Goal: Task Accomplishment & Management: Manage account settings

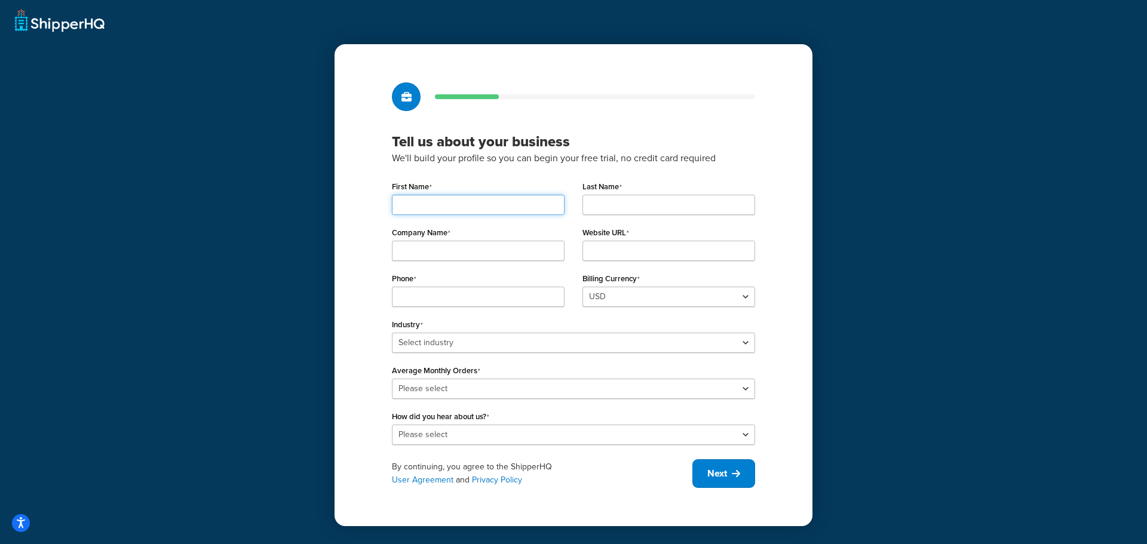
click at [434, 201] on input "First Name" at bounding box center [478, 205] width 173 height 20
type input "Richard"
type input "Franklin"
type input "tiles stone paver"
type input "0732723390"
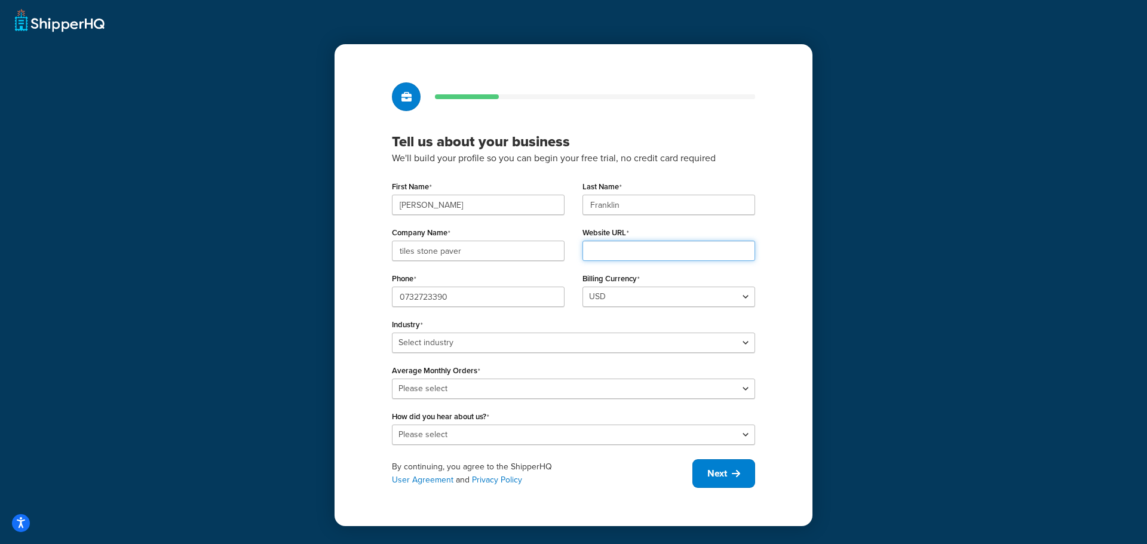
click at [631, 253] on input "Website URL" at bounding box center [668, 251] width 173 height 20
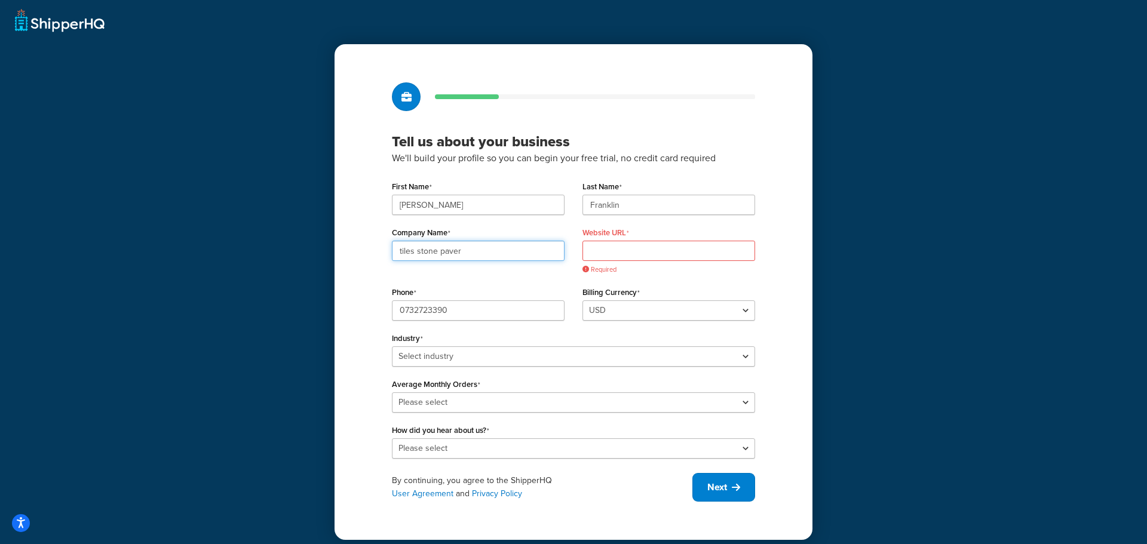
drag, startPoint x: 507, startPoint y: 251, endPoint x: 263, endPoint y: 250, distance: 244.3
click at [272, 257] on div "Tell us about your business We'll build your profile so you can begin your free…" at bounding box center [573, 272] width 1147 height 544
drag, startPoint x: 455, startPoint y: 257, endPoint x: 270, endPoint y: 250, distance: 184.7
click at [271, 254] on div "Tell us about your business We'll build your profile so you can begin your free…" at bounding box center [573, 272] width 1147 height 544
type input "tiles stone paver"
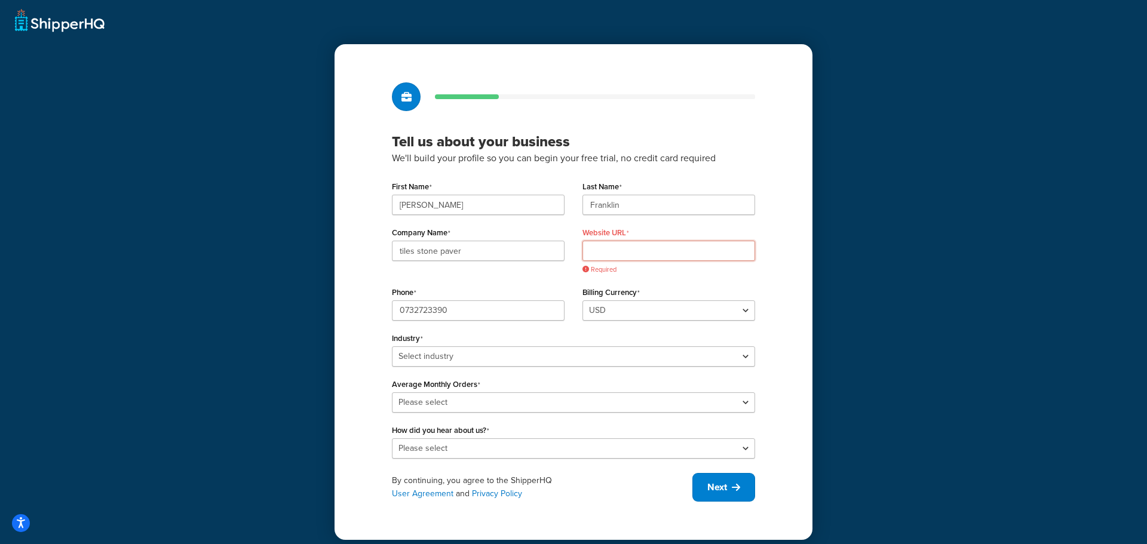
paste input "https://cqr7u0m1lp-staging.wpdns.site/"
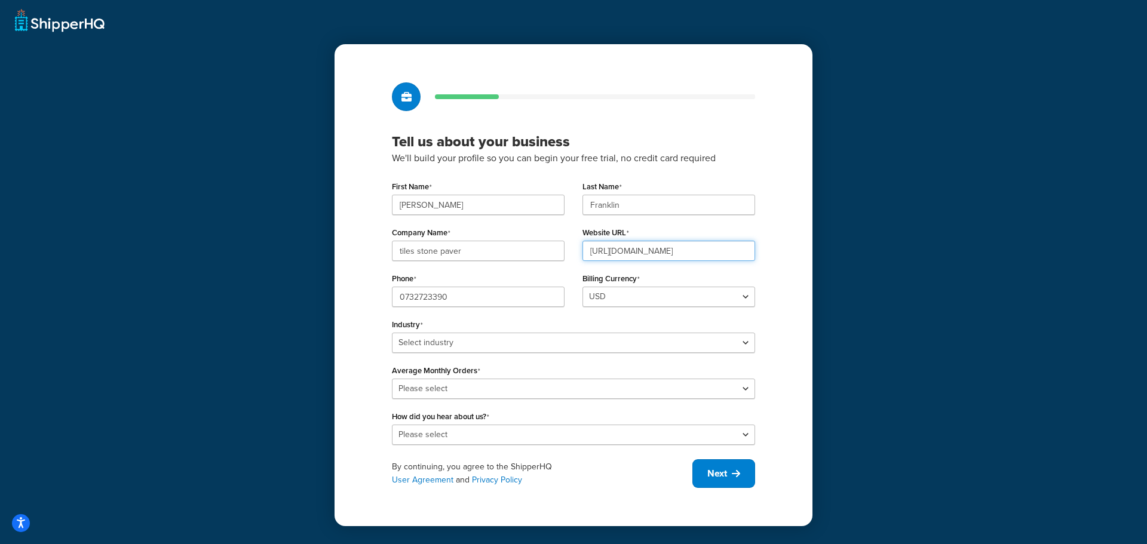
type input "https://cqr7u0m1lp-staging.wpdns.site/"
click at [633, 302] on select "USD GBP" at bounding box center [668, 297] width 173 height 20
drag, startPoint x: 782, startPoint y: 326, endPoint x: 774, endPoint y: 326, distance: 7.8
click at [782, 326] on div "Tell us about your business We'll build your profile so you can begin your free…" at bounding box center [573, 285] width 478 height 482
click at [655, 295] on select "USD GBP" at bounding box center [668, 297] width 173 height 20
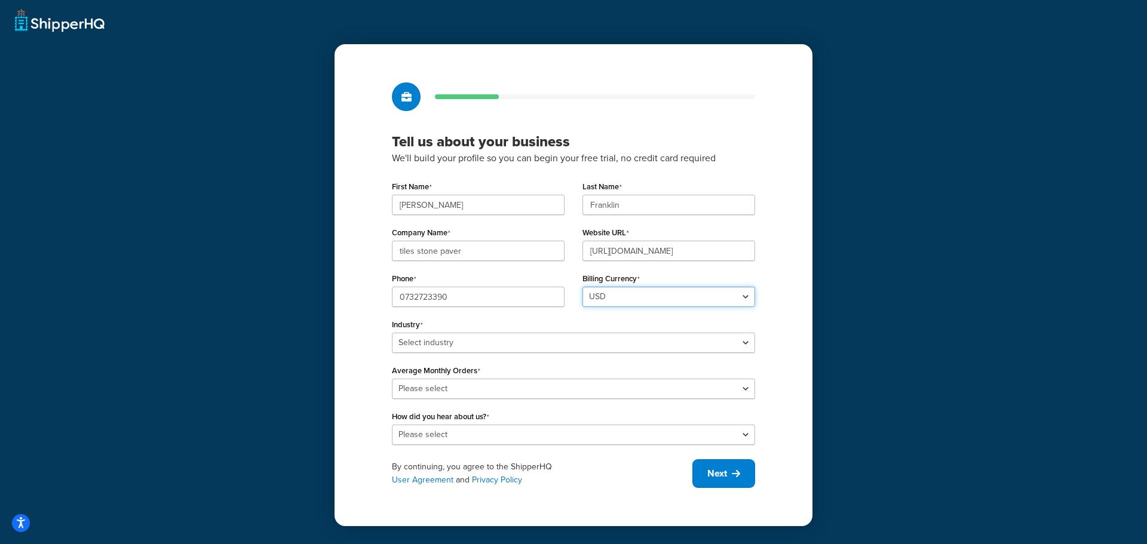
click at [582, 287] on select "USD GBP" at bounding box center [668, 297] width 173 height 20
click at [492, 336] on select "Select industry Automotive Adult Agriculture Alcohol, Tobacco & CBD Arts & Craf…" at bounding box center [573, 343] width 363 height 20
select select "11"
click at [392, 333] on select "Select industry Automotive Adult Agriculture Alcohol, Tobacco & CBD Arts & Craf…" at bounding box center [573, 343] width 363 height 20
click at [471, 387] on select "Please select 0-500 501-1,000 1,001-10,000 10,001-20,000 Over 20,000" at bounding box center [573, 389] width 363 height 20
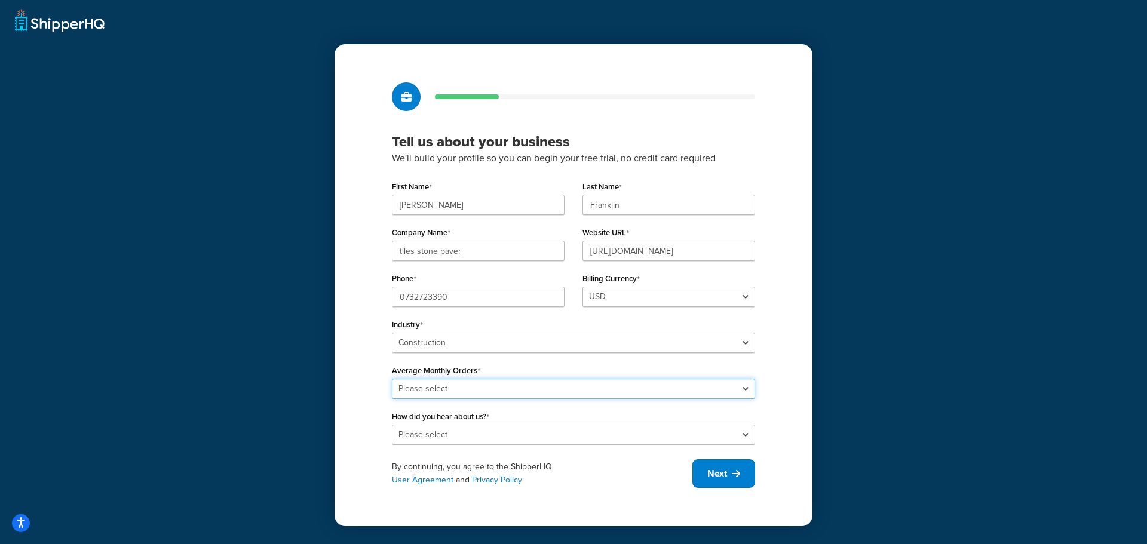
select select "1"
click at [392, 379] on select "Please select 0-500 501-1,000 1,001-10,000 10,001-20,000 Over 20,000" at bounding box center [573, 389] width 363 height 20
click at [456, 431] on select "Please select Online Search App Store or Marketplace Listing Referred by Agency…" at bounding box center [573, 435] width 363 height 20
select select "1"
click at [392, 425] on select "Please select Online Search App Store or Marketplace Listing Referred by Agency…" at bounding box center [573, 435] width 363 height 20
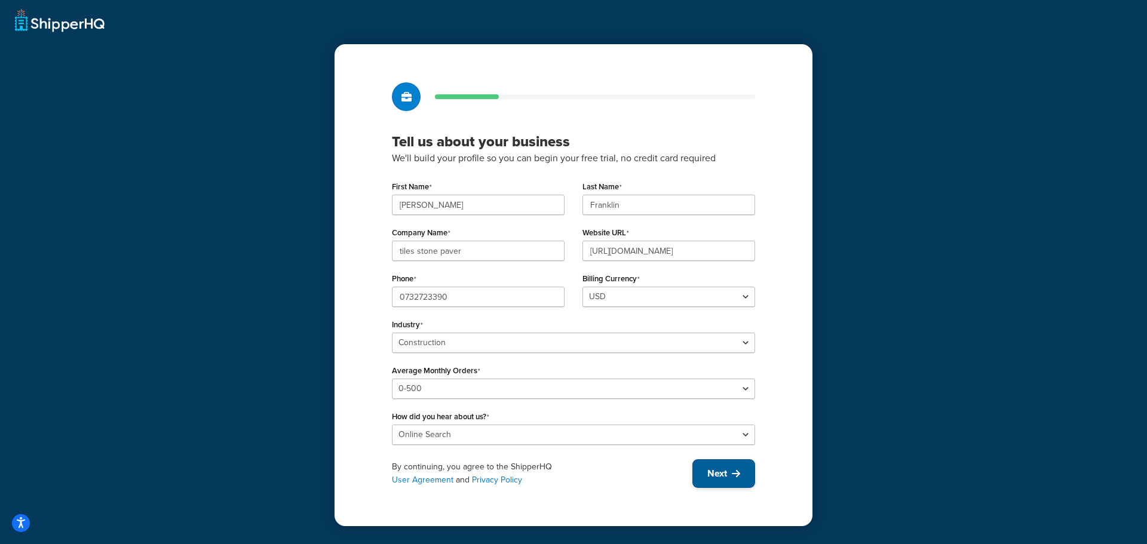
click at [723, 467] on span "Next" at bounding box center [717, 473] width 20 height 13
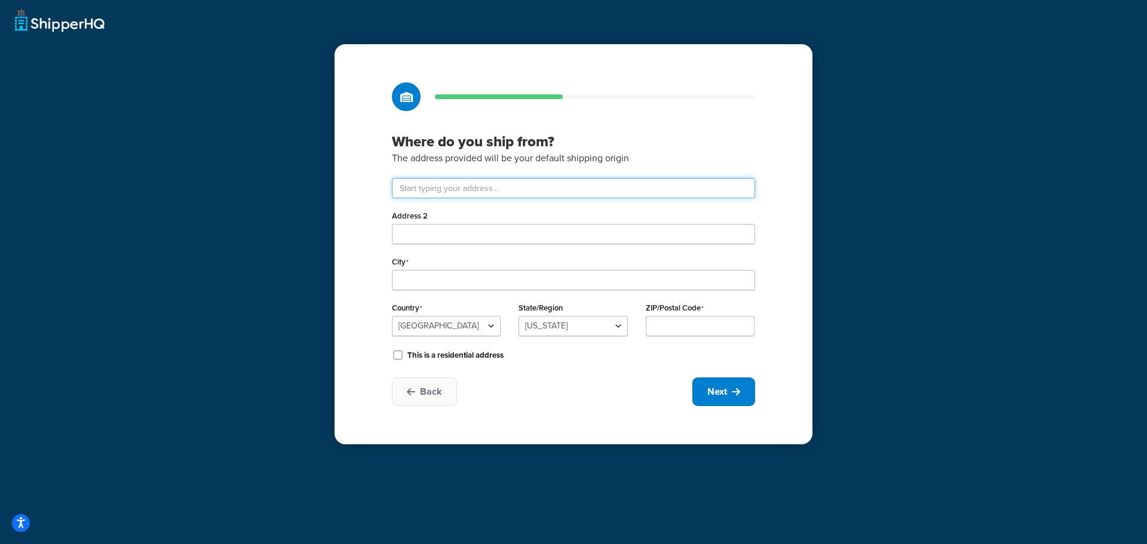
click at [451, 193] on input "text" at bounding box center [573, 188] width 363 height 20
type input "U 8,15 OVERLORD PL"
type input "ACACIA RIDGE"
select select "1013"
type input "4110"
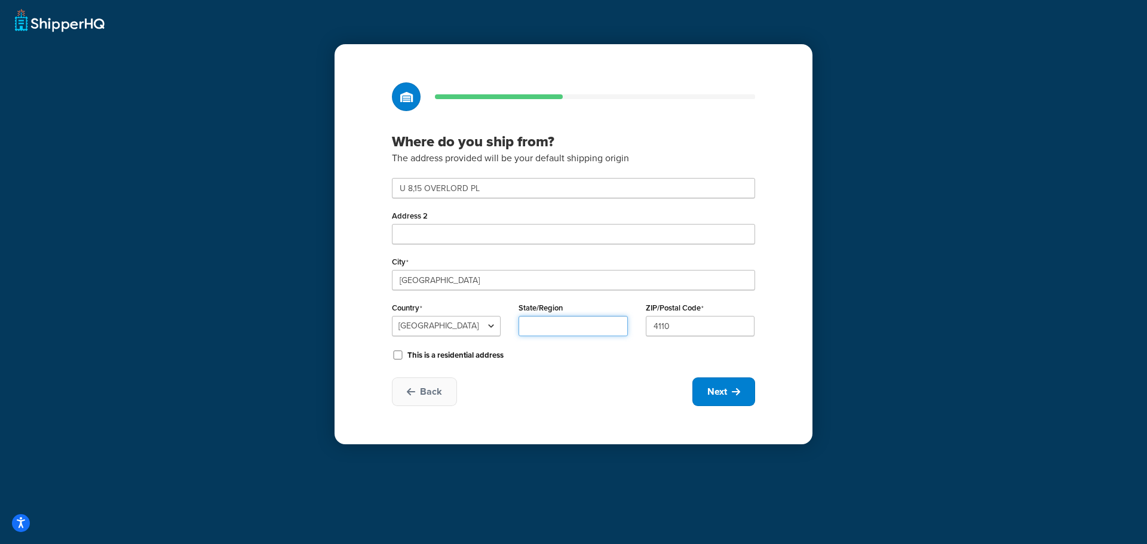
type input "QLD"
click at [739, 398] on button "Next" at bounding box center [723, 391] width 63 height 29
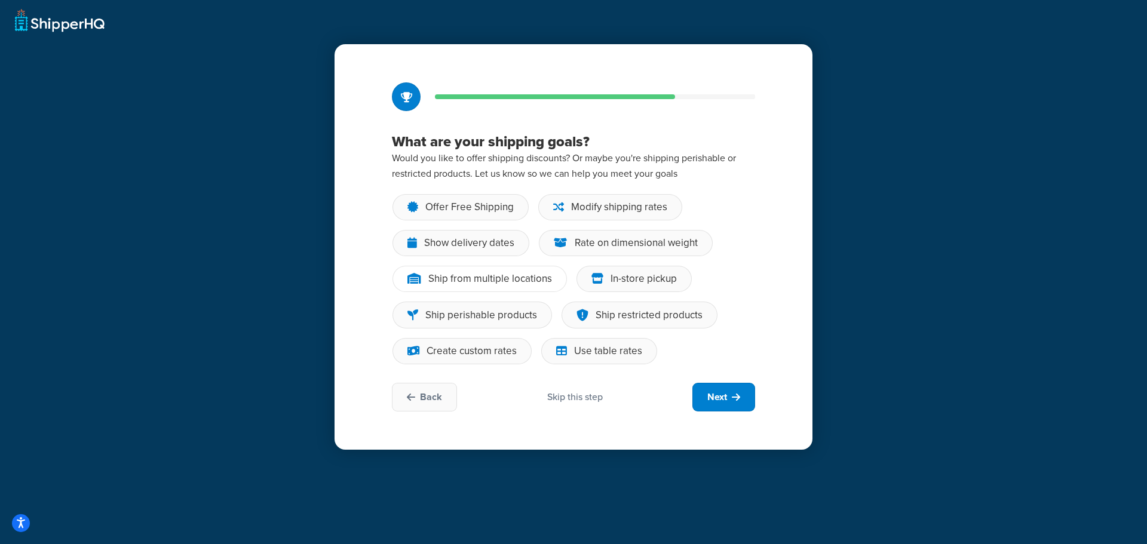
click at [491, 273] on div "Ship from multiple locations" at bounding box center [490, 279] width 124 height 12
click at [0, 0] on input "Ship from multiple locations" at bounding box center [0, 0] width 0 height 0
click at [596, 214] on div "Modify shipping rates" at bounding box center [610, 207] width 144 height 26
click at [0, 0] on input "Modify shipping rates" at bounding box center [0, 0] width 0 height 0
click at [586, 244] on div "Rate on dimensional weight" at bounding box center [636, 243] width 123 height 12
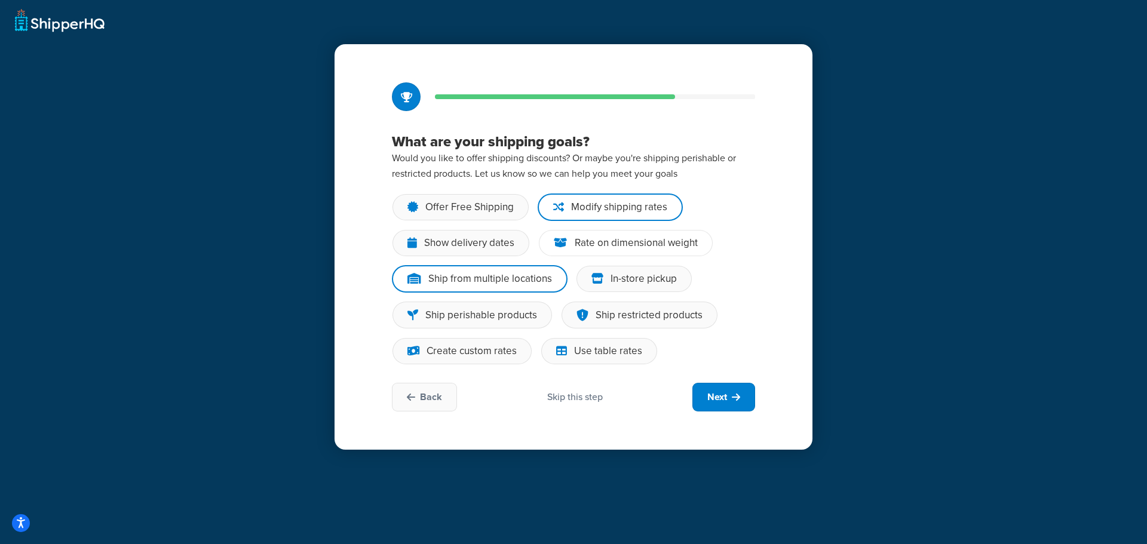
click at [0, 0] on input "Rate on dimensional weight" at bounding box center [0, 0] width 0 height 0
click at [624, 274] on div "In-store pickup" at bounding box center [643, 279] width 66 height 12
click at [0, 0] on input "In-store pickup" at bounding box center [0, 0] width 0 height 0
click at [648, 317] on div "Ship restricted products" at bounding box center [649, 315] width 107 height 12
click at [0, 0] on input "Ship restricted products" at bounding box center [0, 0] width 0 height 0
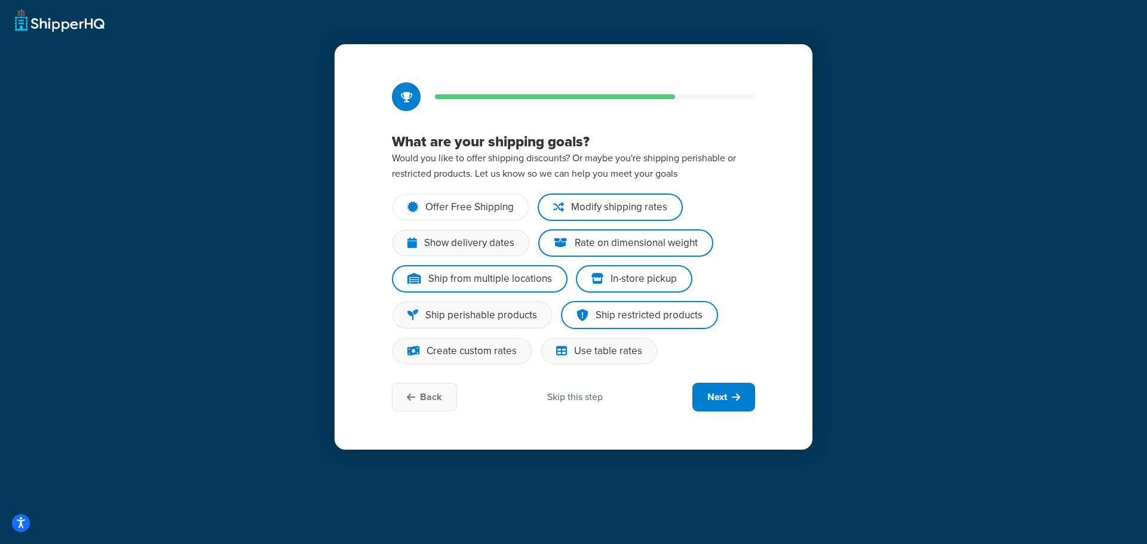
drag, startPoint x: 462, startPoint y: 204, endPoint x: 476, endPoint y: 213, distance: 16.4
click at [463, 204] on div "Offer Free Shipping" at bounding box center [469, 207] width 88 height 12
click at [0, 0] on input "Offer Free Shipping" at bounding box center [0, 0] width 0 height 0
click at [465, 348] on div "Create custom rates" at bounding box center [471, 351] width 90 height 12
click at [0, 0] on input "Create custom rates" at bounding box center [0, 0] width 0 height 0
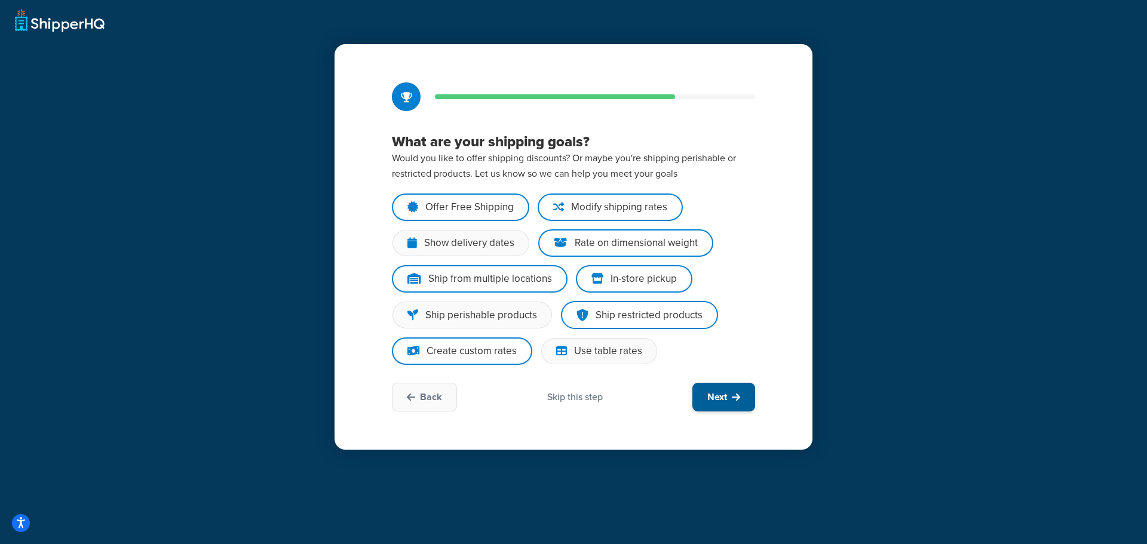
click at [726, 397] on span "Next" at bounding box center [717, 397] width 20 height 13
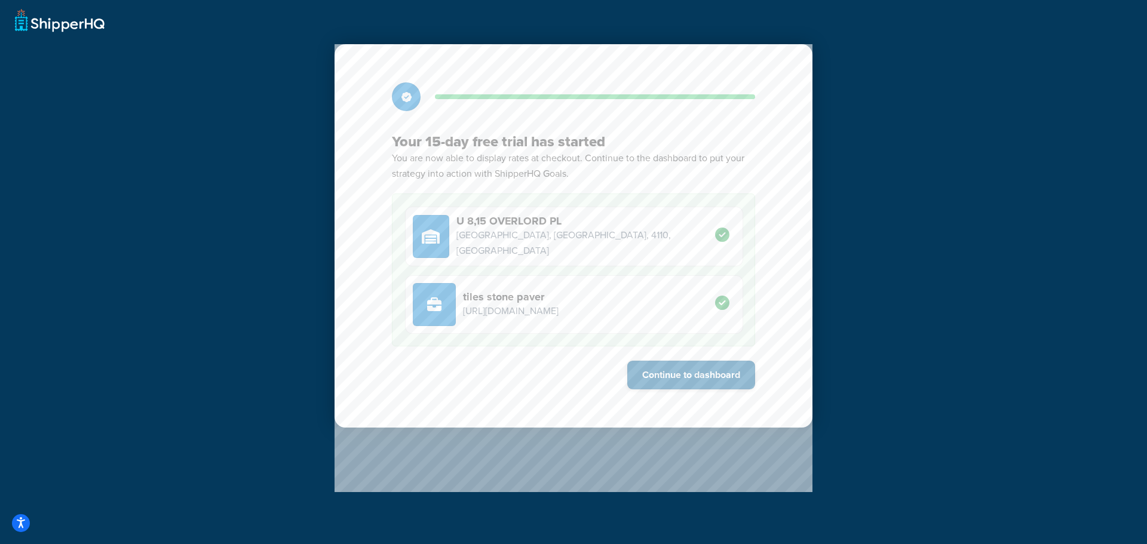
click at [653, 364] on button "Continue to dashboard" at bounding box center [691, 375] width 128 height 29
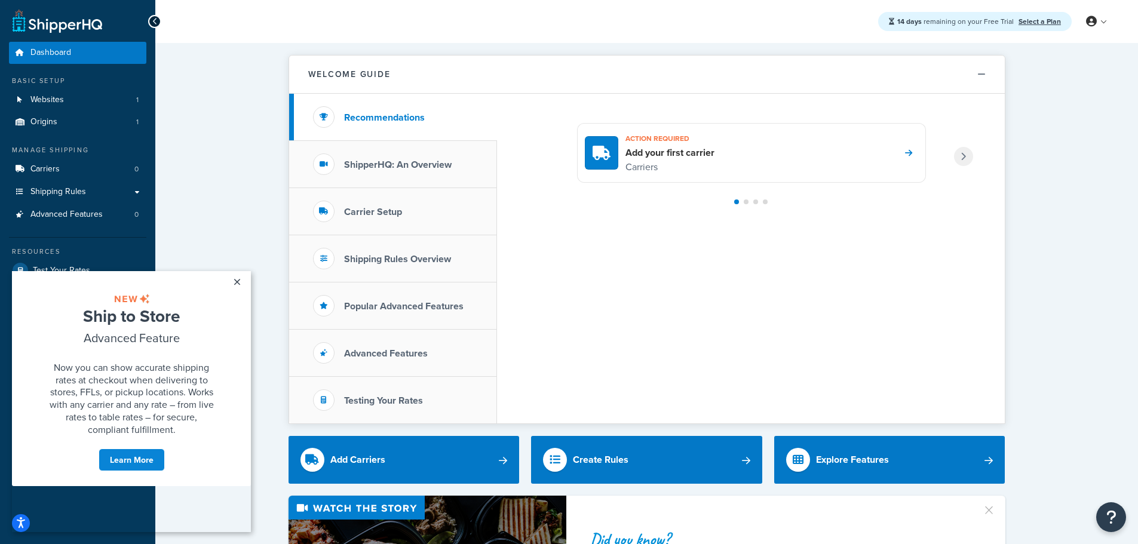
click at [673, 152] on h4 "Add your first carrier" at bounding box center [669, 152] width 89 height 13
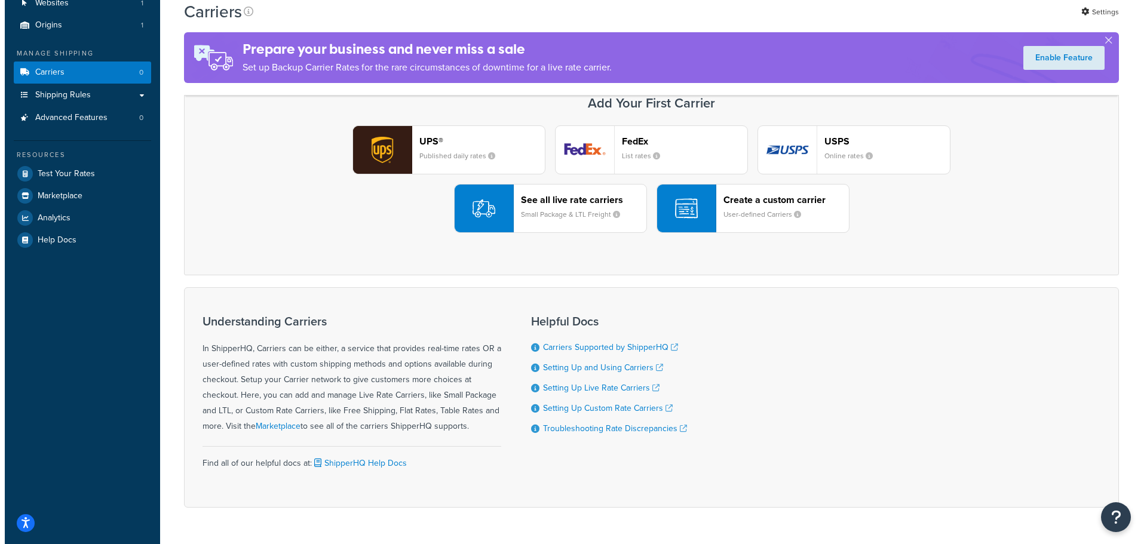
scroll to position [119, 0]
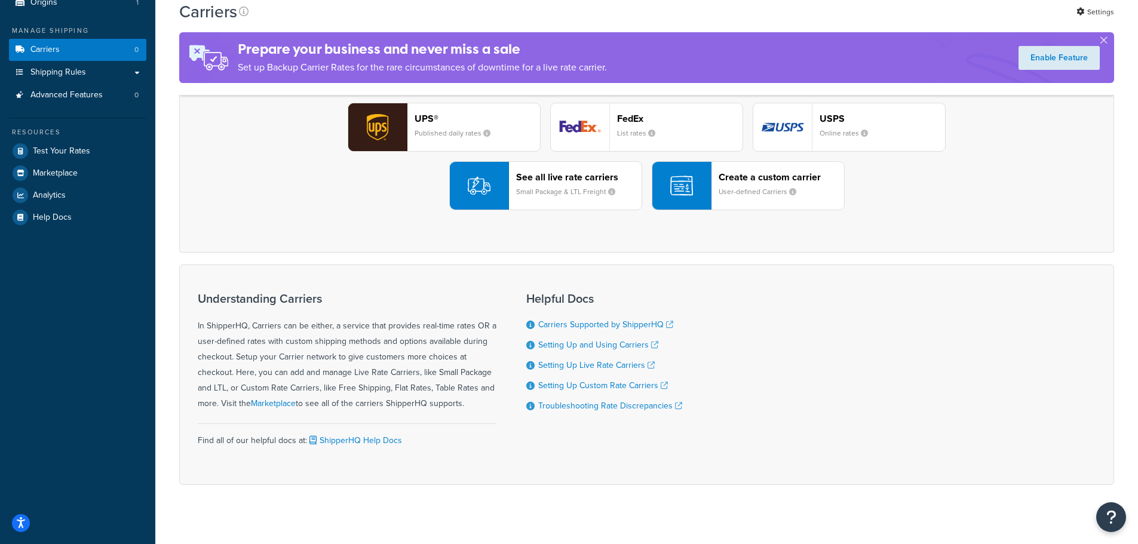
click at [721, 182] on header "Create a custom carrier" at bounding box center [781, 176] width 125 height 11
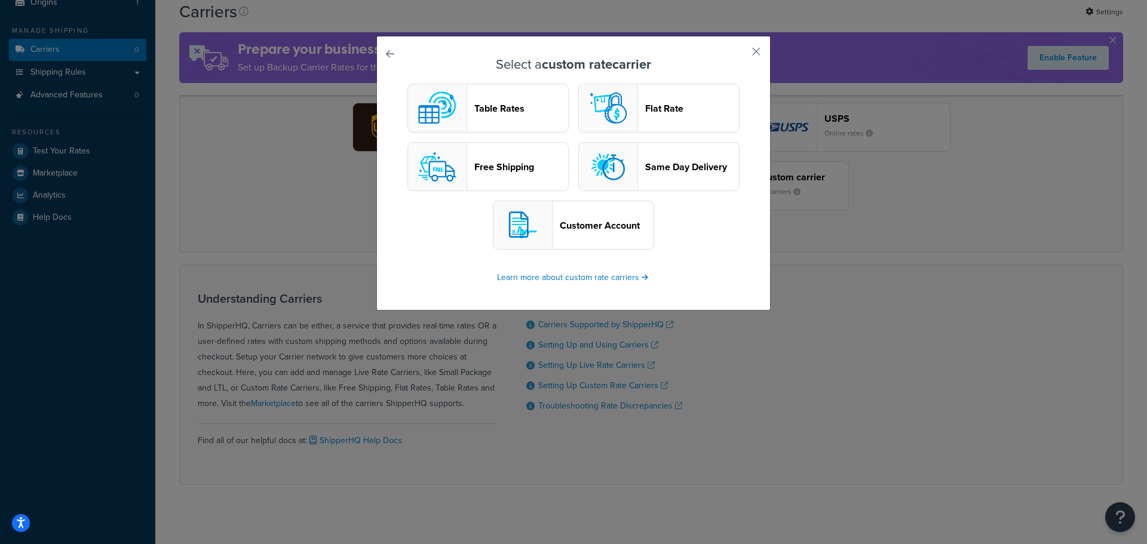
click at [477, 112] on header "Table Rates" at bounding box center [521, 108] width 94 height 11
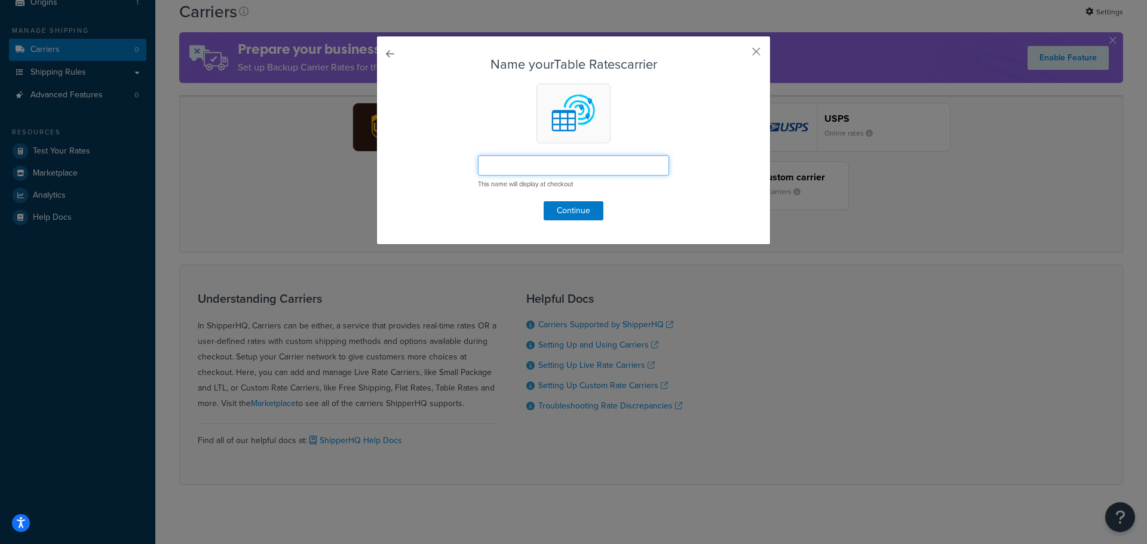
click at [526, 164] on input "text" at bounding box center [573, 165] width 191 height 20
type input "Adbri"
click at [567, 208] on button "Continue" at bounding box center [574, 210] width 60 height 19
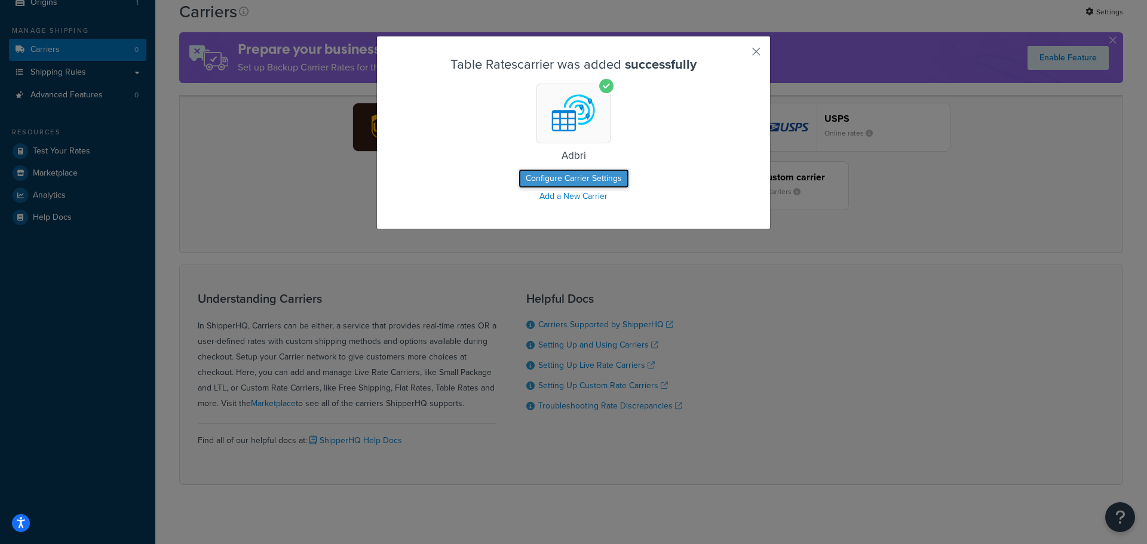
click at [568, 176] on button "Configure Carrier Settings" at bounding box center [573, 178] width 111 height 19
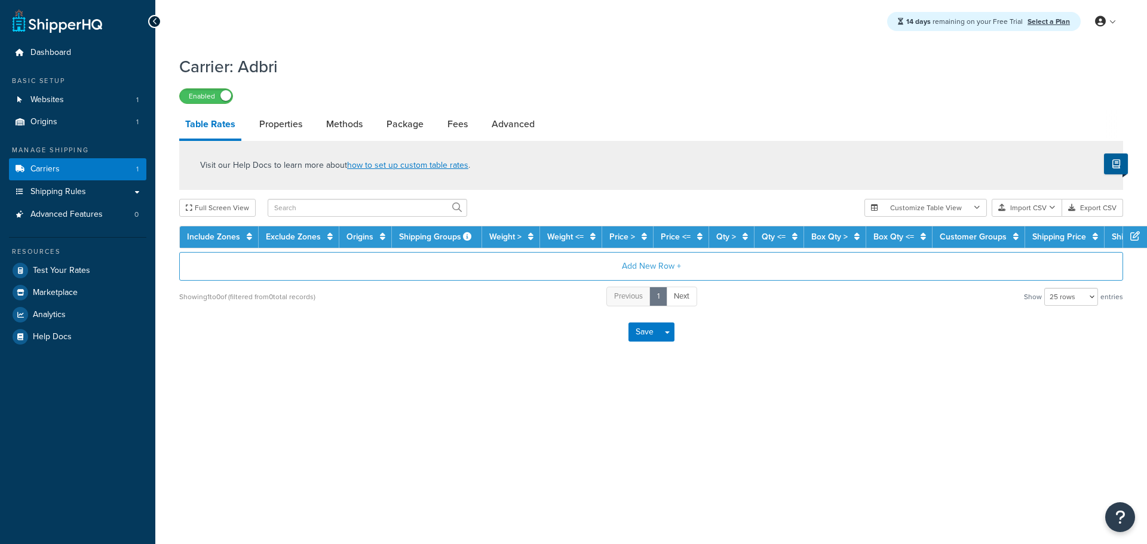
select select "25"
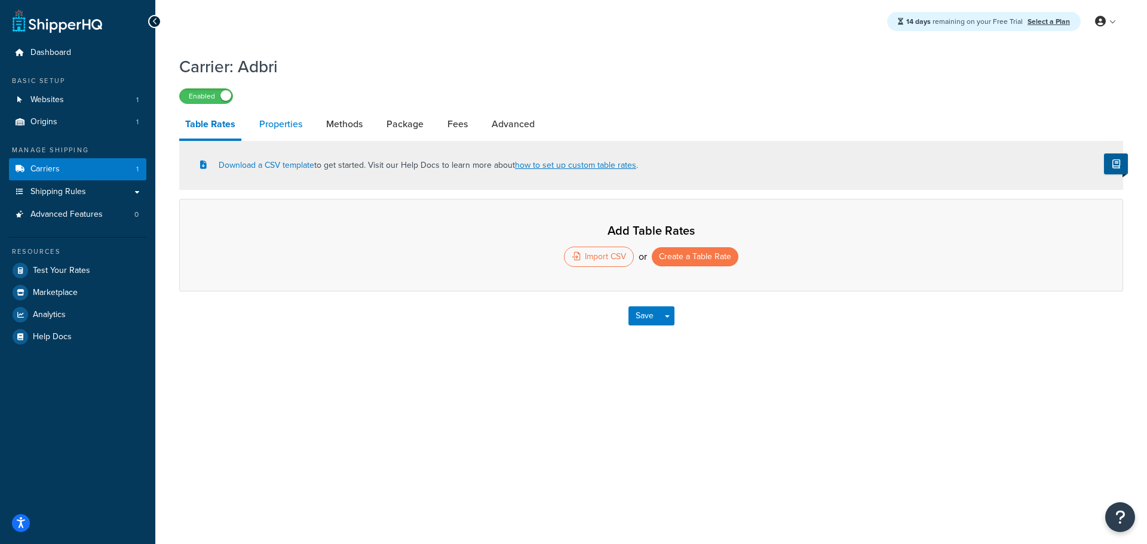
click at [284, 125] on link "Properties" at bounding box center [280, 124] width 55 height 29
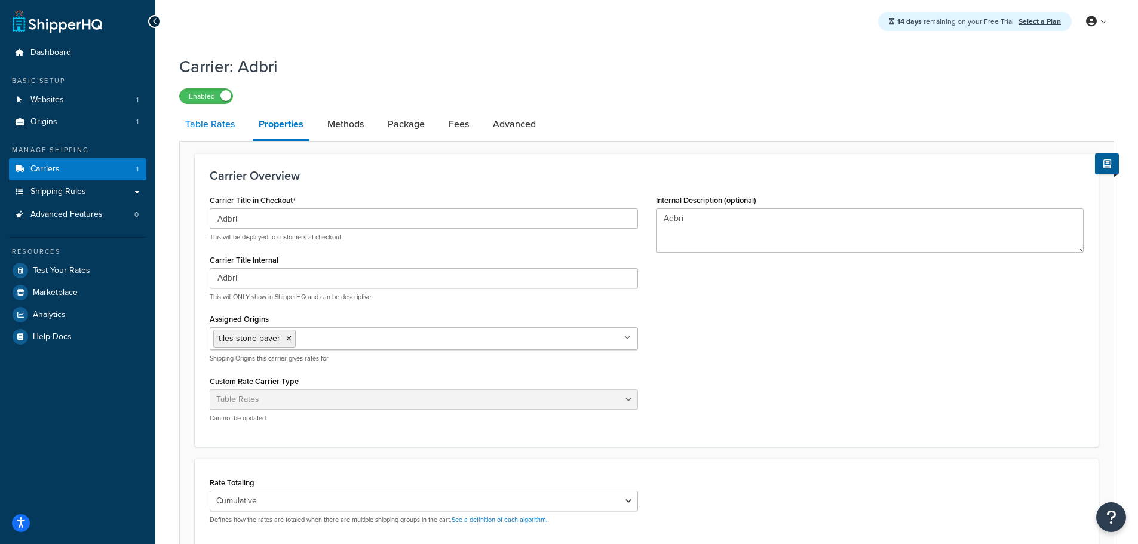
click at [227, 129] on link "Table Rates" at bounding box center [210, 124] width 62 height 29
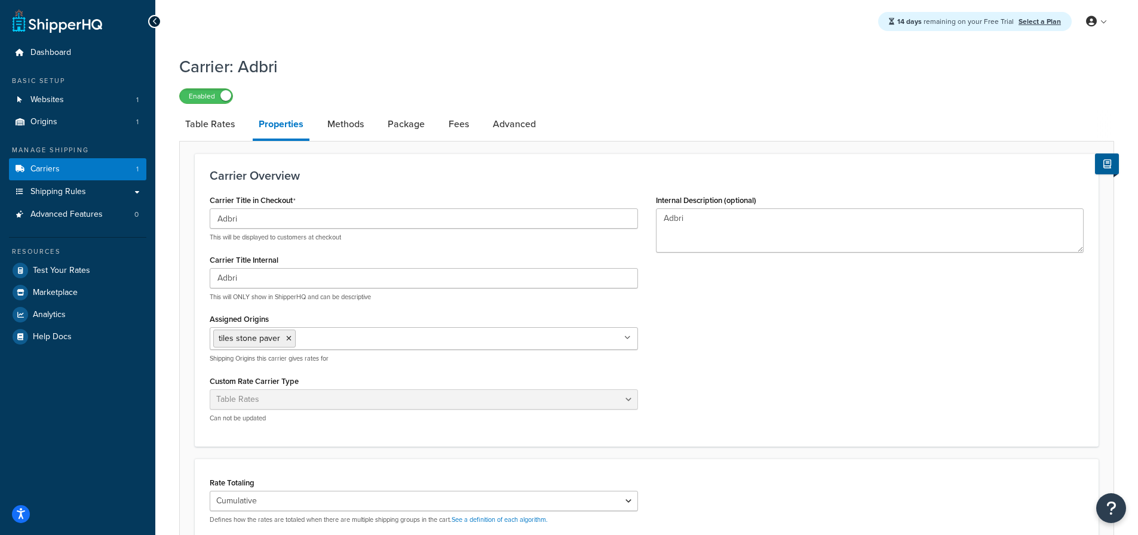
select select "25"
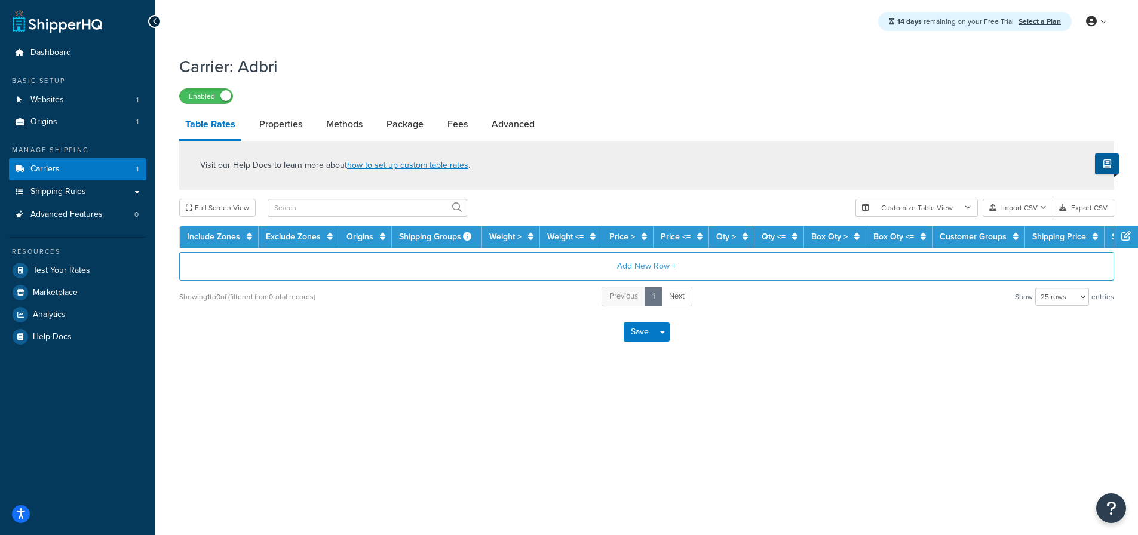
drag, startPoint x: 301, startPoint y: 122, endPoint x: 320, endPoint y: 125, distance: 18.9
click at [302, 122] on link "Properties" at bounding box center [280, 124] width 55 height 29
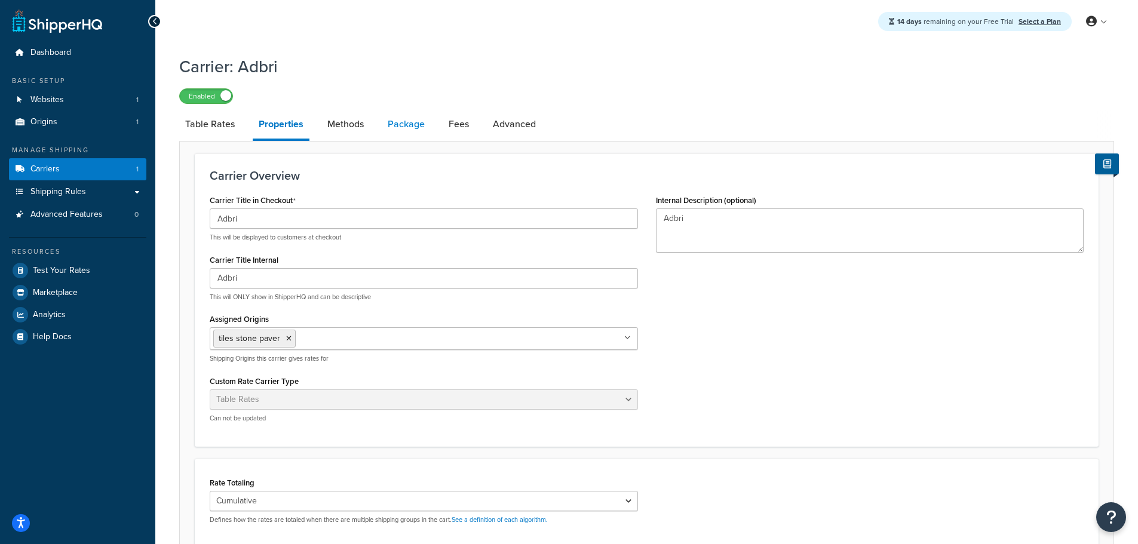
click at [428, 133] on link "Package" at bounding box center [406, 124] width 49 height 29
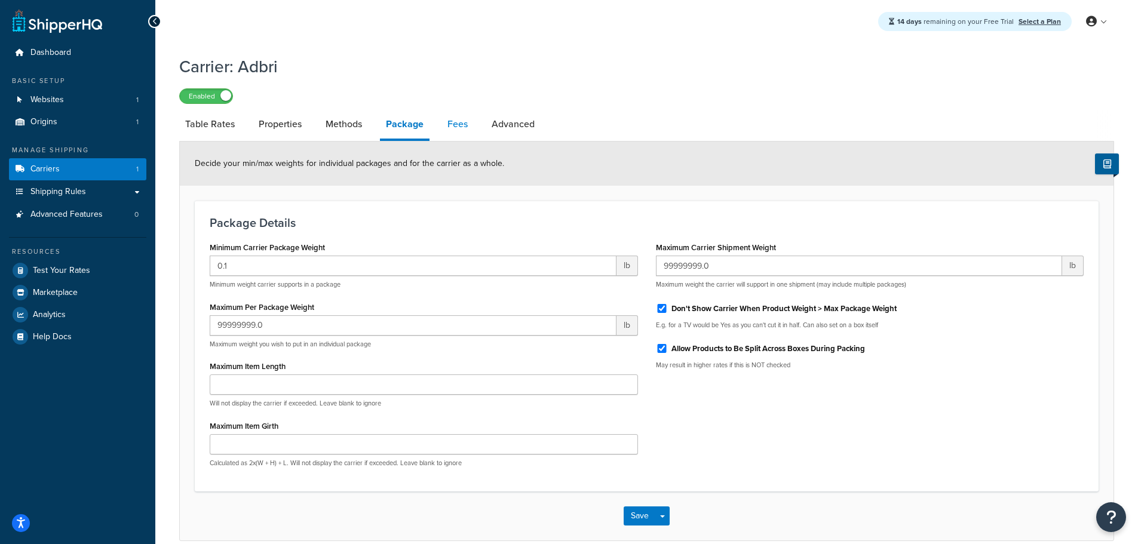
click at [460, 130] on link "Fees" at bounding box center [457, 124] width 32 height 29
select select "AFTER"
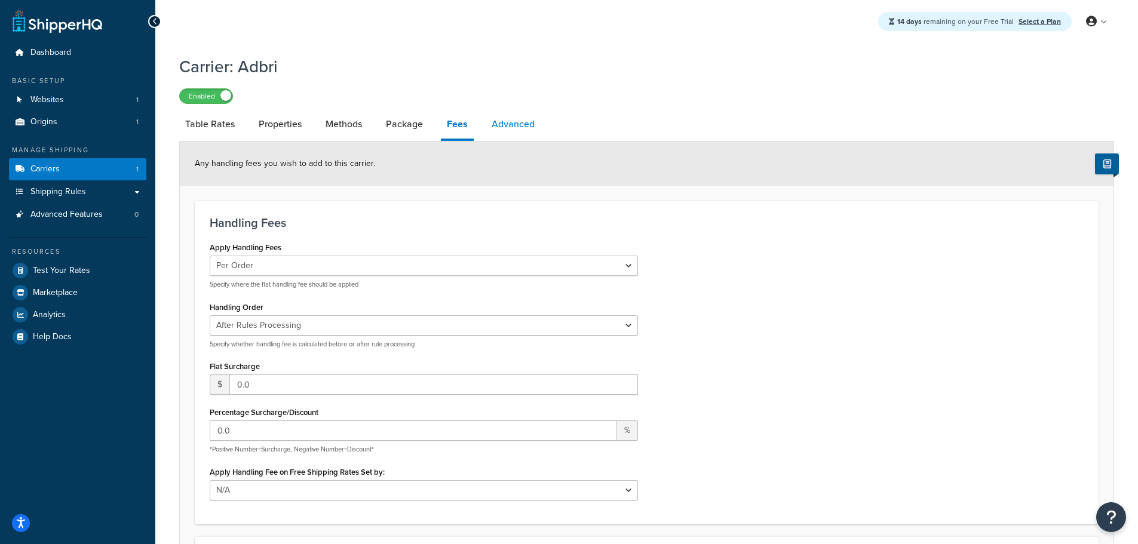
click at [526, 128] on link "Advanced" at bounding box center [513, 124] width 55 height 29
select select "false"
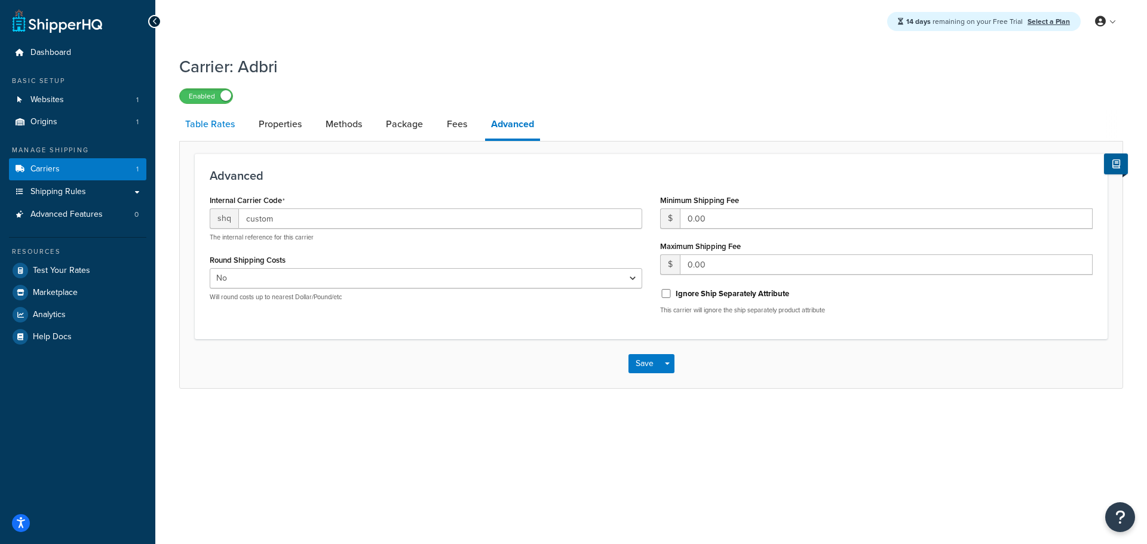
click at [197, 131] on link "Table Rates" at bounding box center [210, 124] width 62 height 29
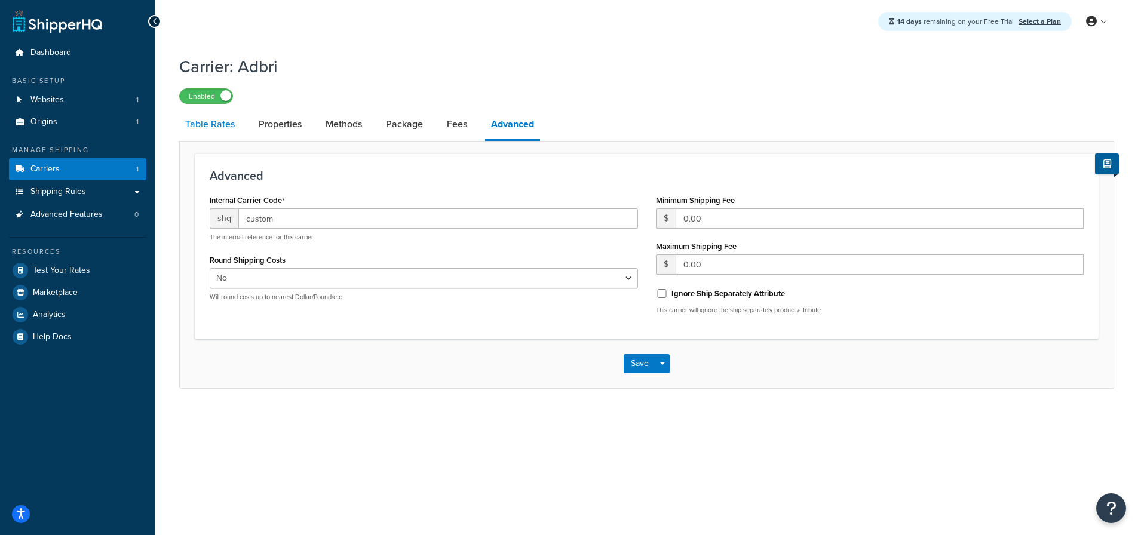
select select "25"
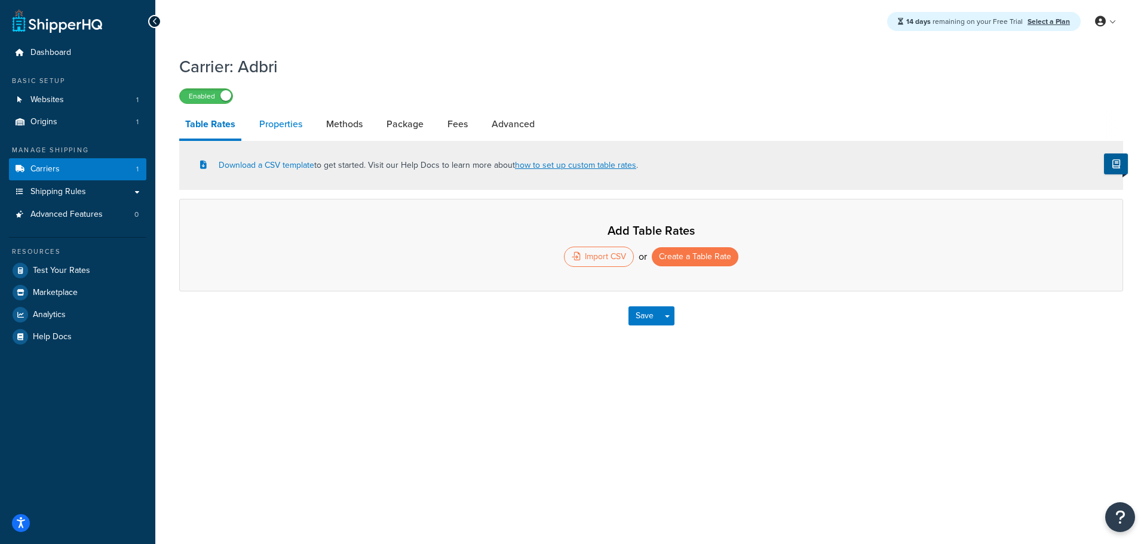
click at [281, 125] on link "Properties" at bounding box center [280, 124] width 55 height 29
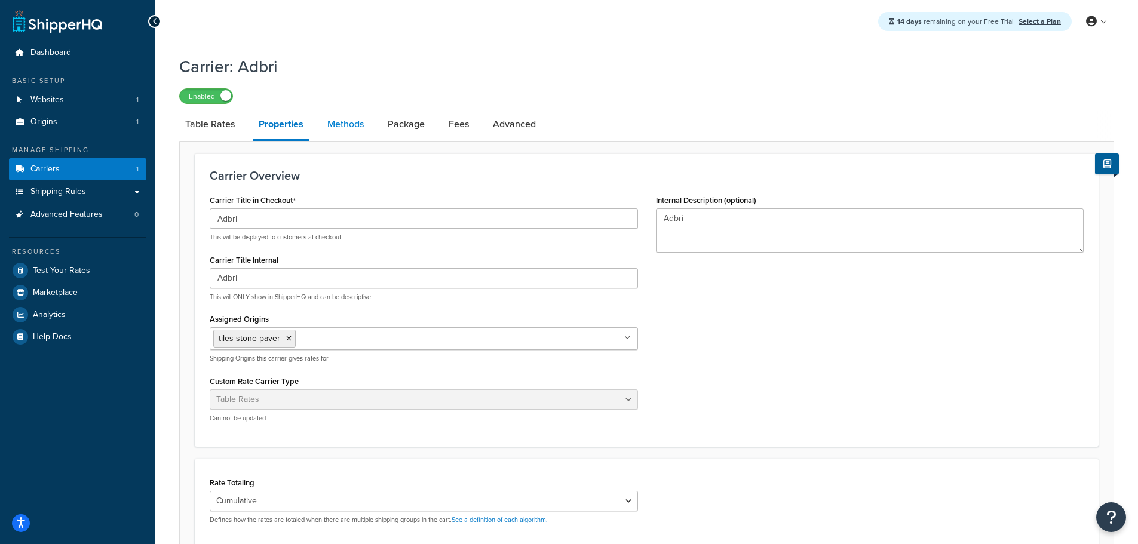
click at [333, 123] on link "Methods" at bounding box center [345, 124] width 48 height 29
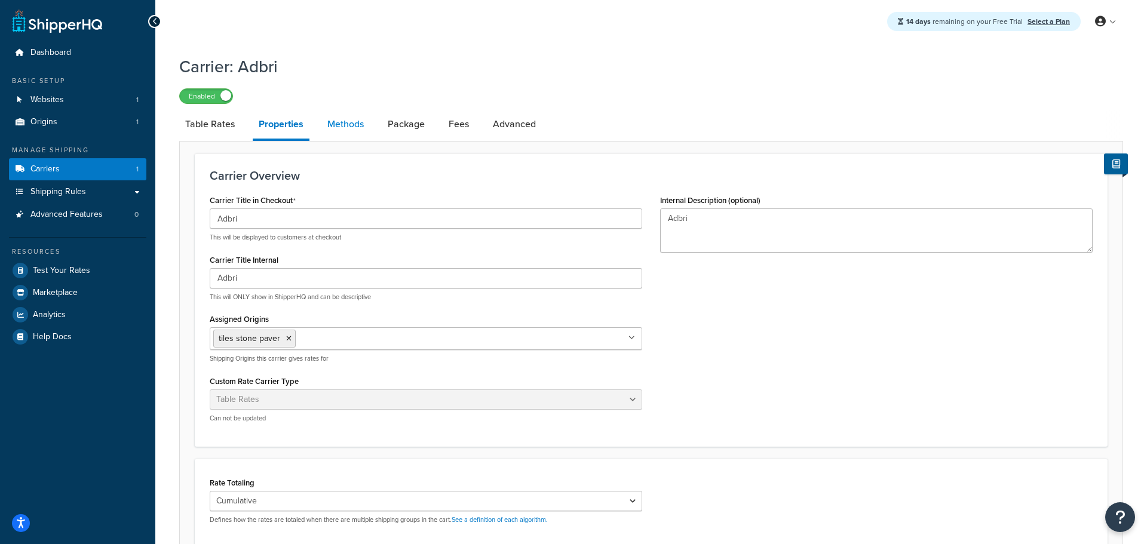
select select "25"
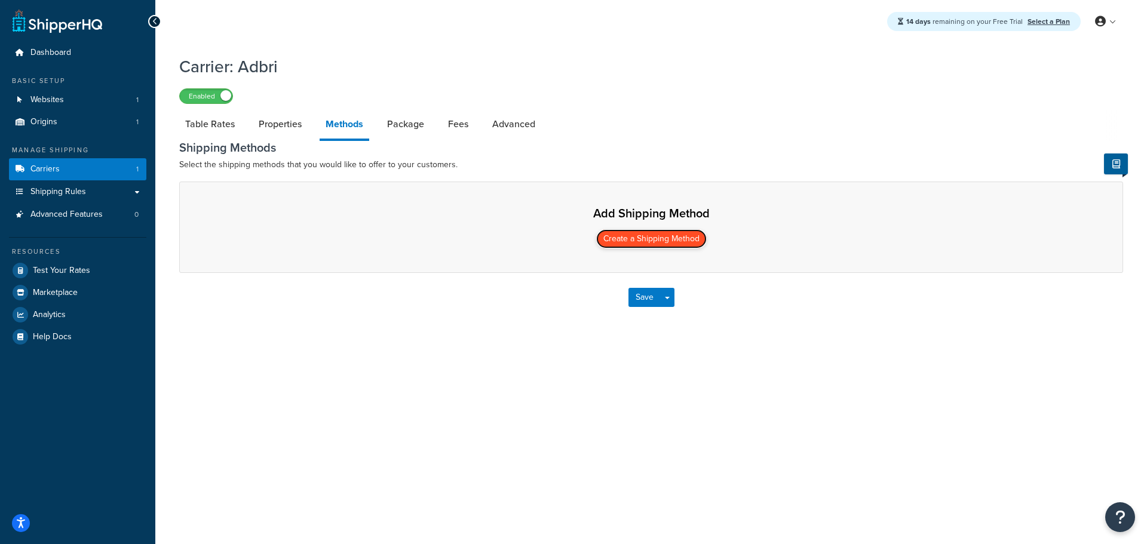
click at [662, 241] on button "Create a Shipping Method" at bounding box center [651, 238] width 111 height 19
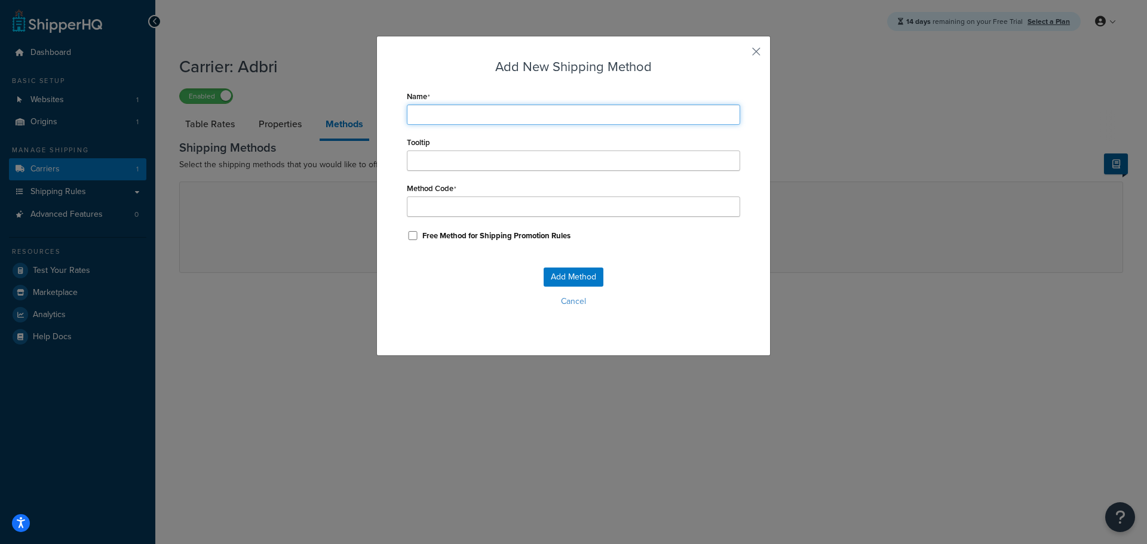
click at [466, 115] on input "Name" at bounding box center [573, 115] width 333 height 20
type input "Adbri"
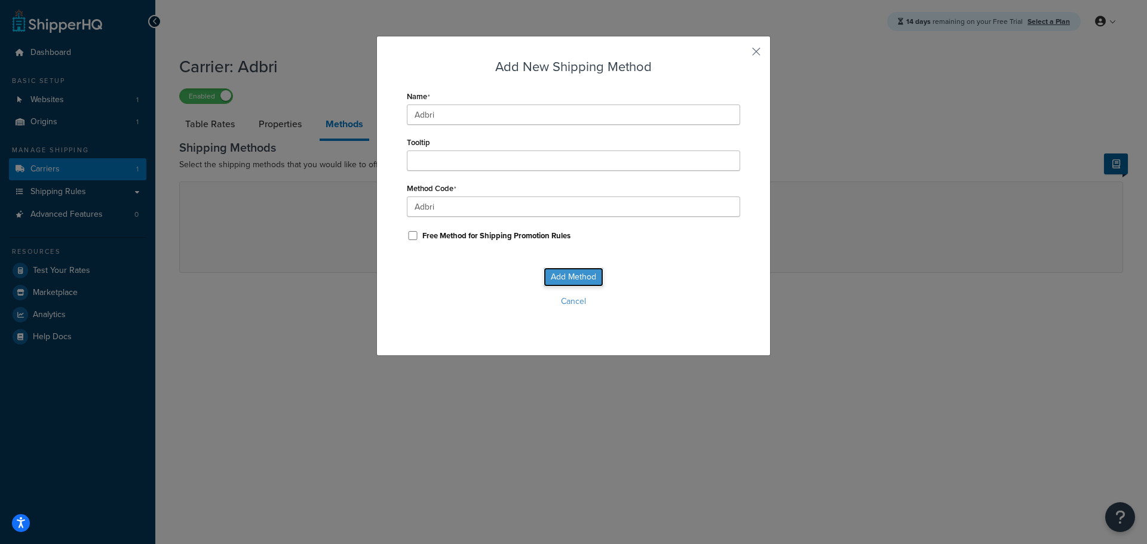
click at [577, 272] on button "Add Method" at bounding box center [574, 277] width 60 height 19
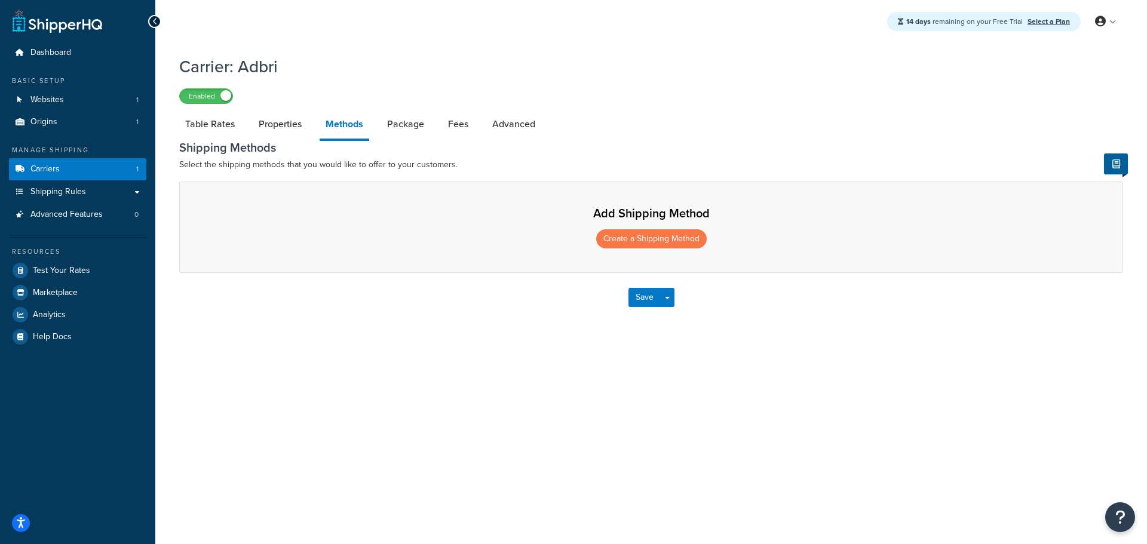
select select "25"
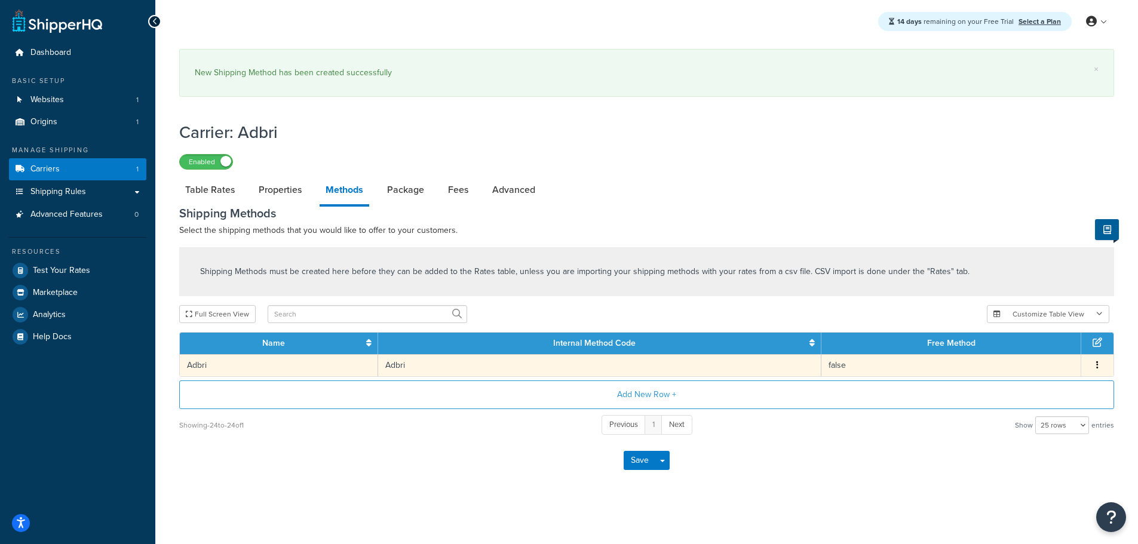
click at [1105, 361] on td "Edit Delete" at bounding box center [1097, 365] width 32 height 22
click at [1095, 367] on button "button" at bounding box center [1097, 365] width 10 height 13
click at [1018, 376] on div "Delete" at bounding box center [1036, 378] width 85 height 24
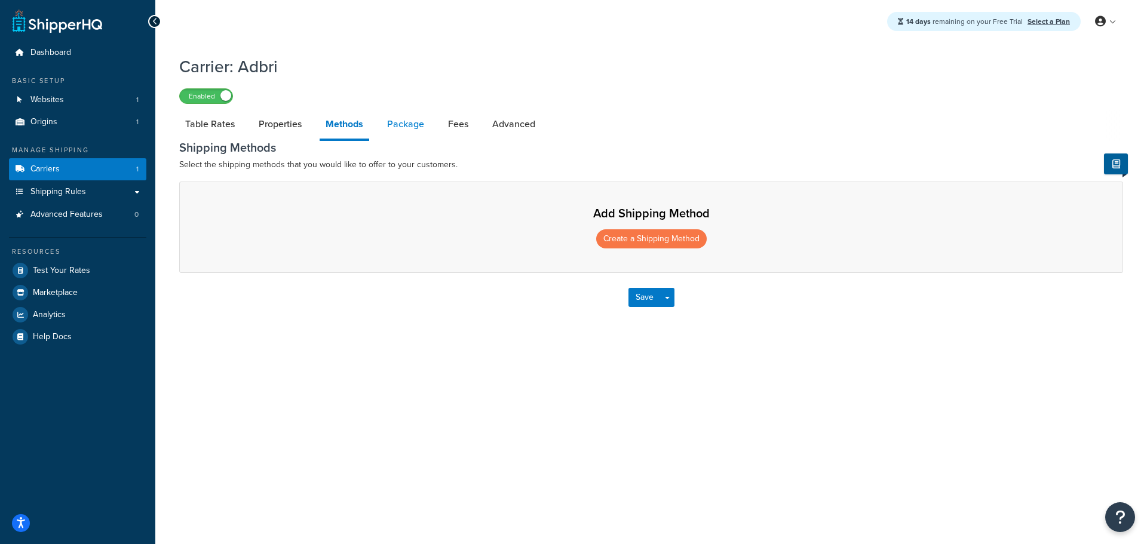
click at [410, 137] on link "Package" at bounding box center [405, 124] width 49 height 29
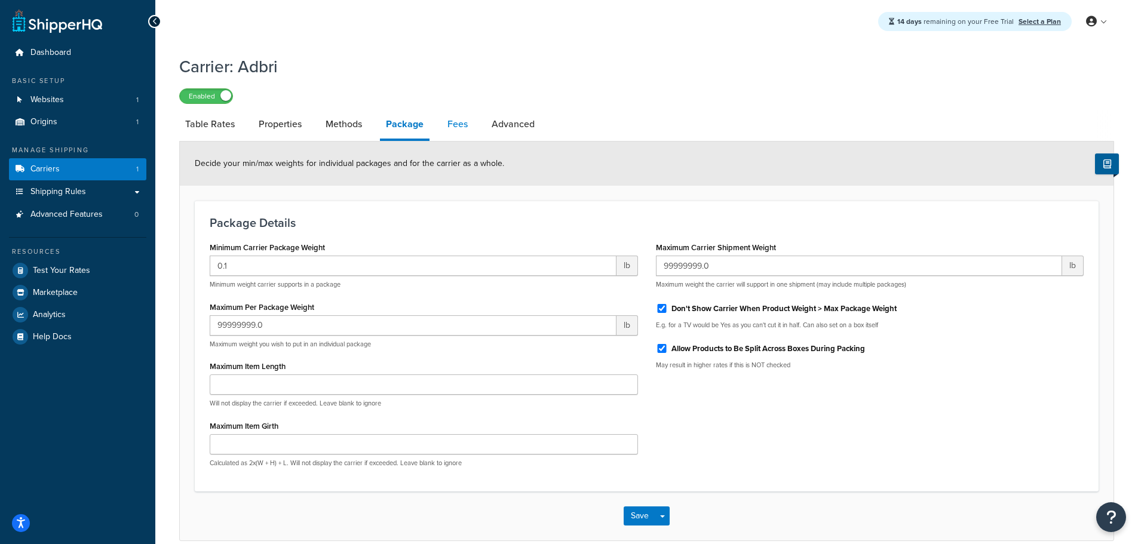
click at [456, 125] on link "Fees" at bounding box center [457, 124] width 32 height 29
select select "AFTER"
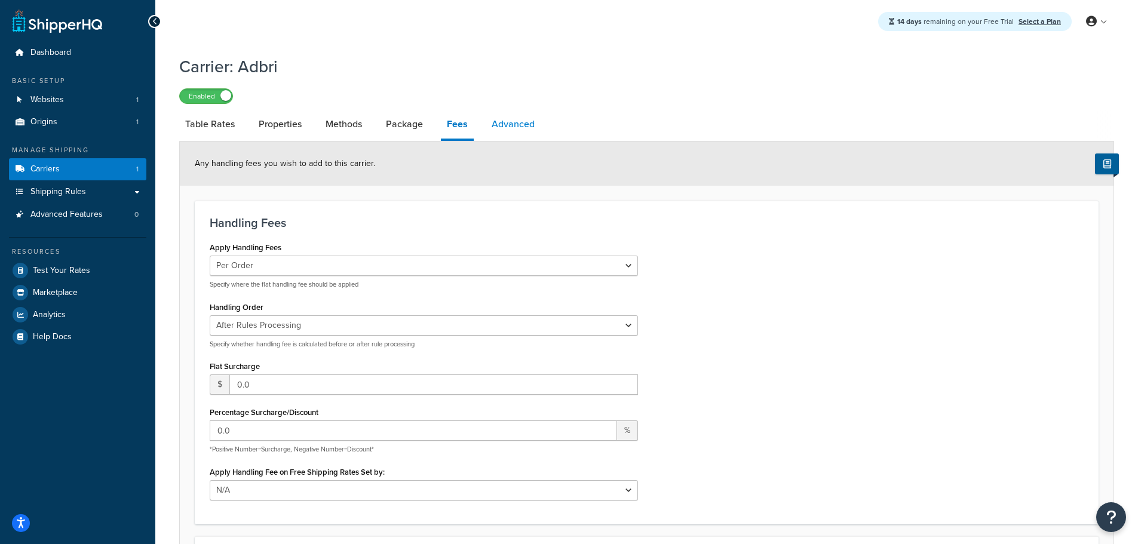
click at [533, 129] on link "Advanced" at bounding box center [513, 124] width 55 height 29
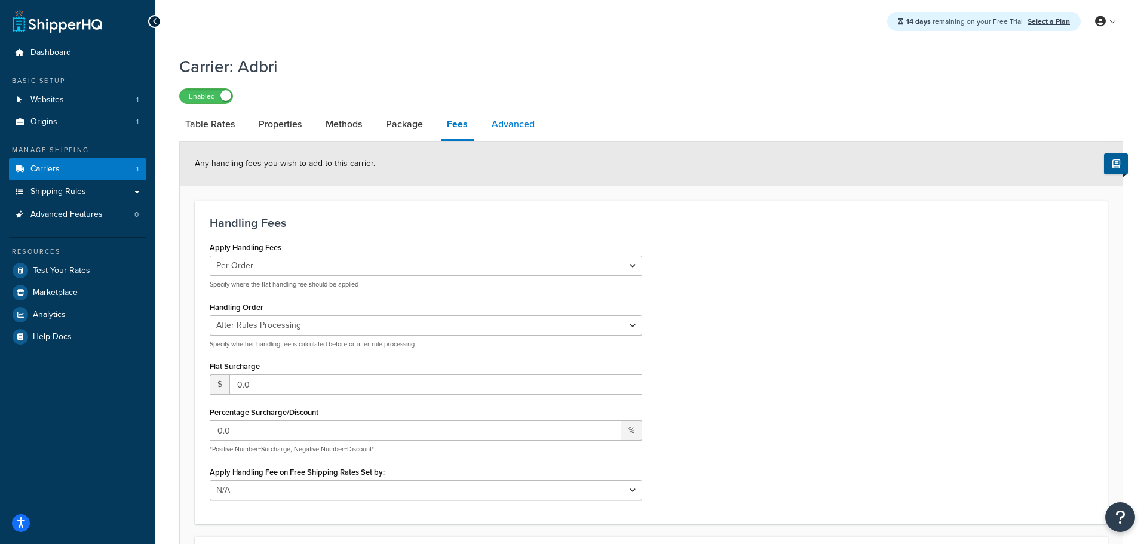
select select "false"
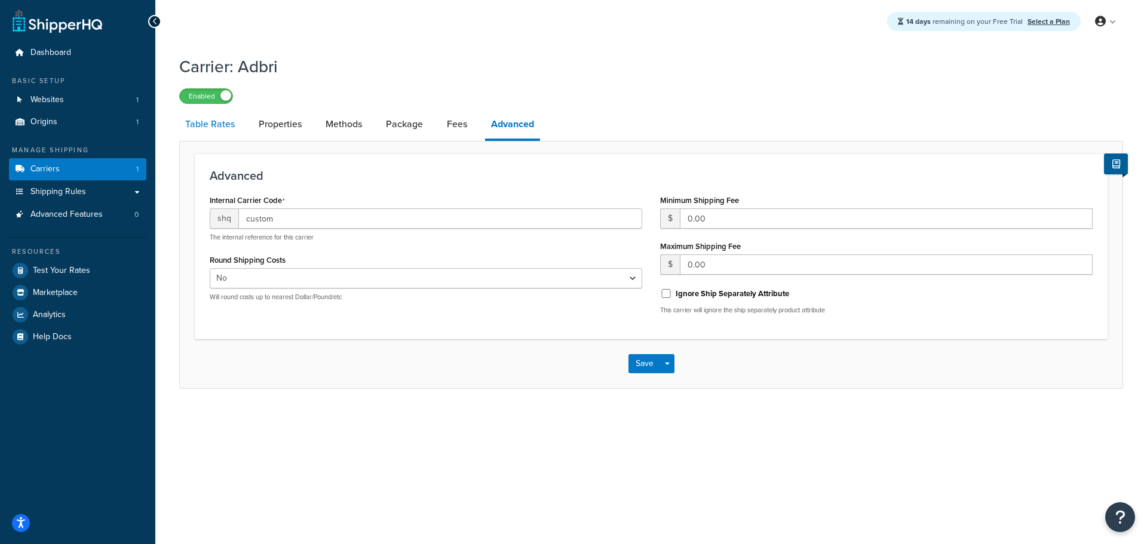
click at [192, 121] on link "Table Rates" at bounding box center [210, 124] width 62 height 29
select select "25"
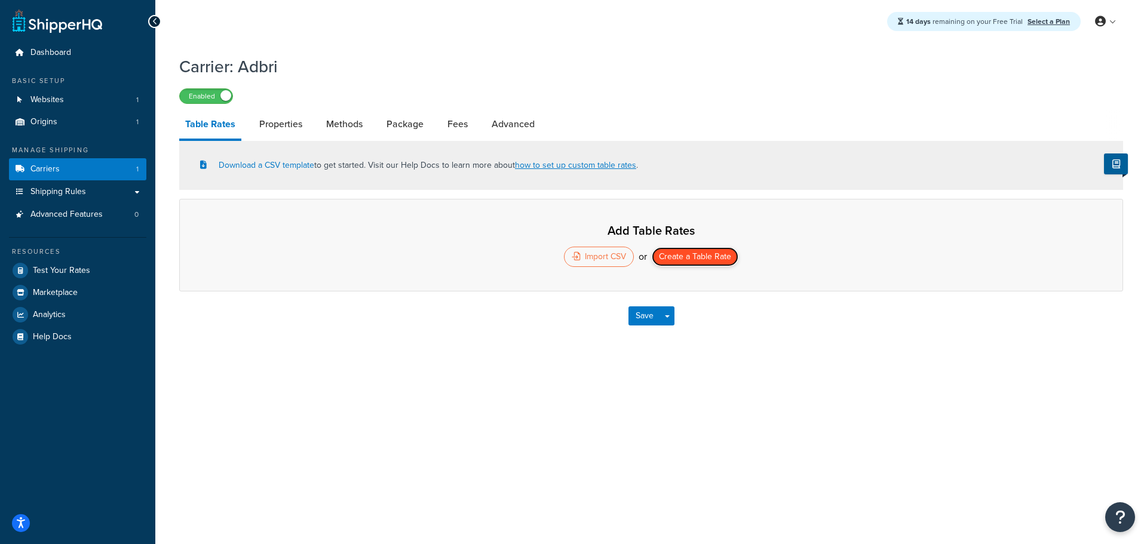
click at [696, 259] on button "Create a Table Rate" at bounding box center [695, 256] width 87 height 19
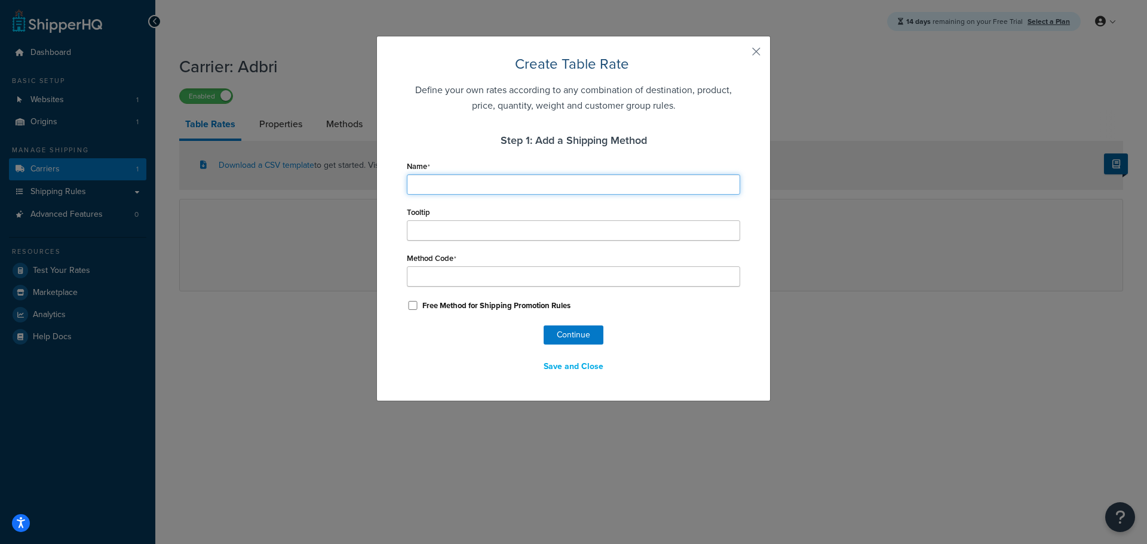
click at [487, 184] on input "Name" at bounding box center [573, 184] width 333 height 20
type input "Adbri"
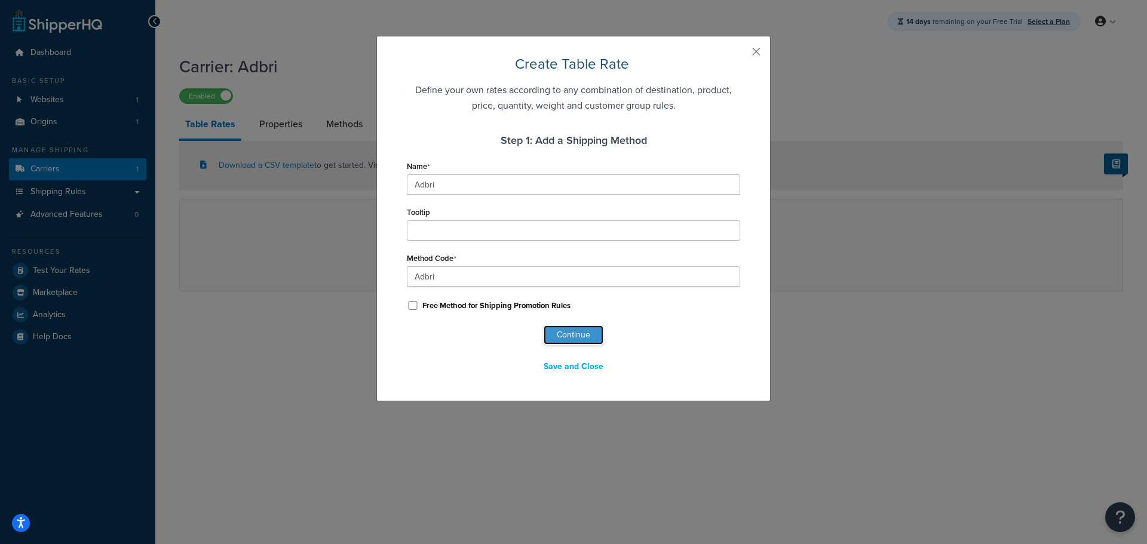
click at [558, 337] on button "Continue" at bounding box center [574, 335] width 60 height 19
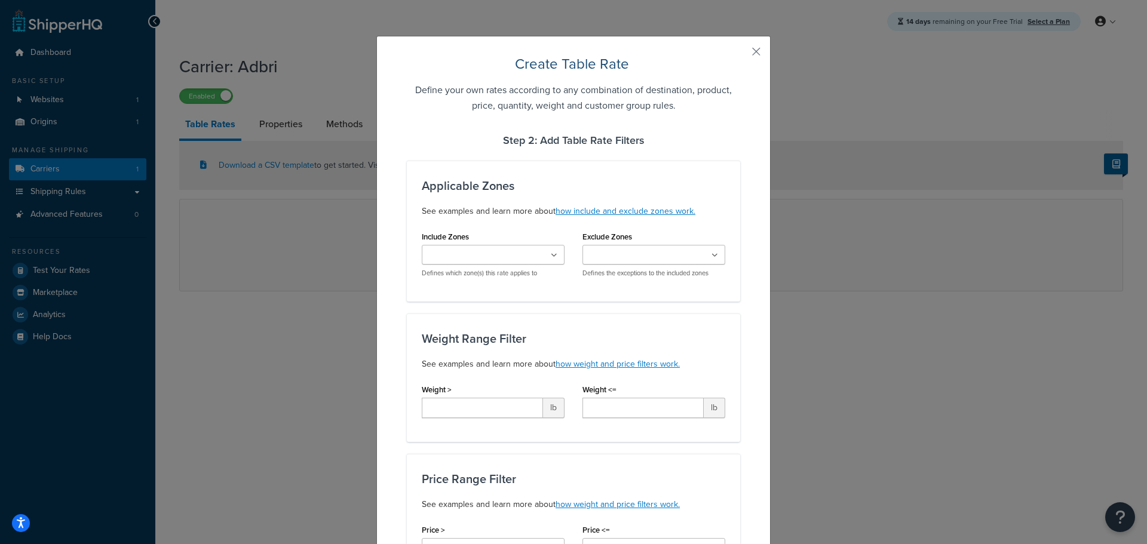
select select "183099"
click at [532, 252] on ul at bounding box center [493, 255] width 143 height 20
click at [551, 254] on icon at bounding box center [554, 255] width 7 height 7
click at [508, 256] on input "Include Zones" at bounding box center [478, 255] width 106 height 13
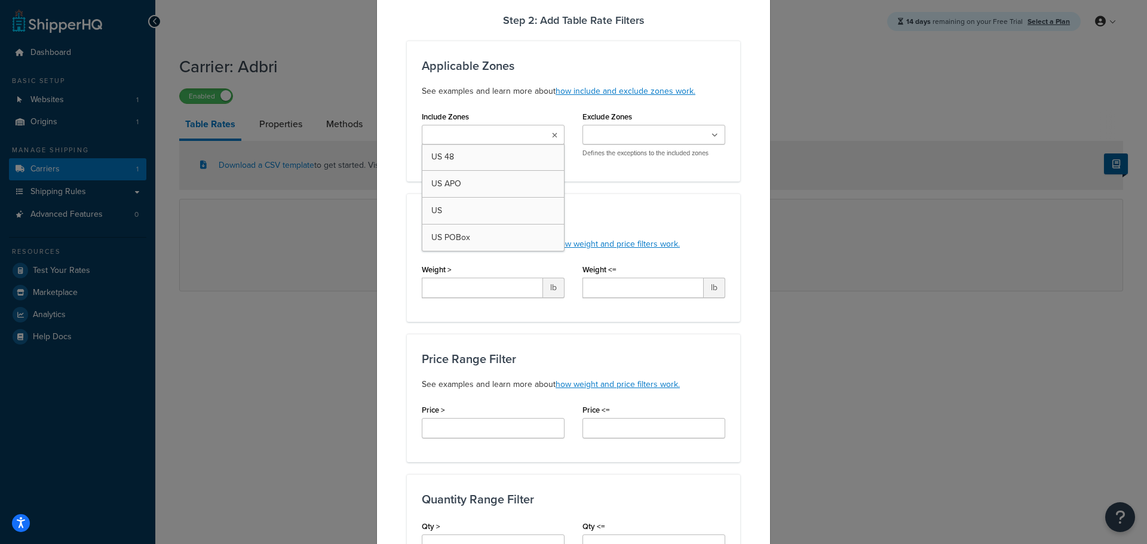
scroll to position [119, 0]
click at [636, 170] on div "Applicable Zones See examples and learn more about how include and exclude zone…" at bounding box center [573, 111] width 333 height 141
click at [552, 134] on icon at bounding box center [554, 136] width 5 height 7
click at [551, 134] on icon at bounding box center [554, 136] width 7 height 7
click at [642, 135] on input "Exclude Zones" at bounding box center [639, 136] width 106 height 13
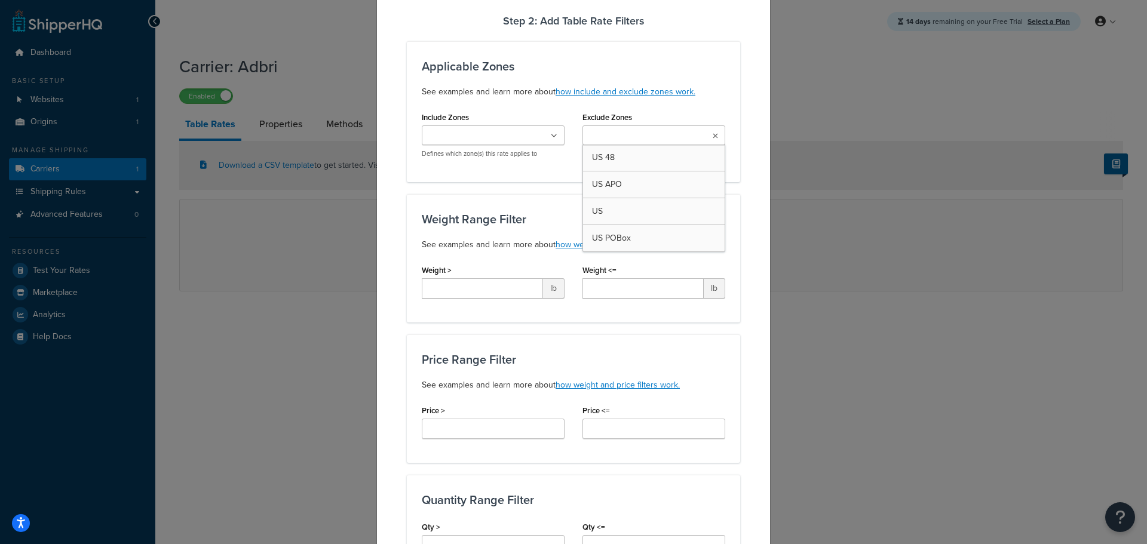
click at [642, 135] on input "Exclude Zones" at bounding box center [639, 136] width 106 height 13
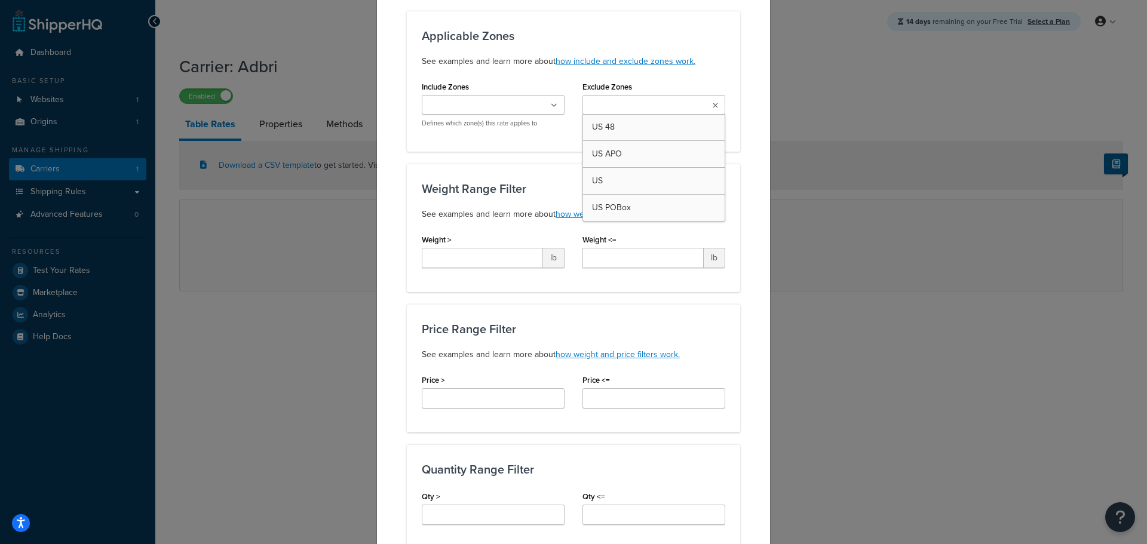
scroll to position [179, 0]
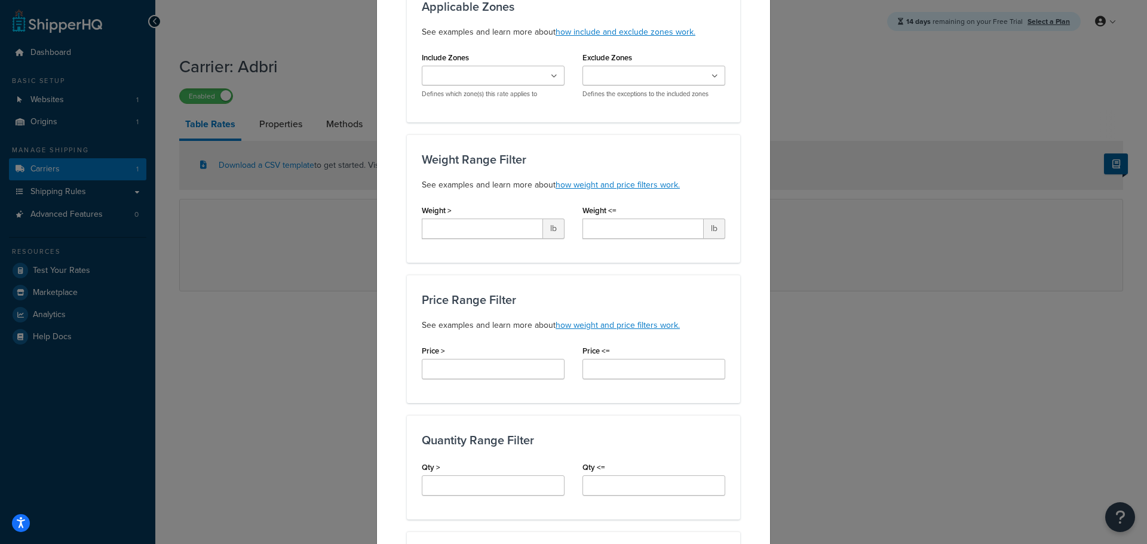
click at [722, 304] on div "Price Range Filter See examples and learn more about how weight and price filte…" at bounding box center [573, 339] width 333 height 128
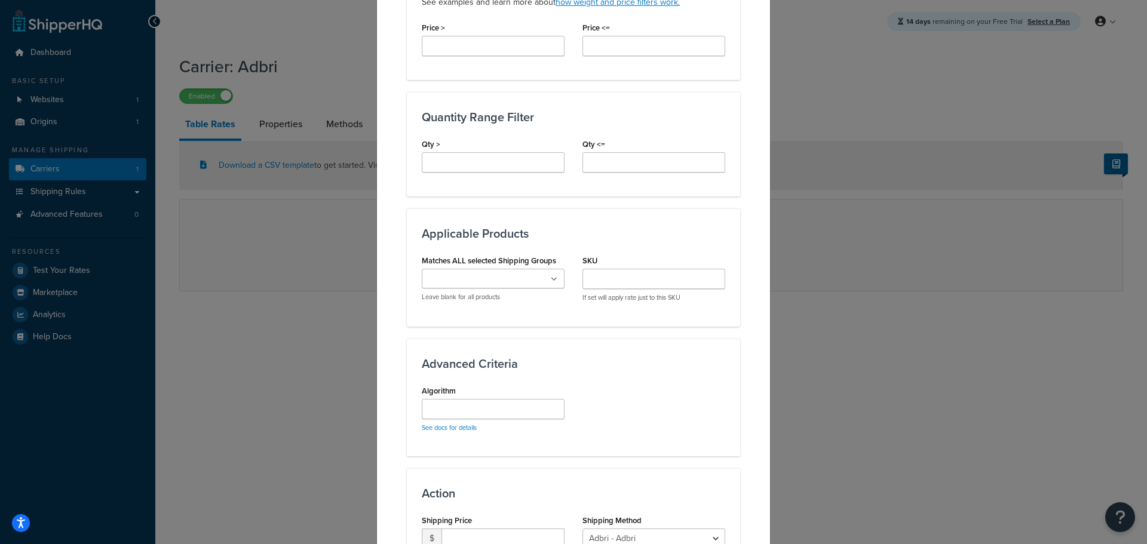
scroll to position [538, 0]
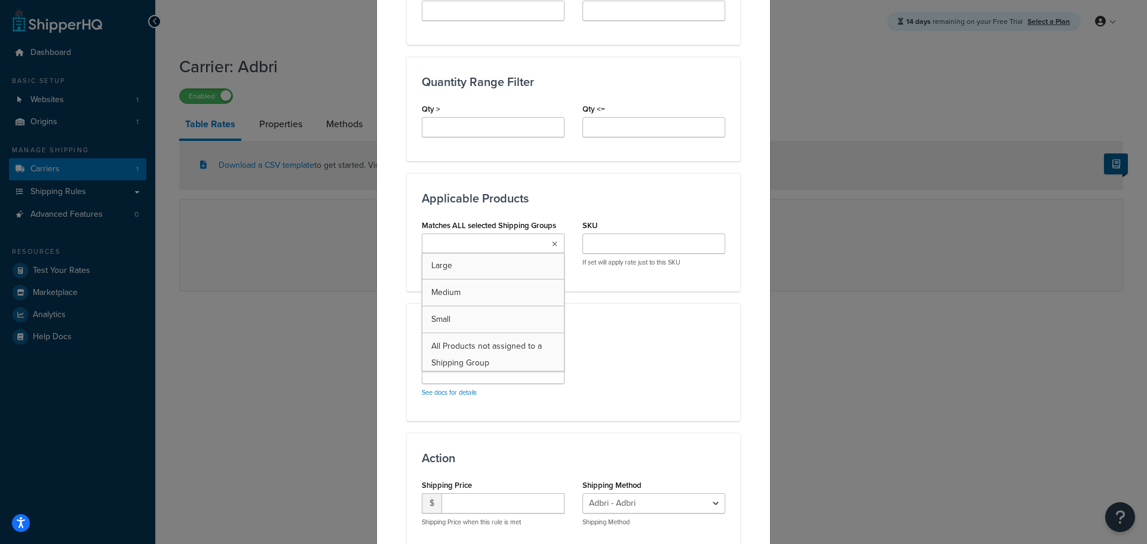
click at [543, 241] on ul at bounding box center [493, 244] width 143 height 20
click at [797, 318] on div "Create Table Rate Define your own rates according to any combination of destina…" at bounding box center [573, 272] width 1147 height 544
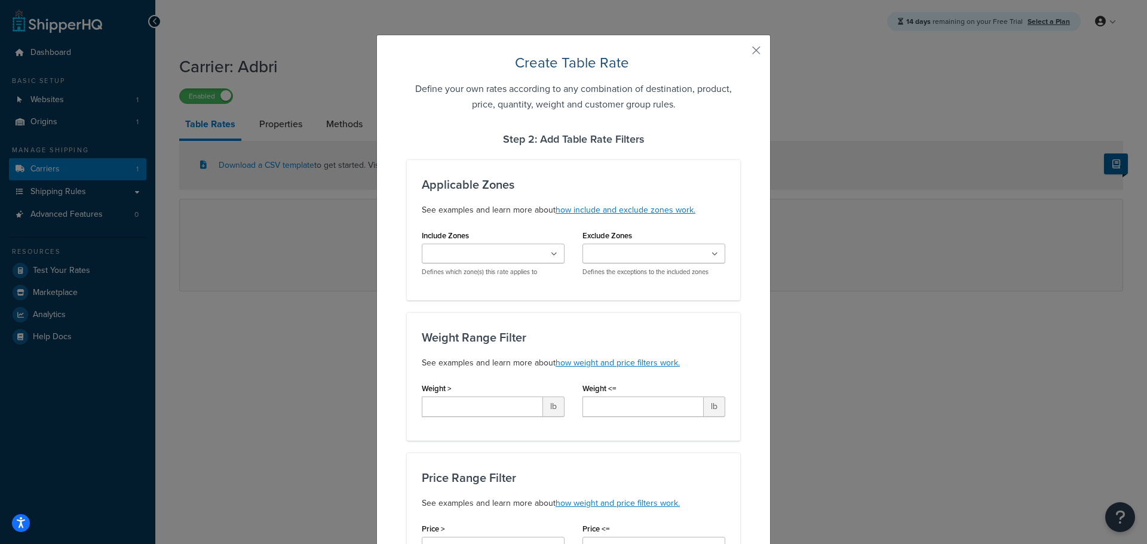
scroll to position [0, 0]
click at [625, 211] on link "how include and exclude zones work." at bounding box center [625, 211] width 140 height 13
click at [740, 54] on button "button" at bounding box center [738, 55] width 3 height 3
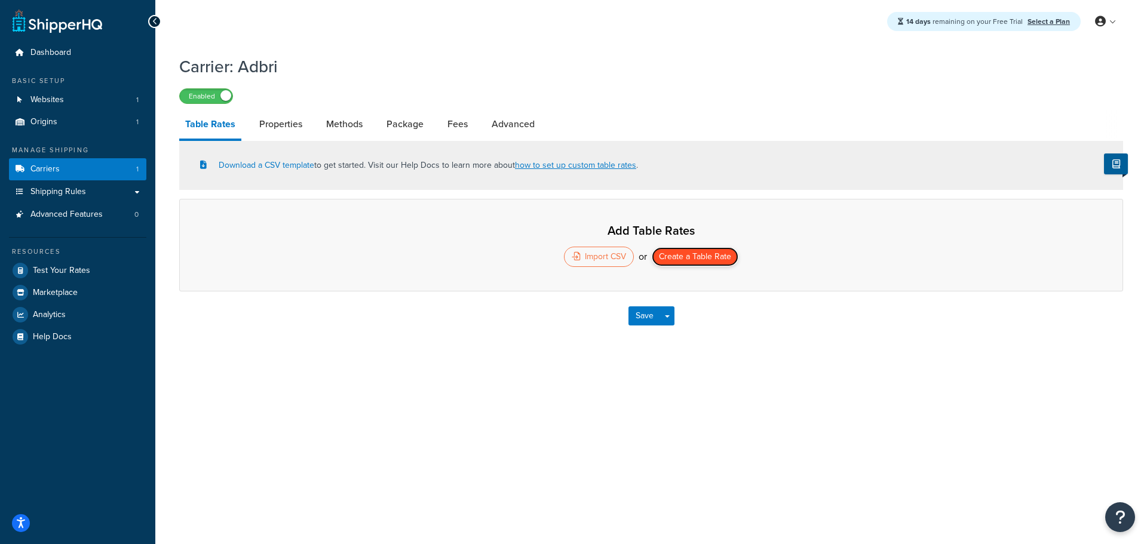
click at [690, 257] on button "Create a Table Rate" at bounding box center [695, 256] width 87 height 19
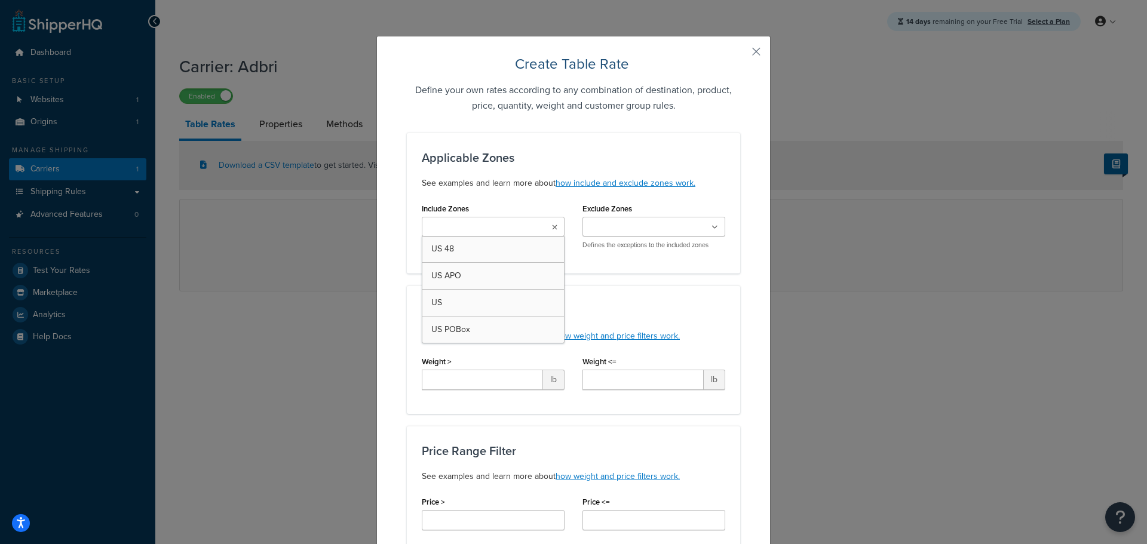
click at [548, 222] on ul at bounding box center [493, 227] width 143 height 20
click at [866, 232] on div "Create Table Rate Define your own rates according to any combination of destina…" at bounding box center [573, 272] width 1147 height 544
click at [551, 219] on ul at bounding box center [493, 227] width 143 height 20
click at [551, 217] on ul at bounding box center [493, 227] width 143 height 20
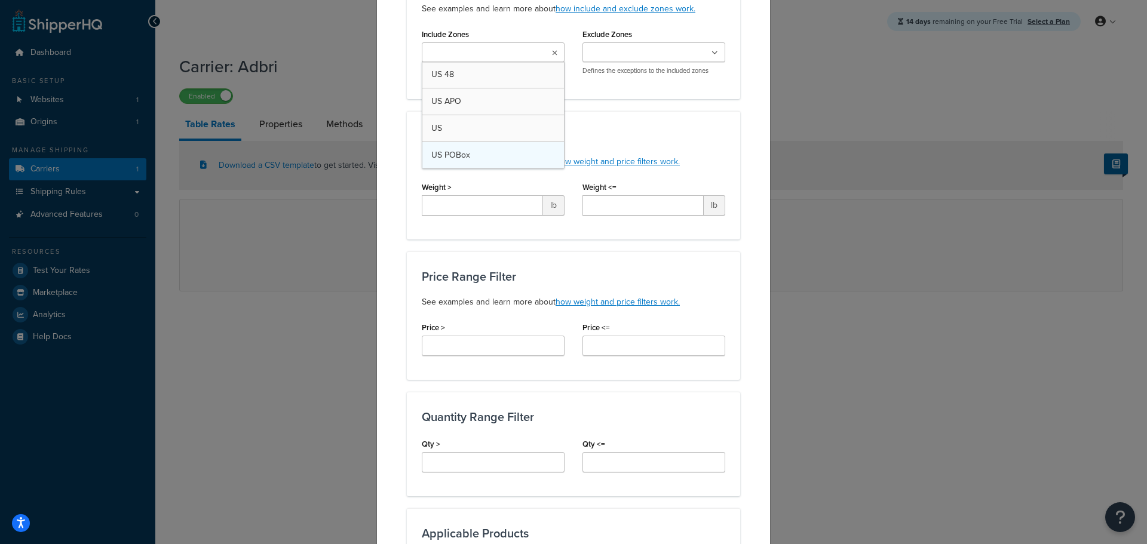
scroll to position [179, 0]
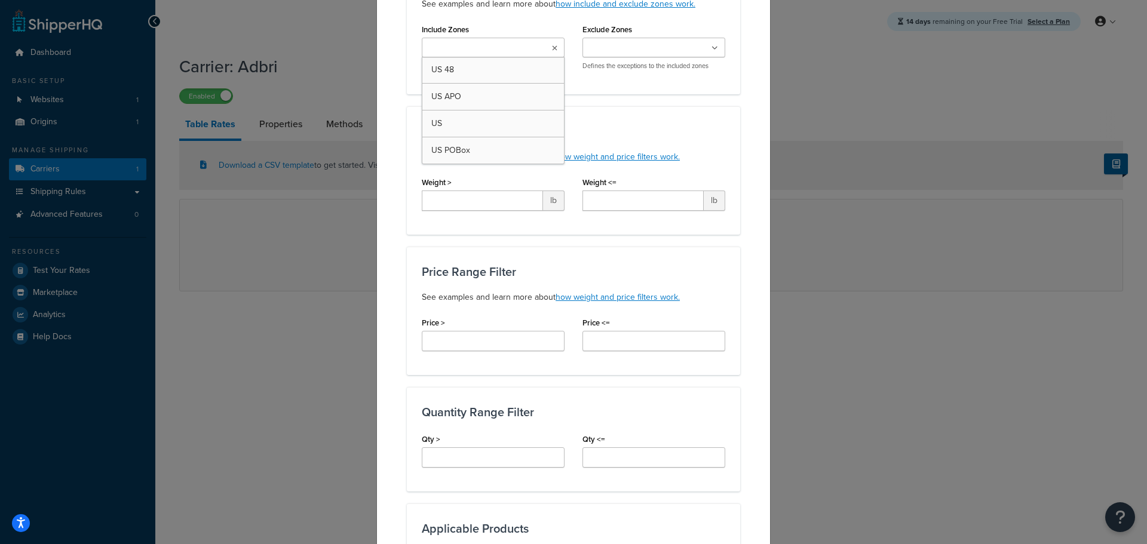
click at [507, 47] on input "Include Zones" at bounding box center [478, 48] width 106 height 13
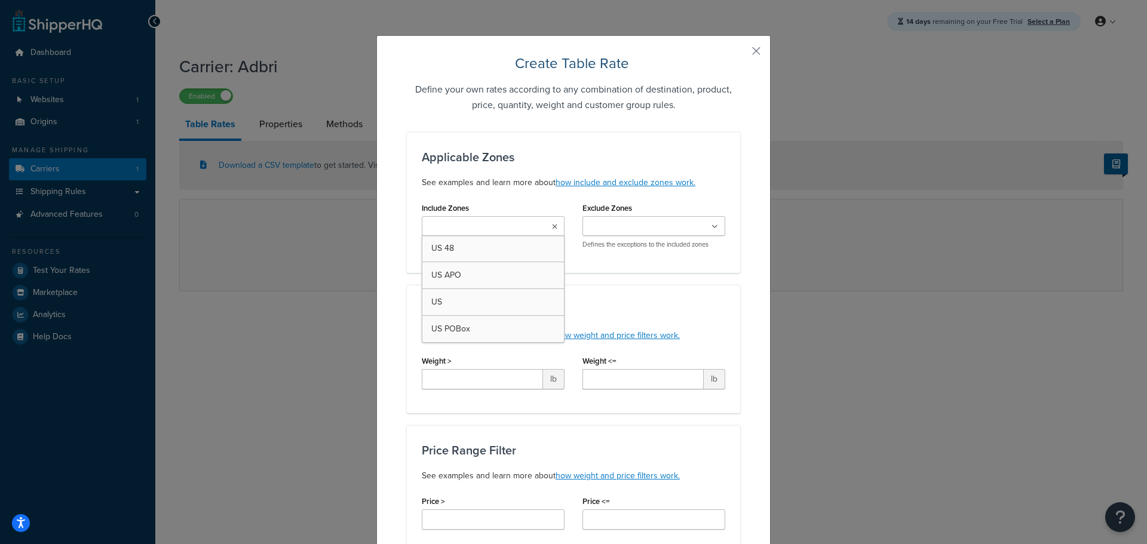
scroll to position [0, 0]
drag, startPoint x: 535, startPoint y: 159, endPoint x: 415, endPoint y: 154, distance: 120.2
click at [415, 154] on div "Applicable Zones See examples and learn more about how include and exclude zone…" at bounding box center [573, 203] width 333 height 141
click at [328, 90] on div "Create Table Rate Define your own rates according to any combination of destina…" at bounding box center [573, 272] width 1147 height 544
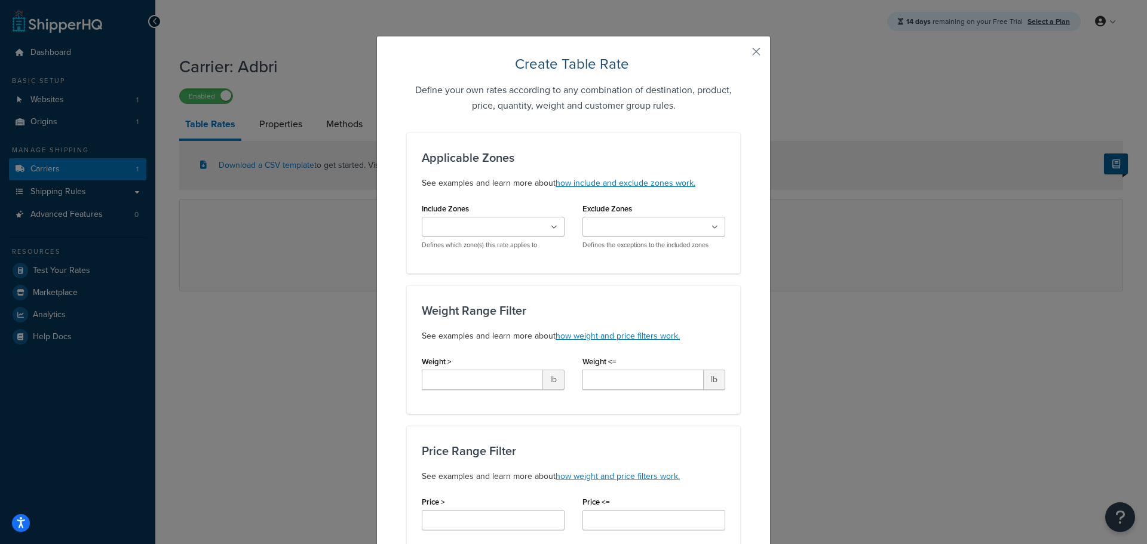
click at [771, 54] on div "Create Table Rate Define your own rates according to any combination of destina…" at bounding box center [573, 272] width 1147 height 544
click at [740, 54] on button "button" at bounding box center [738, 55] width 3 height 3
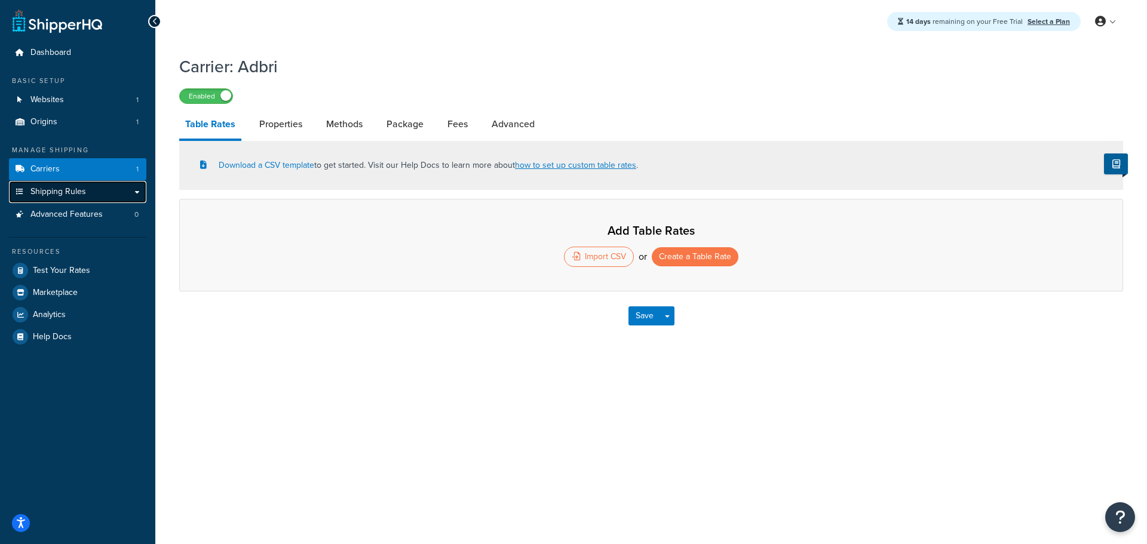
click at [134, 190] on link "Shipping Rules" at bounding box center [77, 192] width 137 height 22
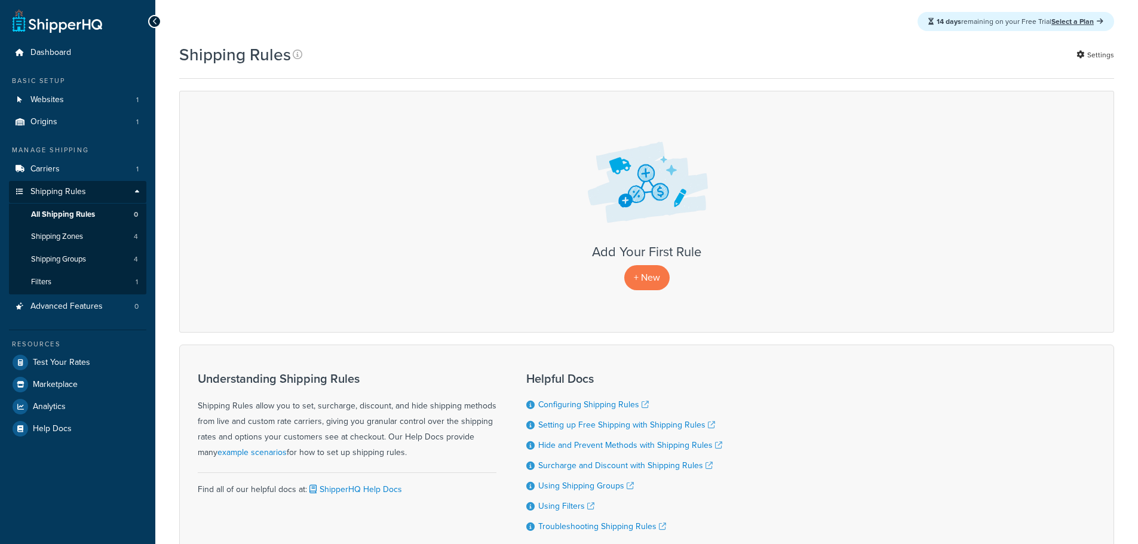
click at [137, 192] on link "Shipping Rules" at bounding box center [77, 192] width 137 height 22
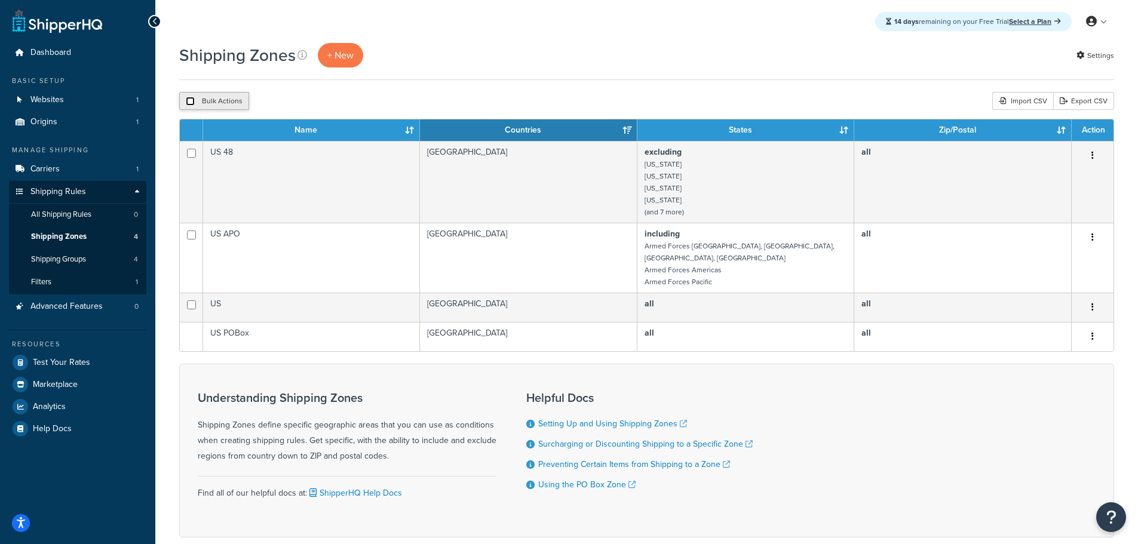
click at [189, 100] on input "checkbox" at bounding box center [190, 101] width 9 height 9
checkbox input "true"
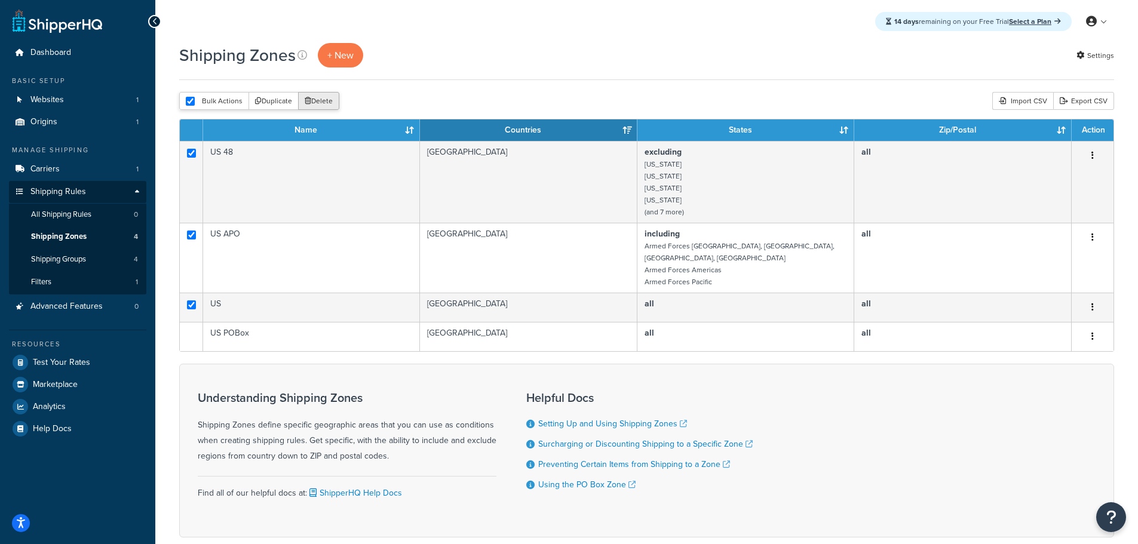
click at [327, 99] on button "Delete" at bounding box center [318, 101] width 41 height 18
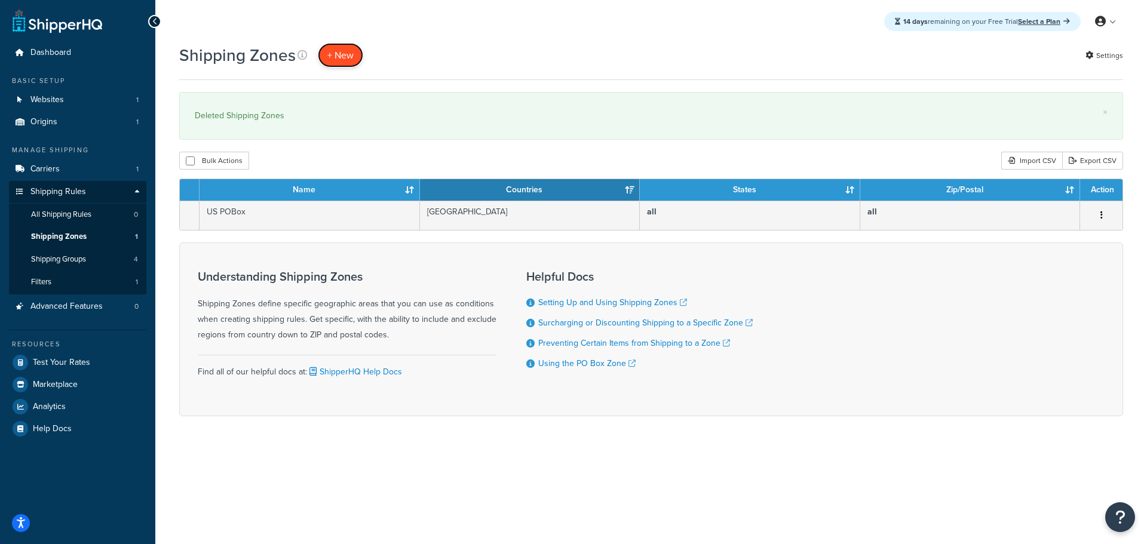
click at [346, 54] on span "+ New" at bounding box center [340, 55] width 26 height 14
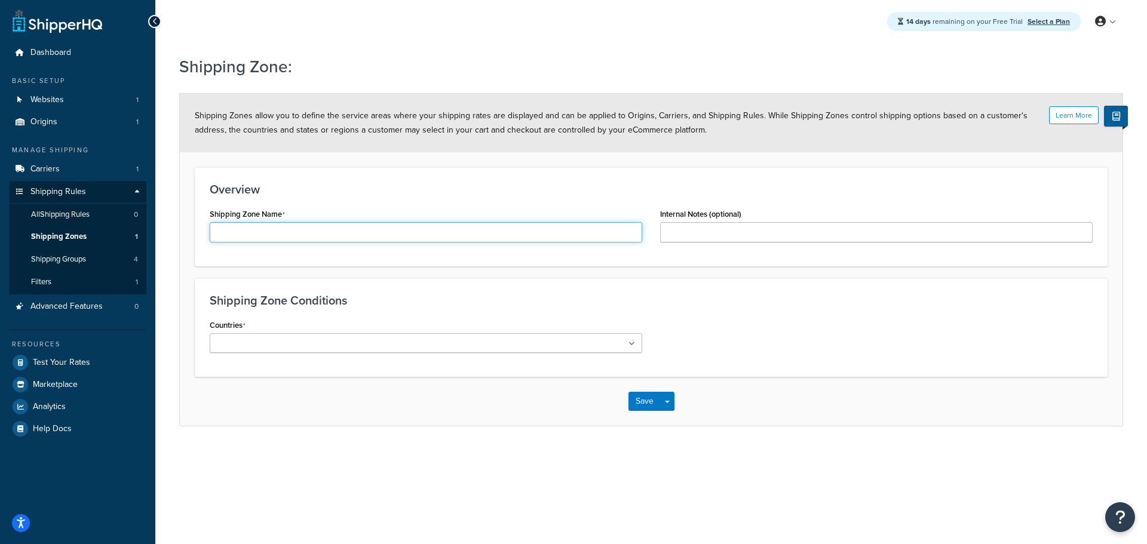
click at [276, 231] on input "Shipping Zone Name" at bounding box center [426, 232] width 432 height 20
type input "[PERSON_NAME]"
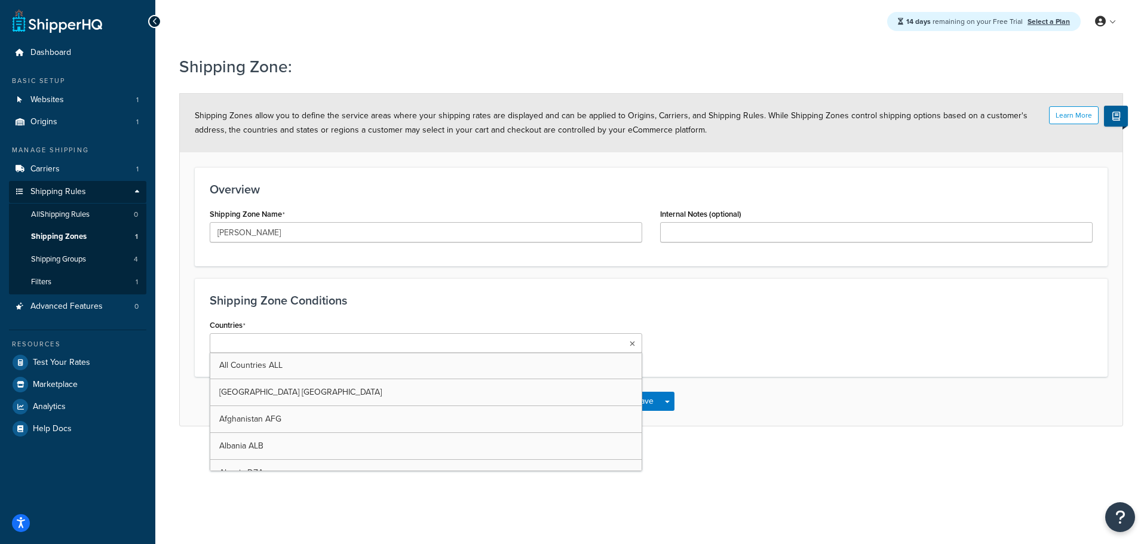
click at [367, 346] on ul at bounding box center [426, 343] width 432 height 20
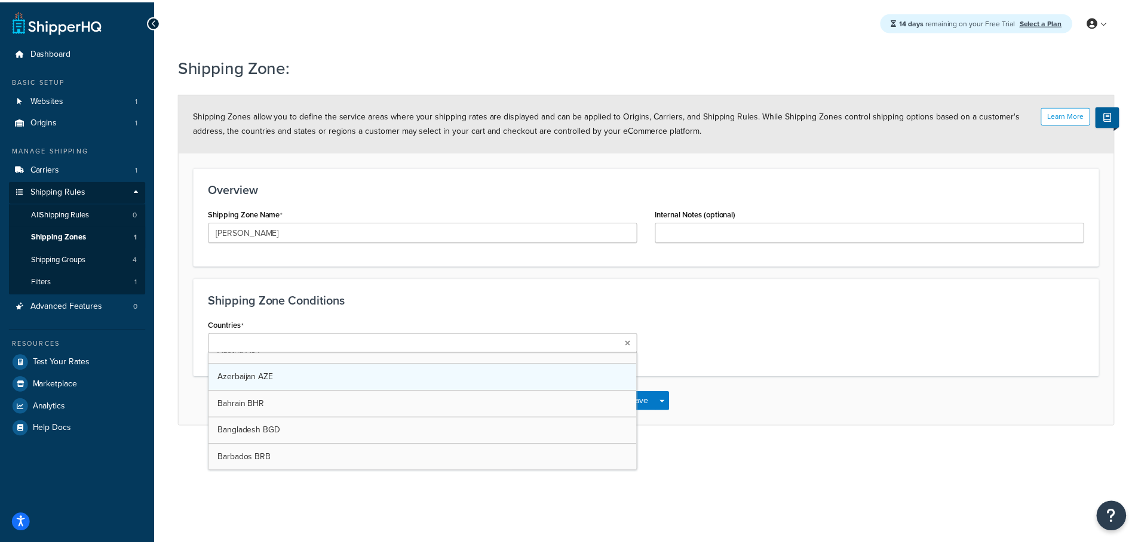
scroll to position [358, 0]
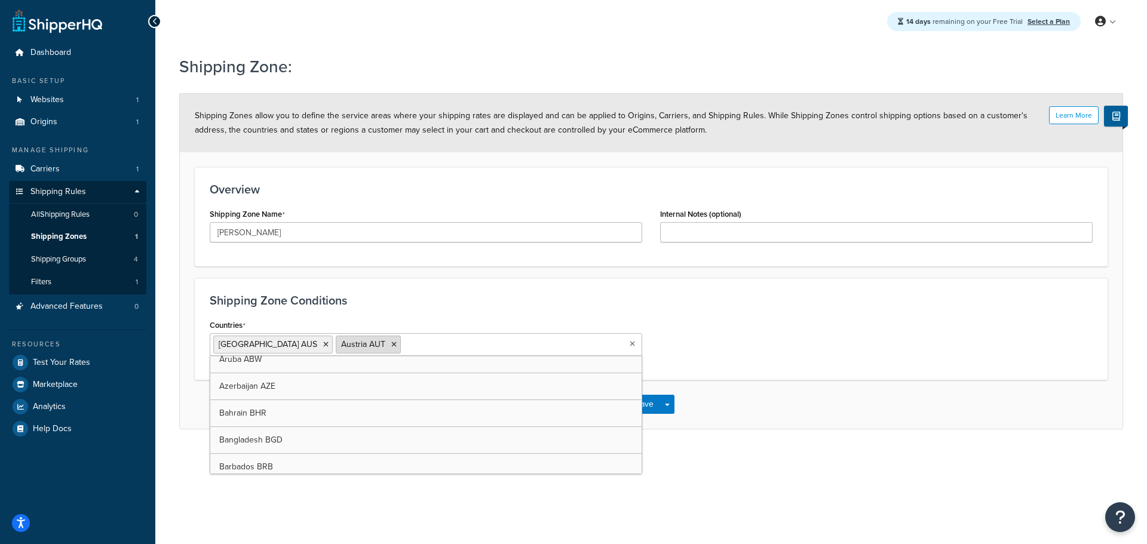
click at [391, 346] on icon at bounding box center [393, 344] width 5 height 7
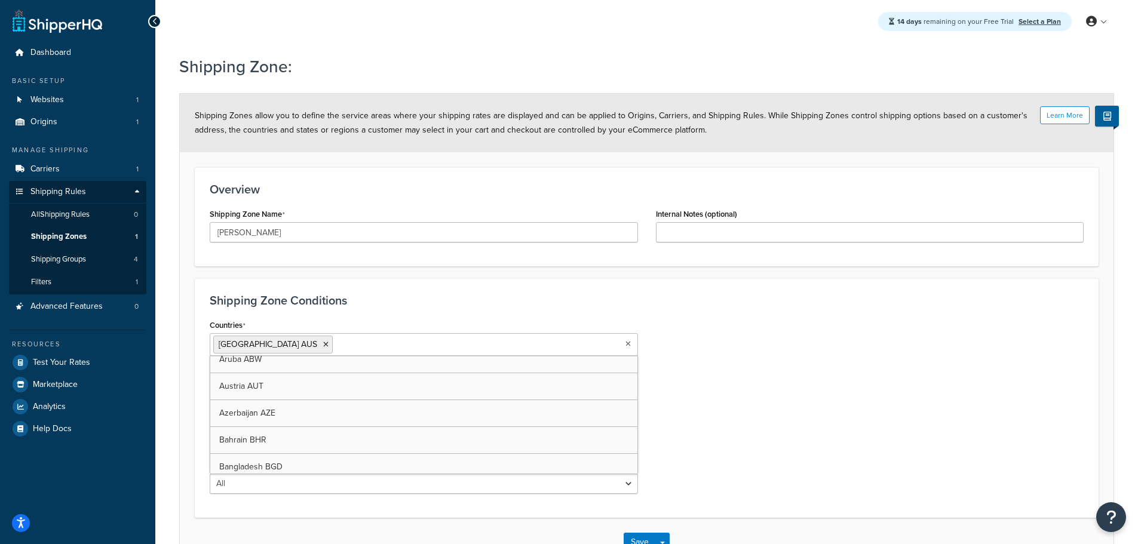
click at [683, 355] on div "Countries Australia AUS All Countries ALL United States USA Afghanistan AFG Alb…" at bounding box center [647, 410] width 892 height 186
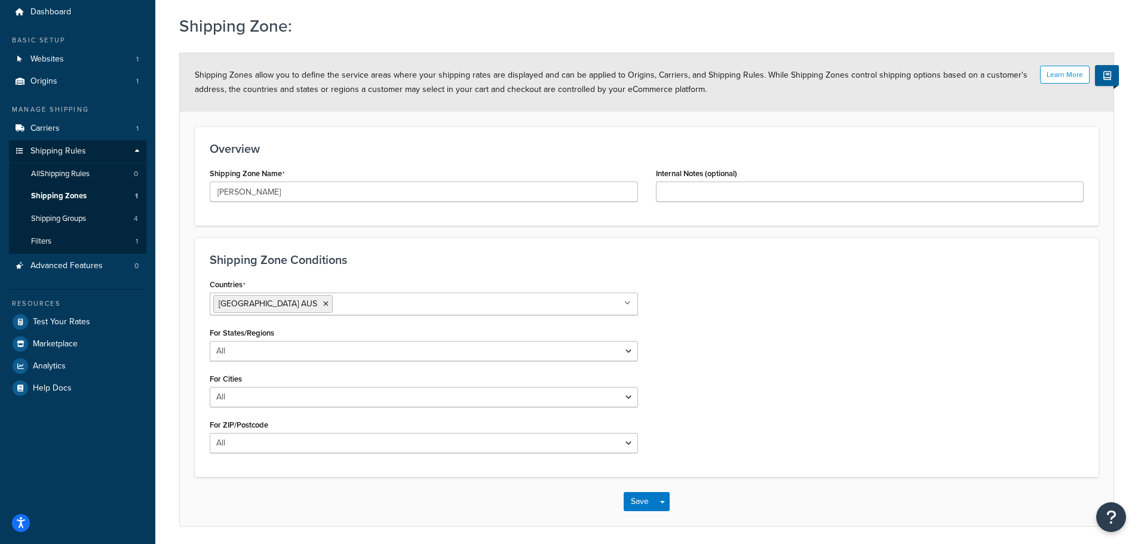
scroll to position [83, 0]
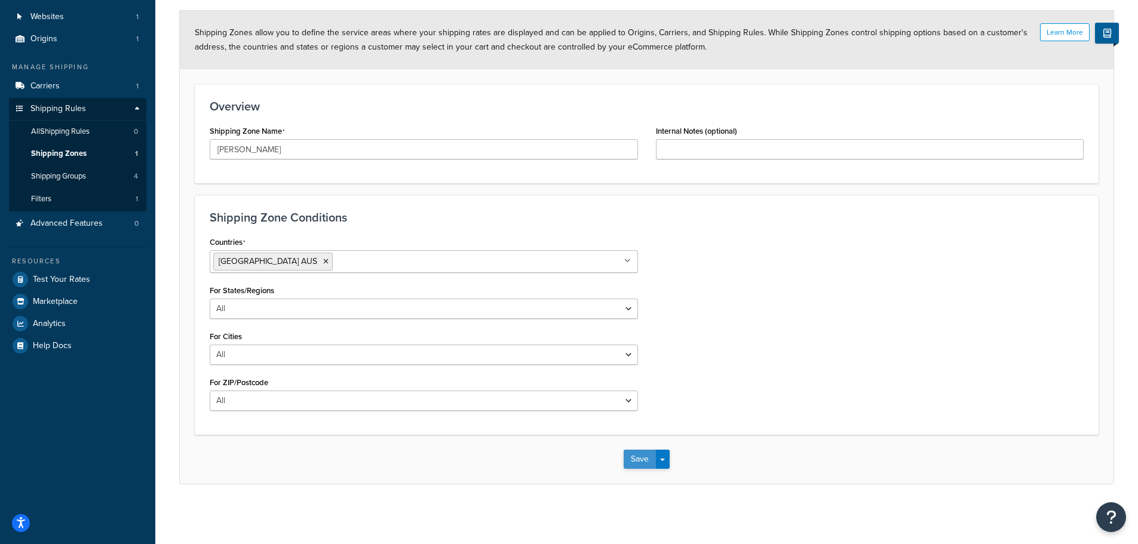
drag, startPoint x: 637, startPoint y: 455, endPoint x: 645, endPoint y: 431, distance: 25.7
click at [638, 455] on button "Save" at bounding box center [640, 459] width 32 height 19
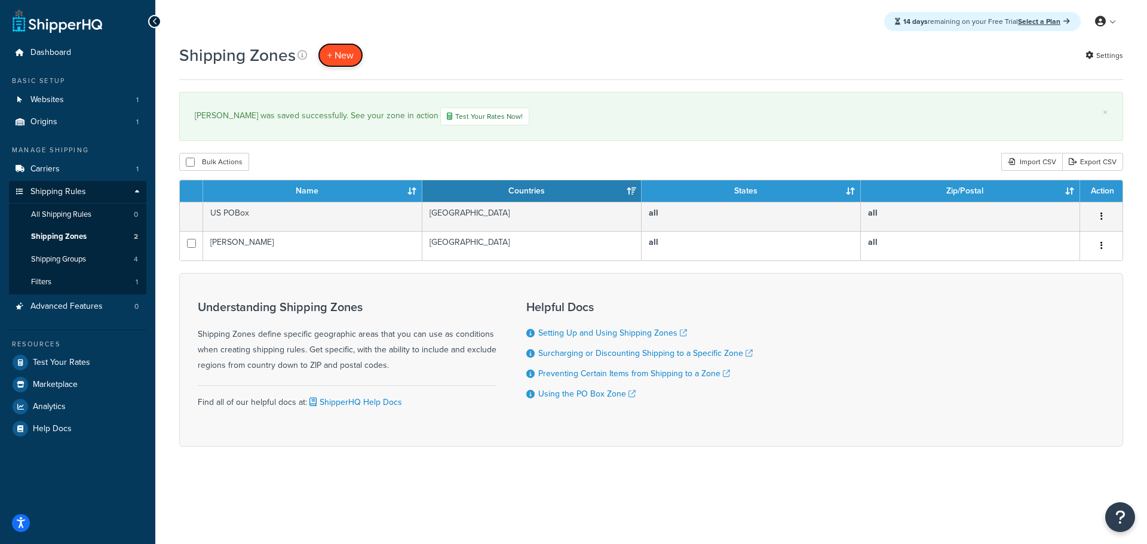
click at [335, 52] on span "+ New" at bounding box center [340, 55] width 26 height 14
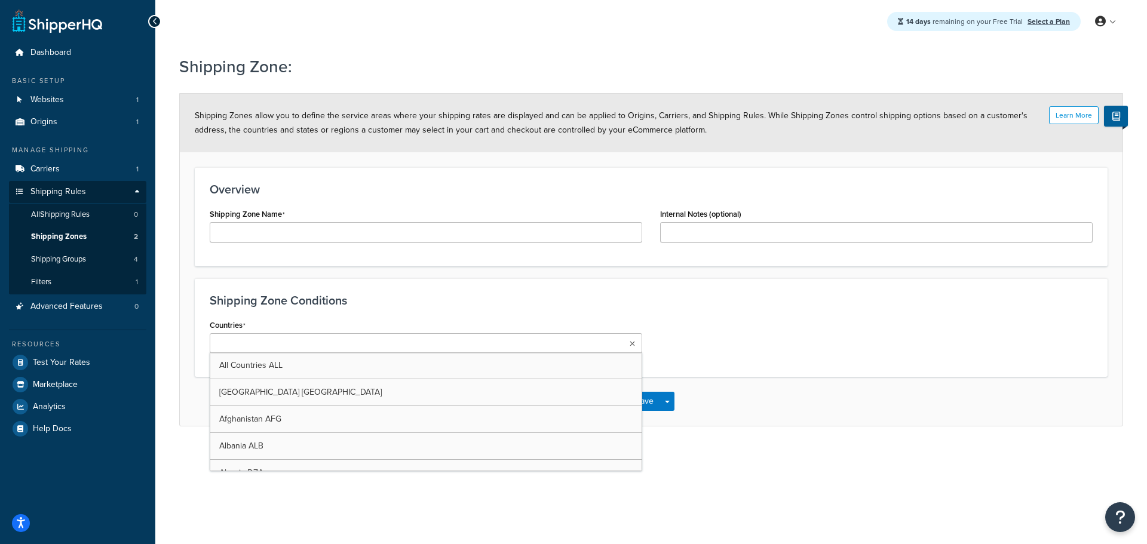
click at [323, 346] on ul at bounding box center [426, 343] width 432 height 20
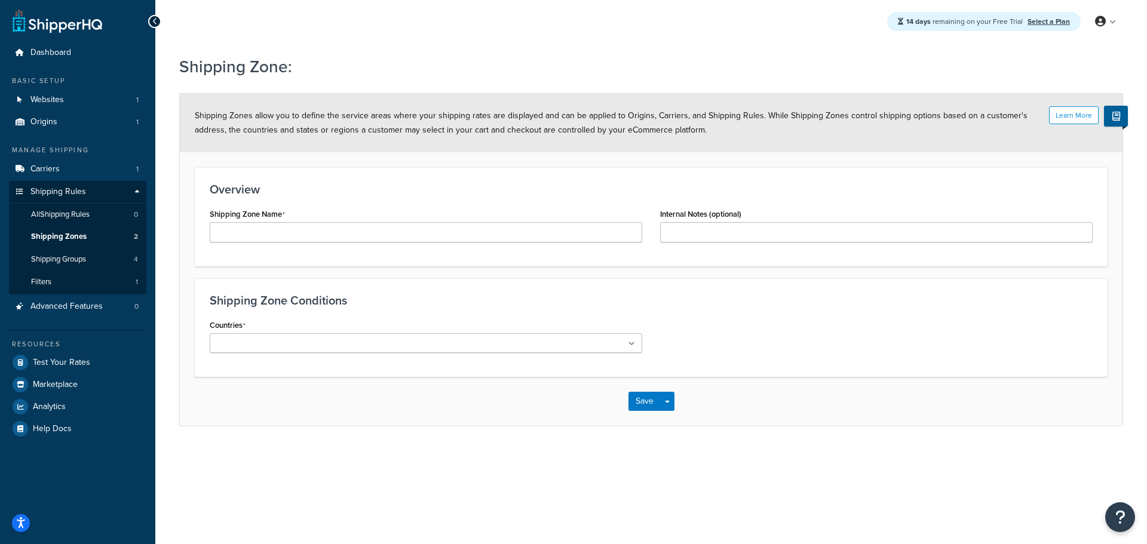
click at [791, 253] on div "Overview Shipping Zone Name Internal Notes (optional)" at bounding box center [651, 216] width 913 height 99
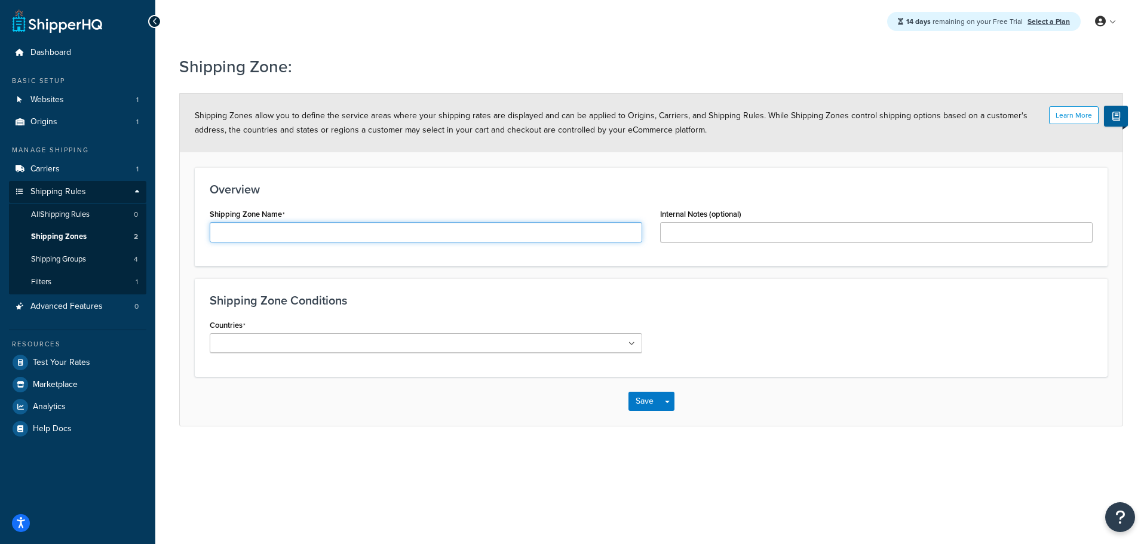
click at [271, 234] on input "Shipping Zone Name" at bounding box center [426, 232] width 432 height 20
type input "National Masonry"
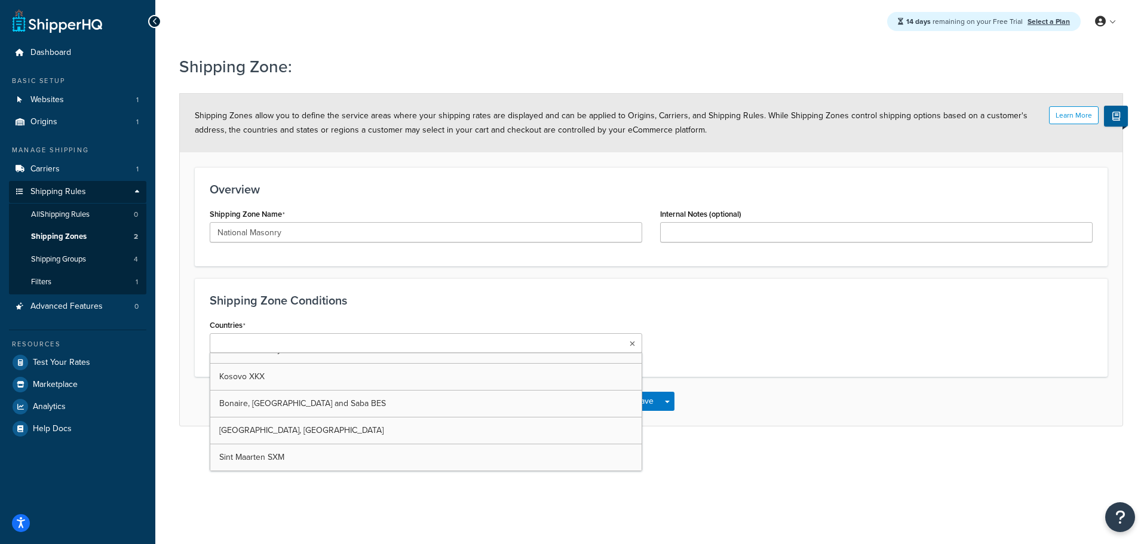
click at [456, 339] on ul at bounding box center [426, 343] width 432 height 20
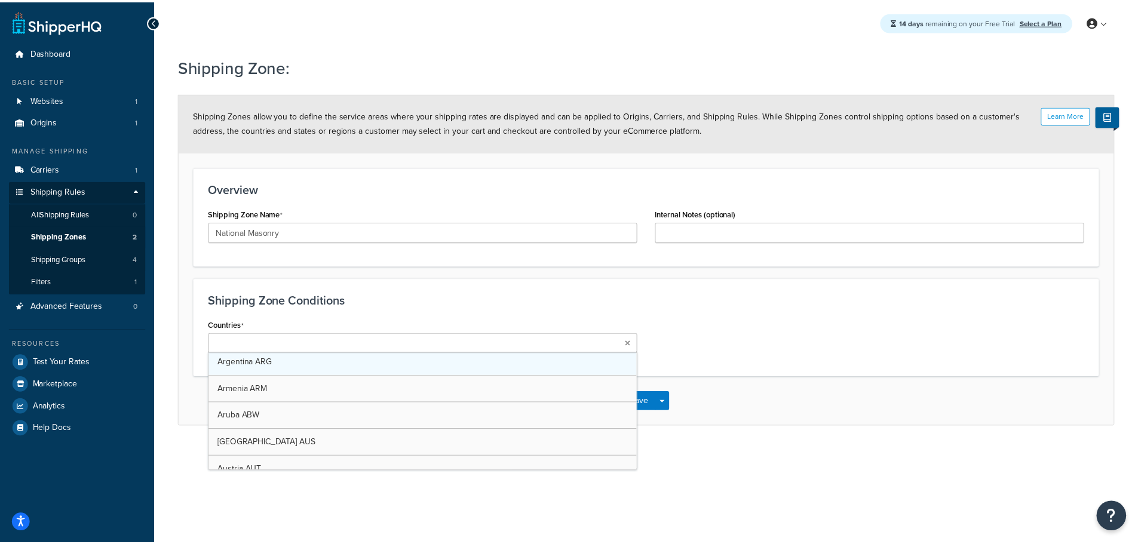
scroll to position [358, 0]
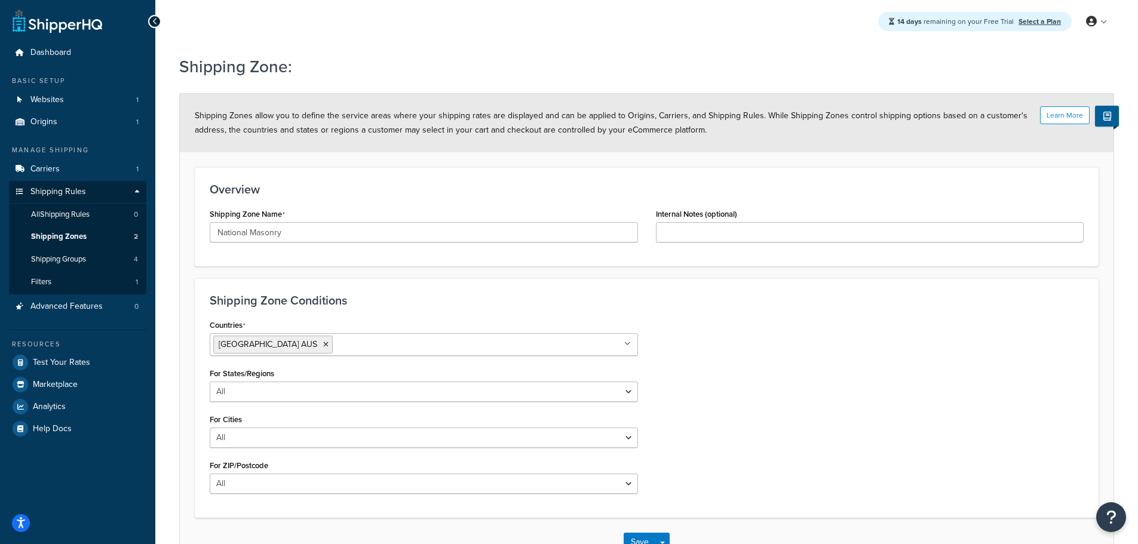
click at [757, 389] on div "Countries Australia AUS All Countries ALL United States USA Afghanistan AFG Alb…" at bounding box center [647, 410] width 892 height 186
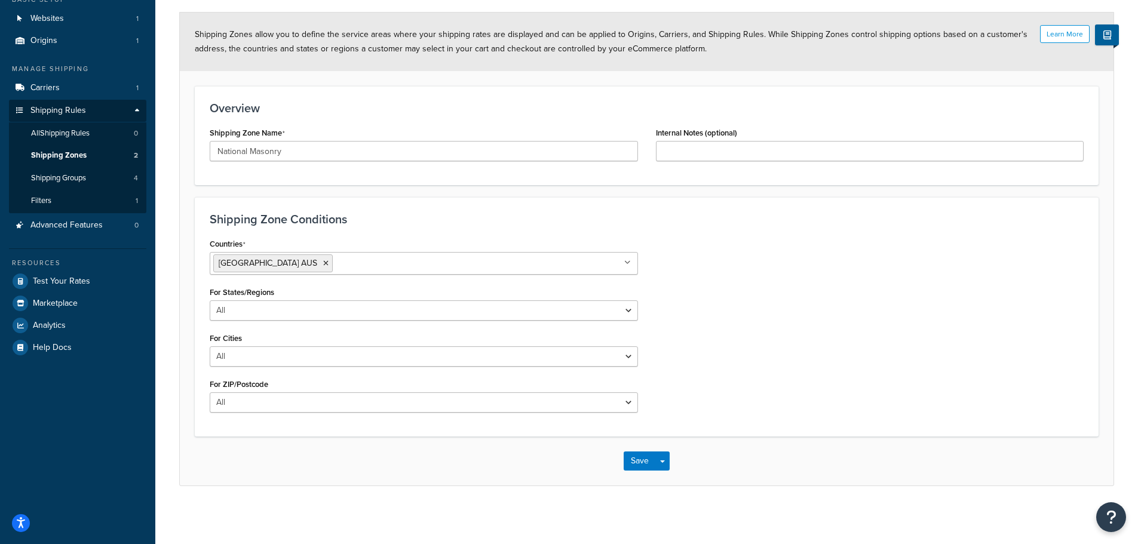
scroll to position [83, 0]
click at [621, 306] on select "All Including Excluding" at bounding box center [424, 309] width 428 height 20
click at [823, 323] on div "Countries Australia AUS All Countries ALL United States USA Afghanistan AFG Alb…" at bounding box center [647, 327] width 892 height 186
click at [616, 352] on select "All Including Excluding" at bounding box center [424, 355] width 428 height 20
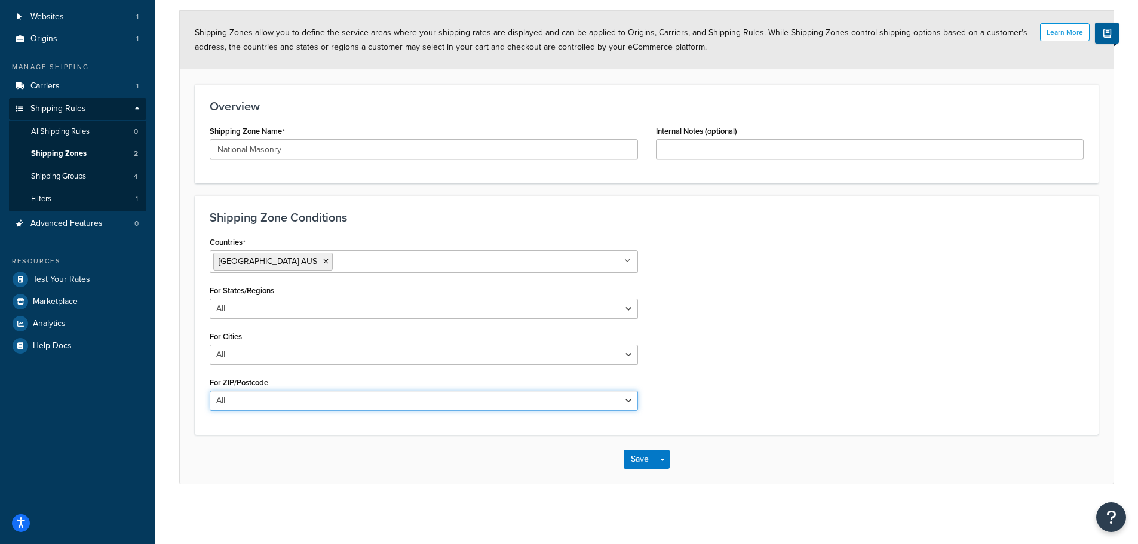
click at [599, 403] on select "All Including Excluding" at bounding box center [424, 401] width 428 height 20
select select "including"
click at [210, 391] on select "All Including Excluding" at bounding box center [424, 401] width 428 height 20
click at [346, 455] on textarea "ZIP/Postcodes" at bounding box center [424, 459] width 428 height 44
type textarea "1"
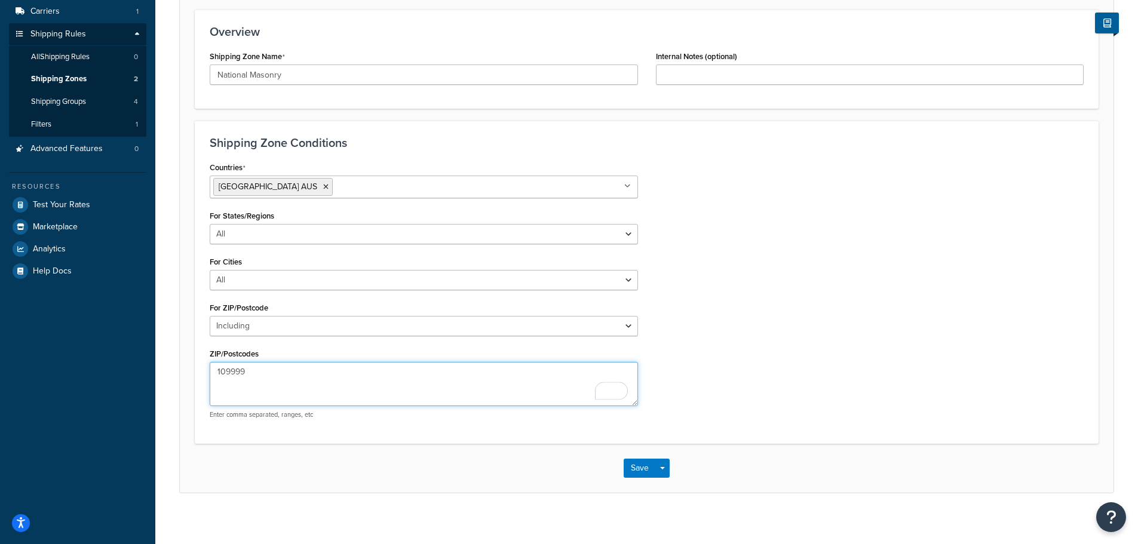
scroll to position [167, 0]
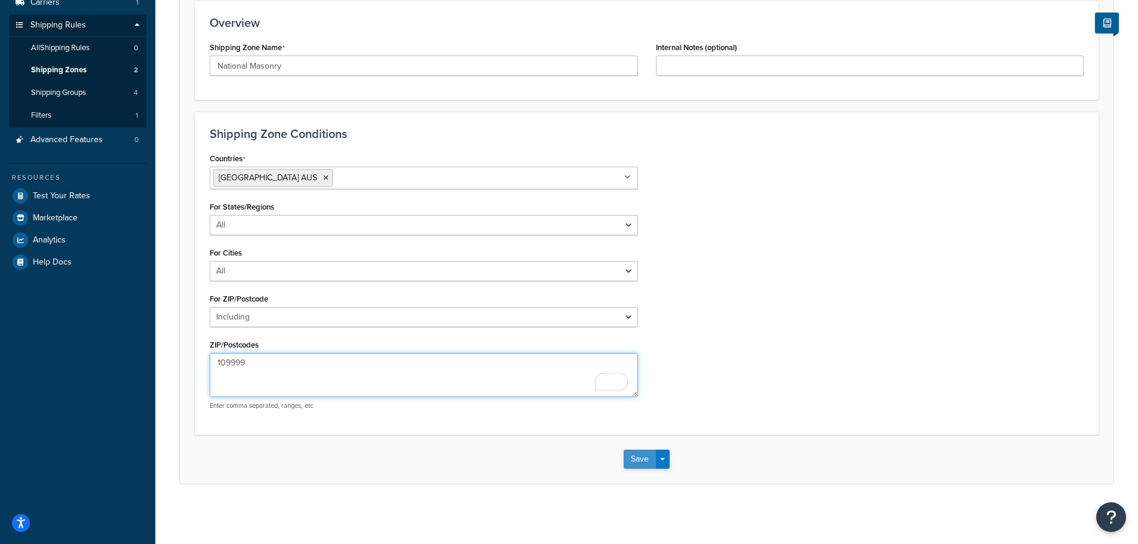
type textarea "109999"
click at [647, 459] on button "Save" at bounding box center [640, 459] width 32 height 19
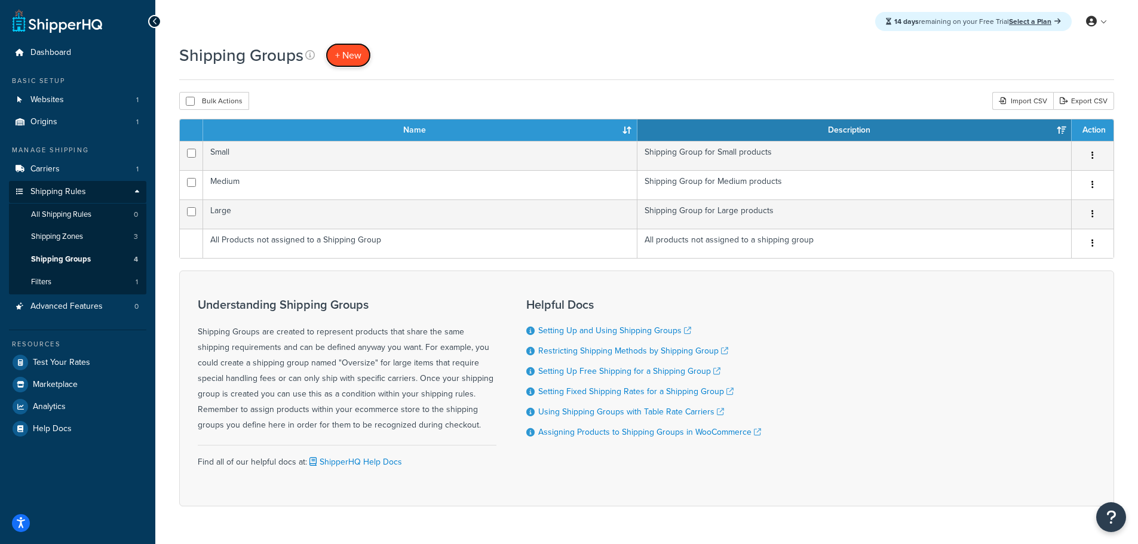
click at [348, 52] on span "+ New" at bounding box center [348, 55] width 26 height 14
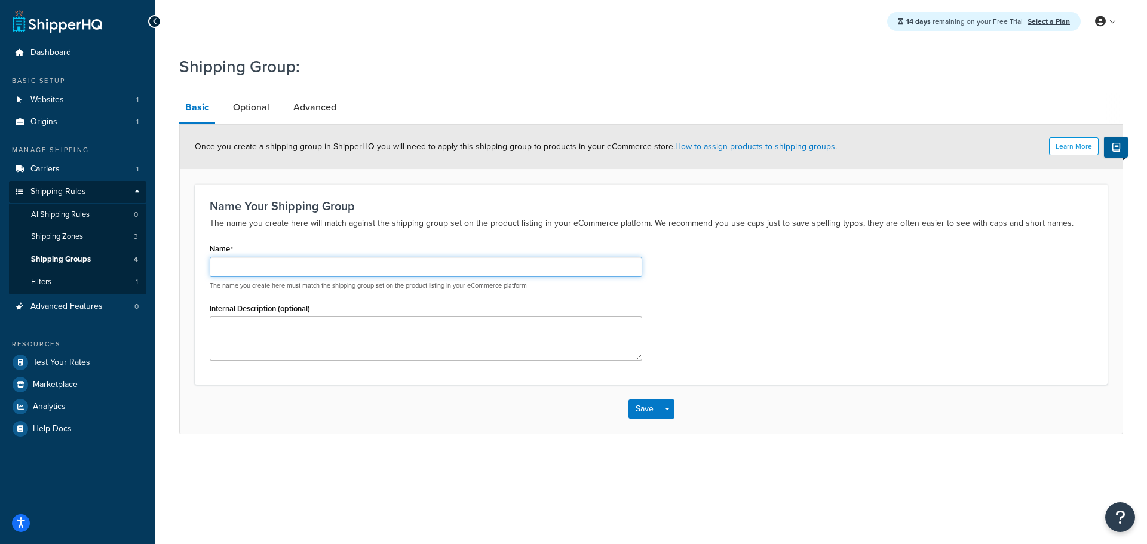
click at [318, 268] on input "Name" at bounding box center [426, 267] width 432 height 20
type input "A"
type input "Pavers"
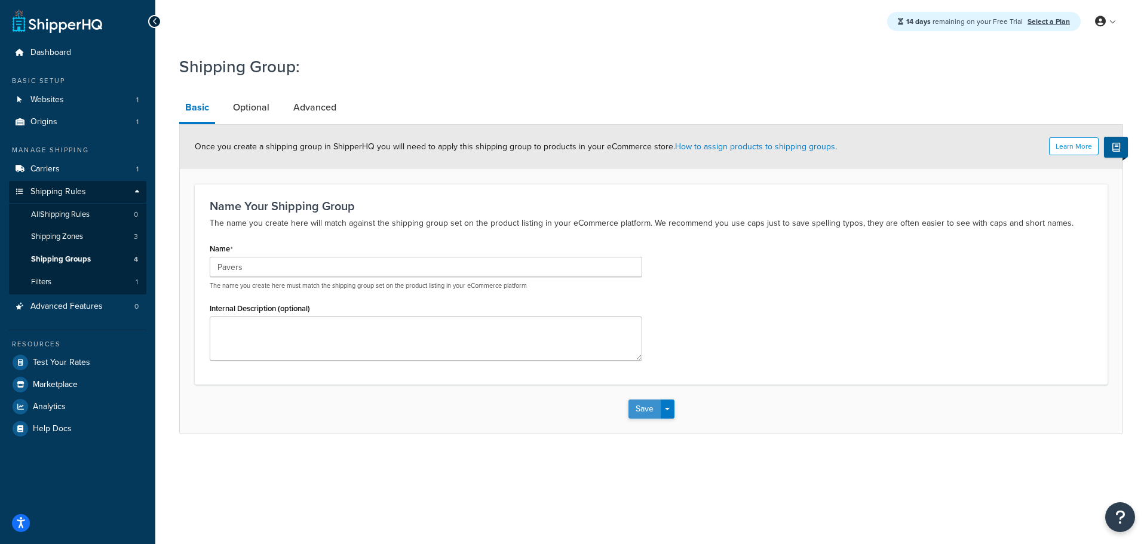
click at [652, 412] on button "Save" at bounding box center [644, 409] width 32 height 19
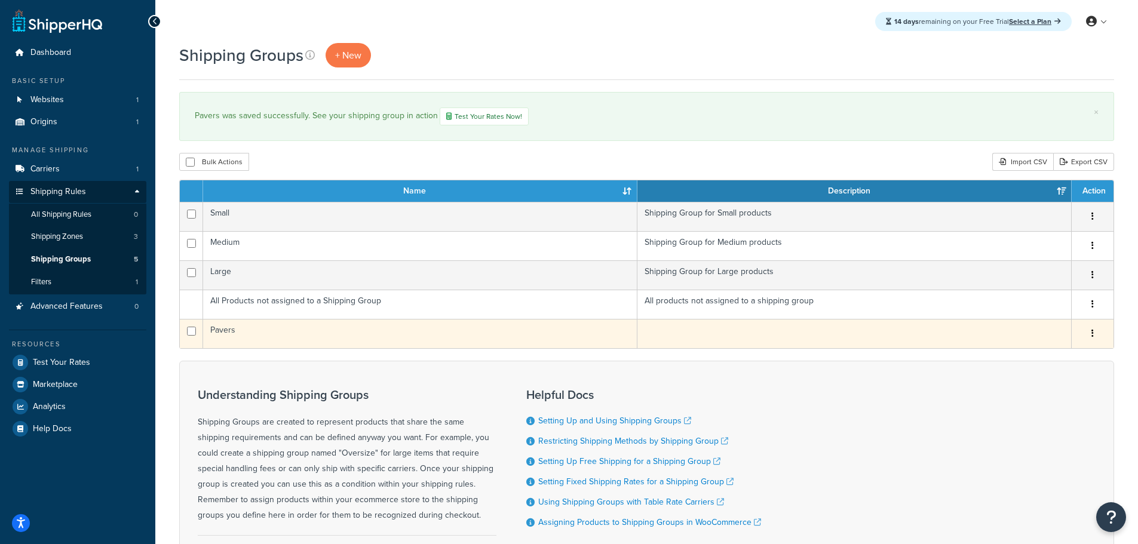
click at [226, 332] on td "Pavers" at bounding box center [420, 333] width 434 height 29
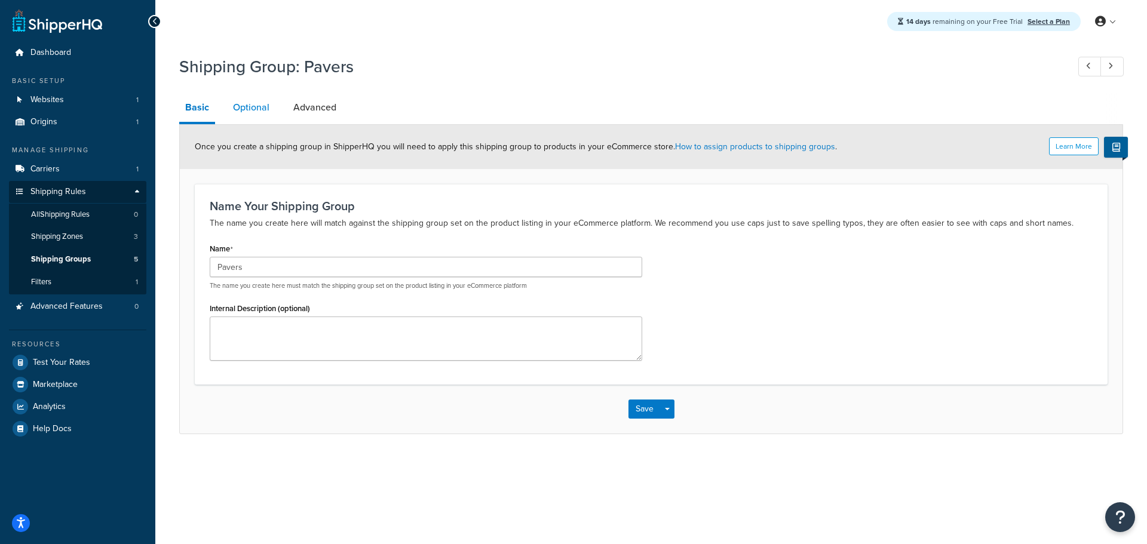
click at [253, 112] on link "Optional" at bounding box center [251, 107] width 48 height 29
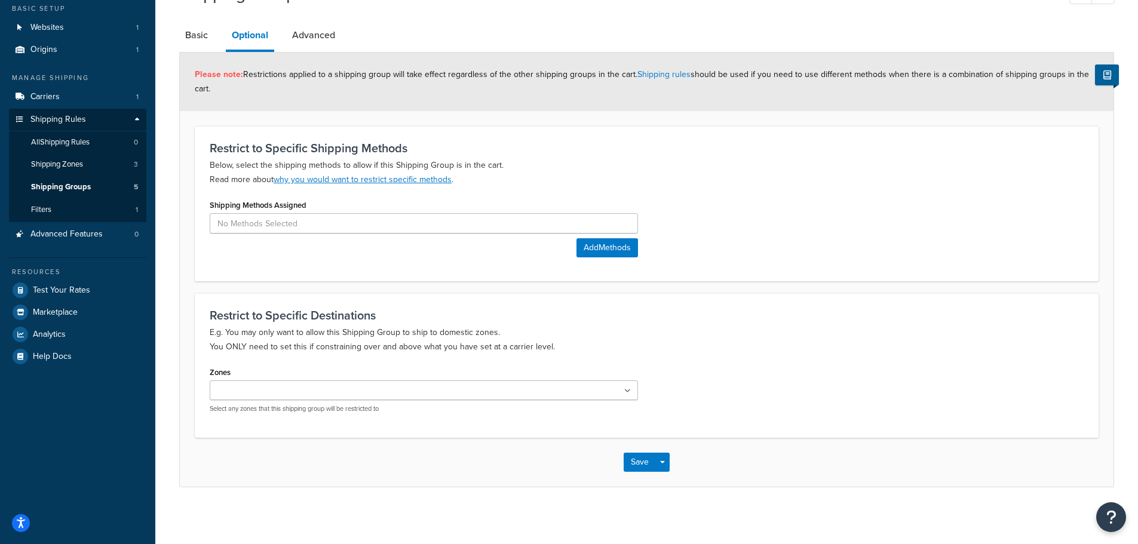
scroll to position [76, 0]
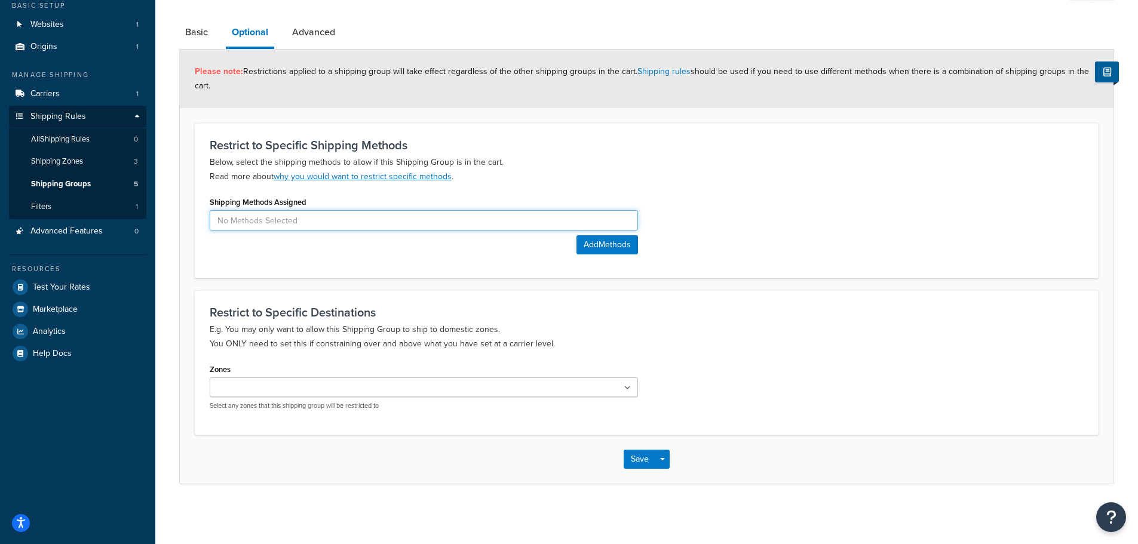
click at [293, 223] on input at bounding box center [424, 220] width 428 height 20
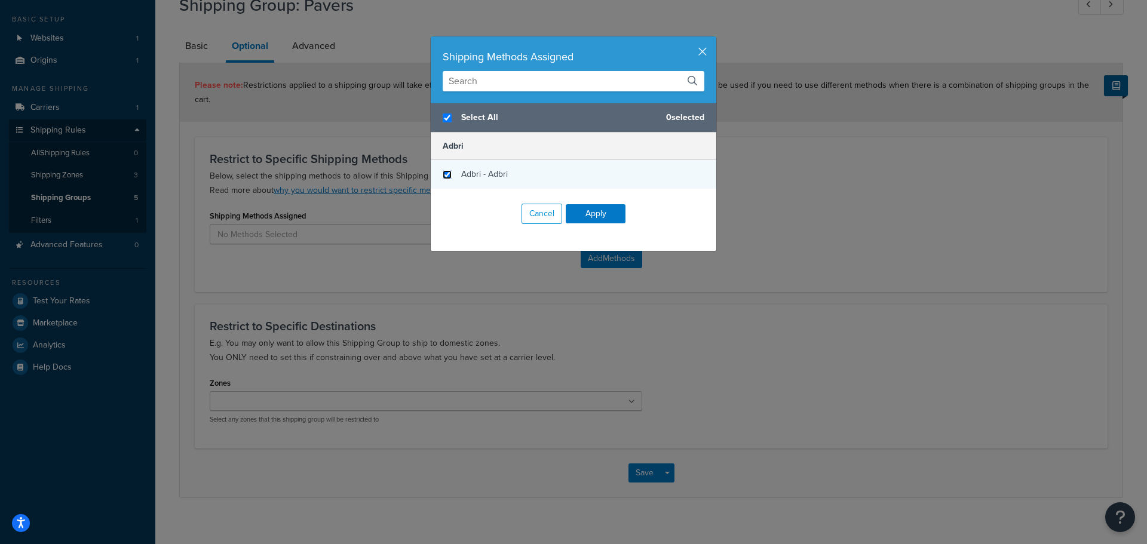
checkbox input "true"
click at [443, 175] on input "checkbox" at bounding box center [447, 174] width 9 height 9
checkbox input "true"
click at [591, 215] on button "Apply" at bounding box center [596, 213] width 60 height 19
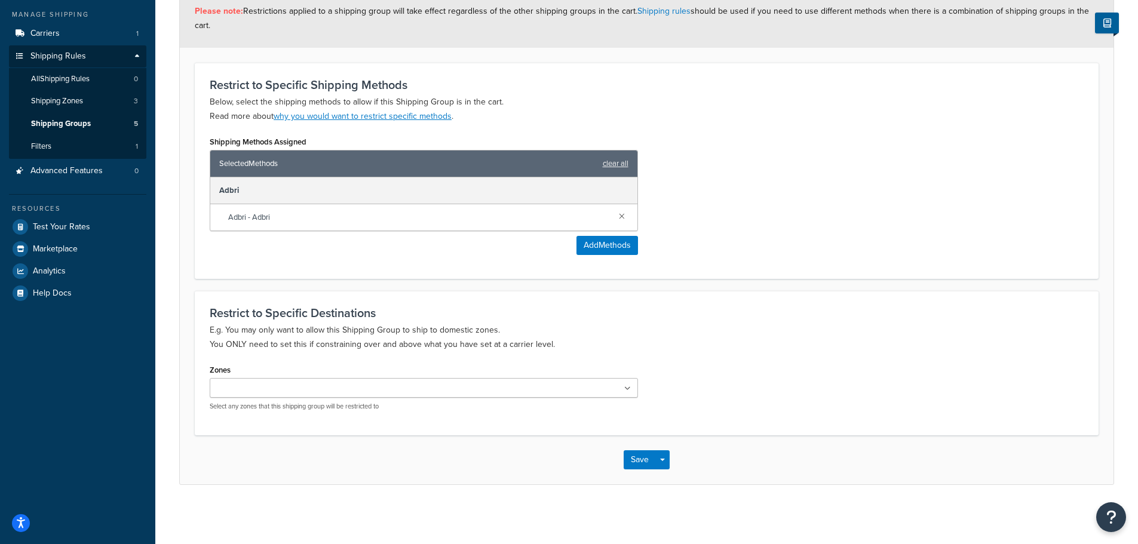
scroll to position [137, 0]
click at [386, 389] on ul at bounding box center [424, 387] width 428 height 20
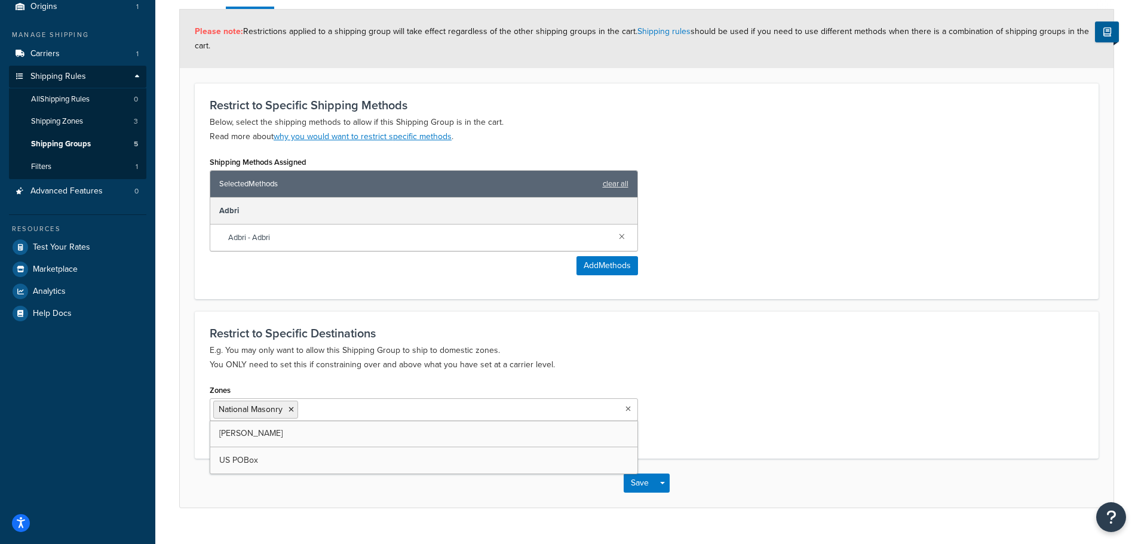
scroll to position [140, 0]
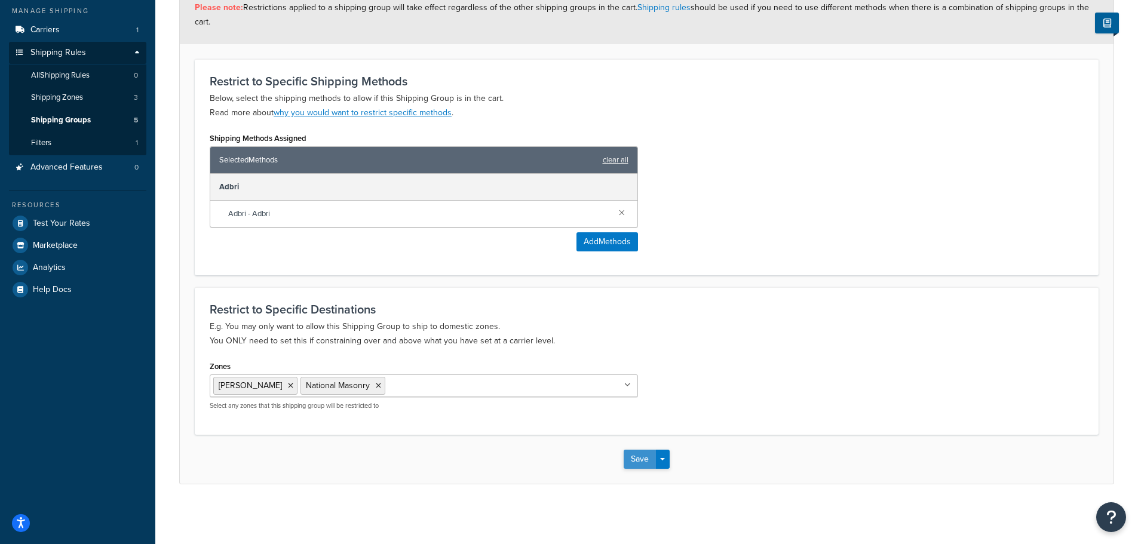
click at [641, 456] on button "Save" at bounding box center [640, 459] width 32 height 19
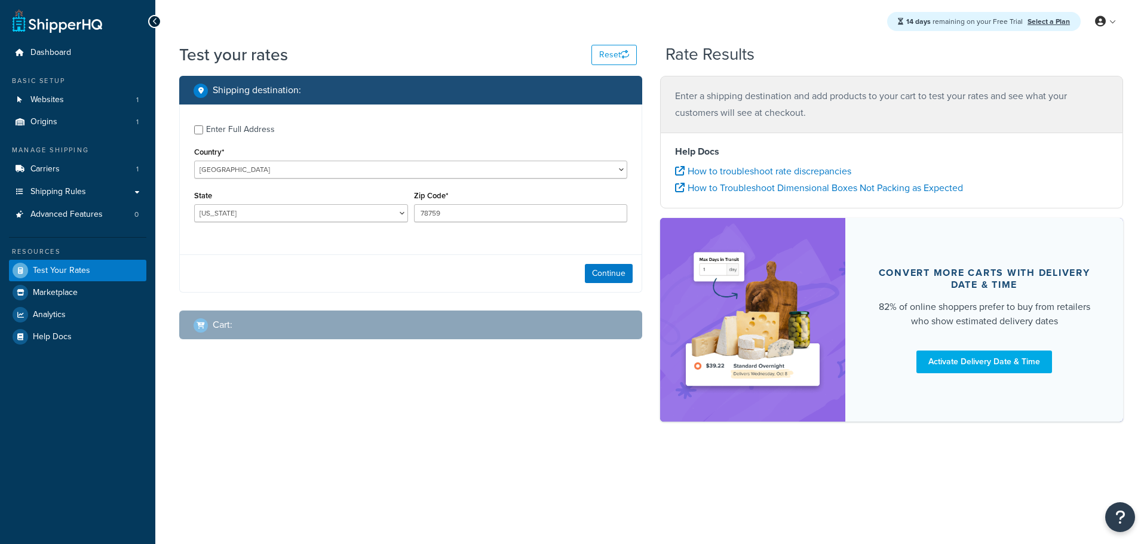
select select "[GEOGRAPHIC_DATA]"
click at [198, 129] on input "Enter Full Address" at bounding box center [198, 129] width 9 height 9
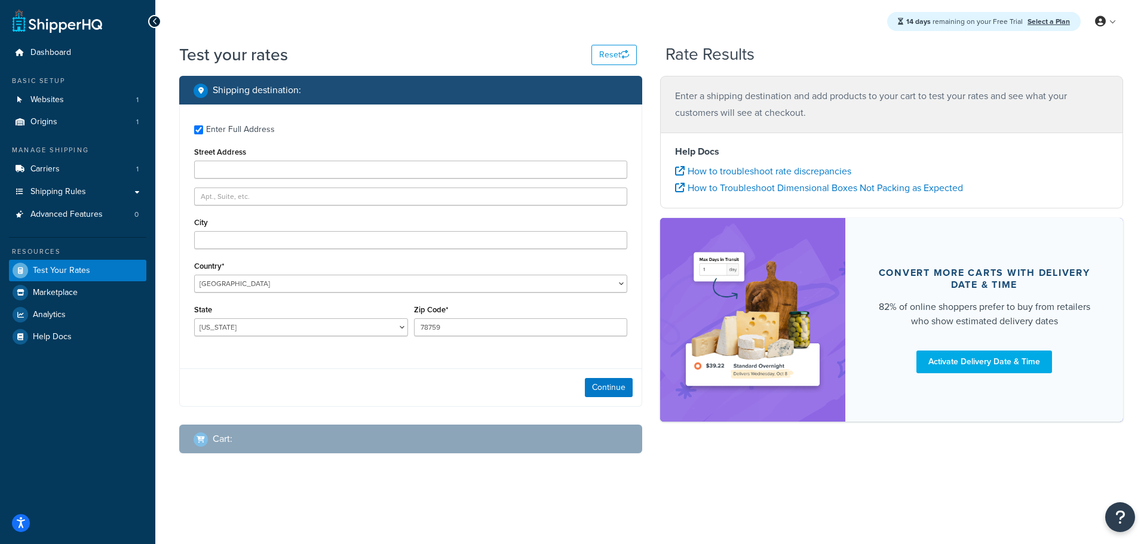
click at [203, 134] on div "Enter Full Address" at bounding box center [410, 128] width 433 height 19
click at [197, 131] on input "Enter Full Address" at bounding box center [198, 129] width 9 height 9
checkbox input "false"
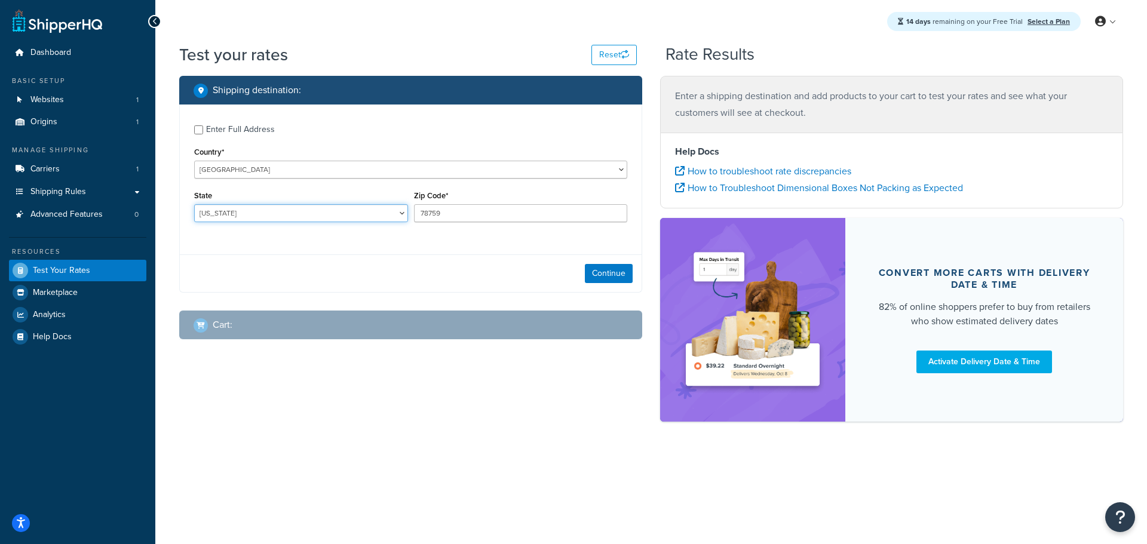
click at [254, 213] on select "Alabama Alaska American Samoa Arizona Arkansas Armed Forces Americas Armed Forc…" at bounding box center [301, 213] width 214 height 18
drag, startPoint x: 466, startPoint y: 220, endPoint x: 308, endPoint y: 216, distance: 159.0
click at [308, 216] on div "State Alabama Alaska American Samoa Arizona Arkansas Armed Forces Americas Arme…" at bounding box center [410, 210] width 439 height 44
type input "10999"
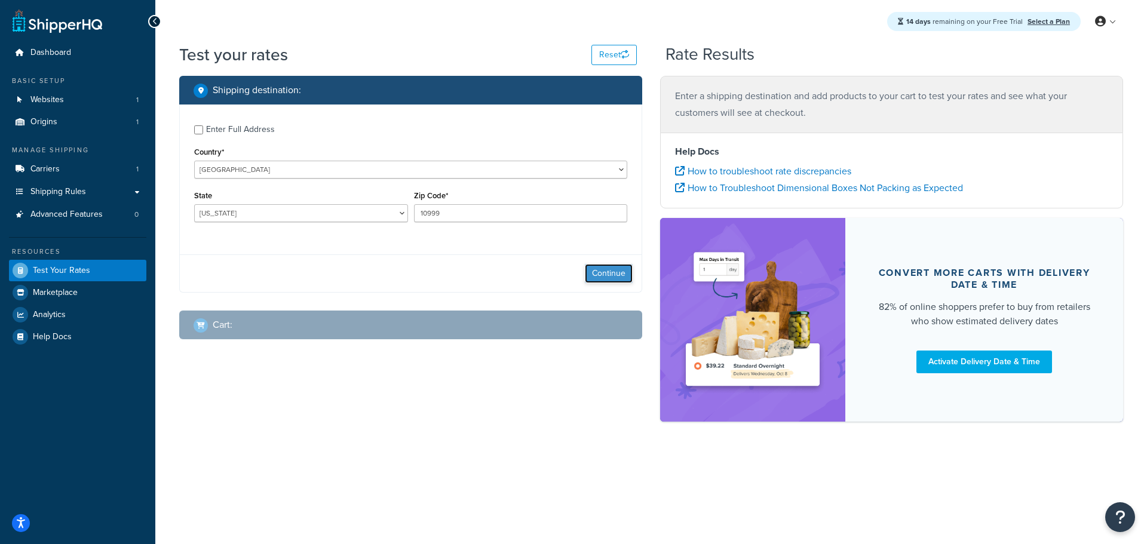
click at [611, 274] on button "Continue" at bounding box center [609, 273] width 48 height 19
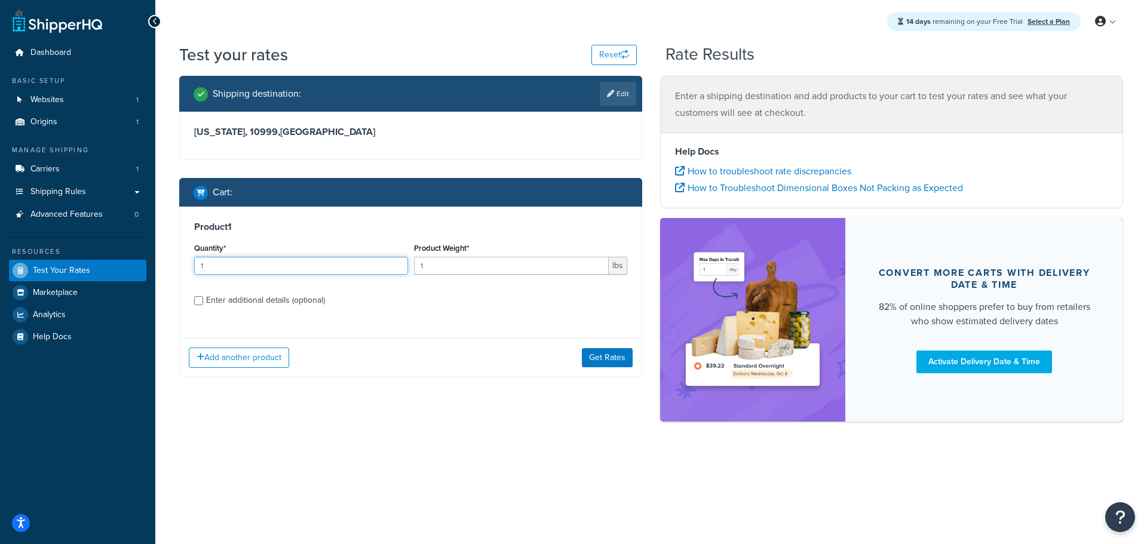
click at [340, 271] on input "1" at bounding box center [301, 266] width 214 height 18
click at [422, 347] on div "Add another product Get Rates" at bounding box center [411, 357] width 462 height 39
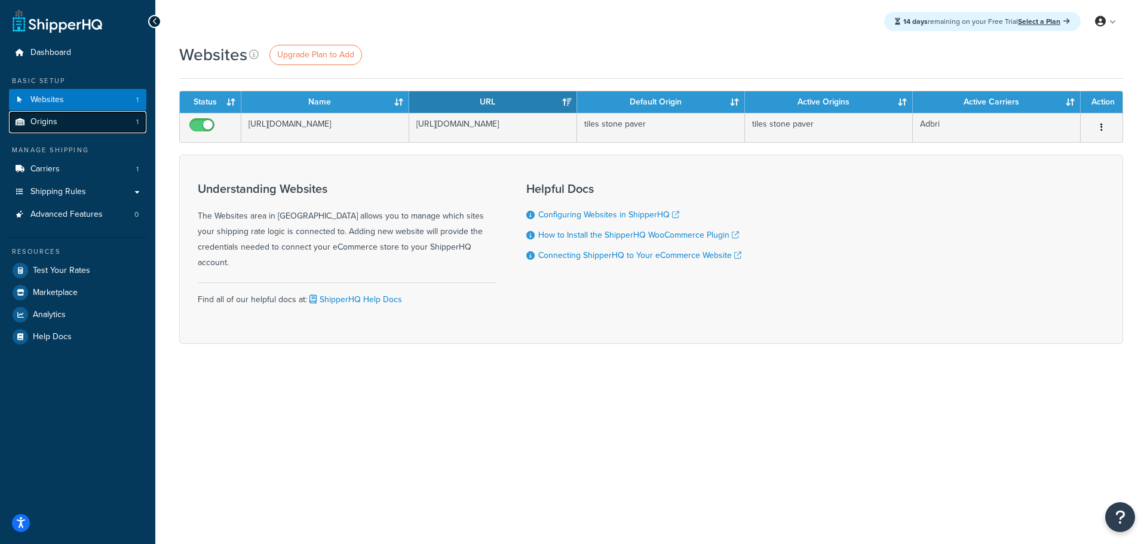
click at [48, 124] on span "Origins" at bounding box center [43, 122] width 27 height 10
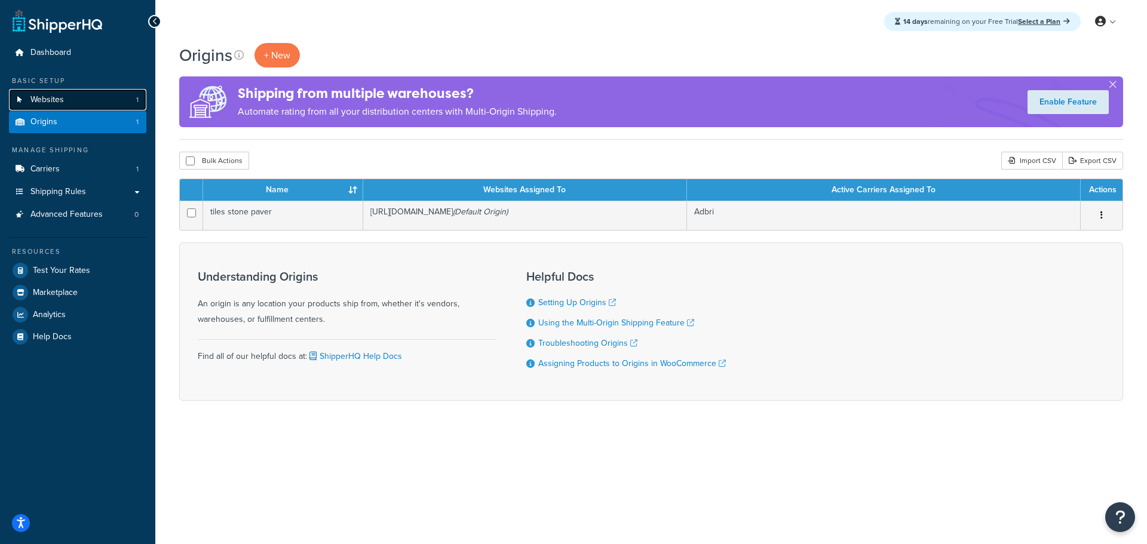
click at [66, 95] on link "Websites 1" at bounding box center [77, 100] width 137 height 22
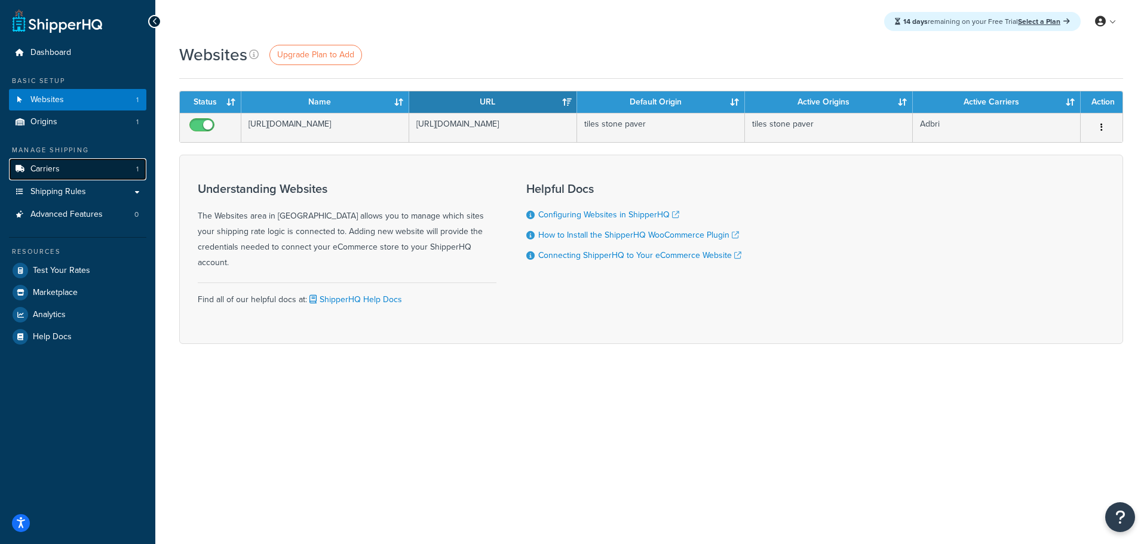
click at [52, 167] on span "Carriers" at bounding box center [44, 169] width 29 height 10
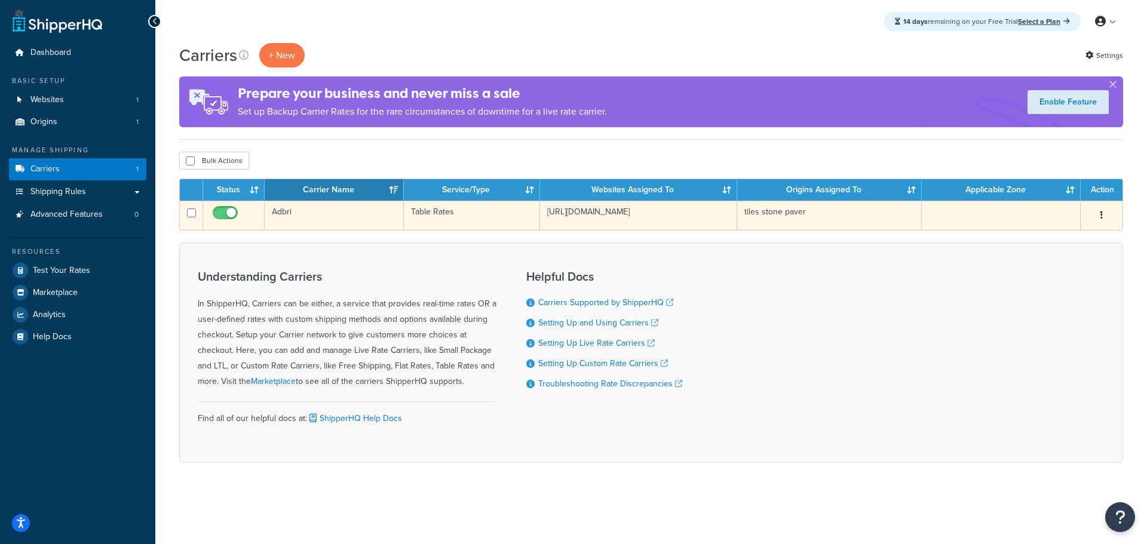
click at [1102, 211] on icon "button" at bounding box center [1101, 215] width 2 height 8
click at [1037, 239] on link "Edit" at bounding box center [1053, 239] width 94 height 24
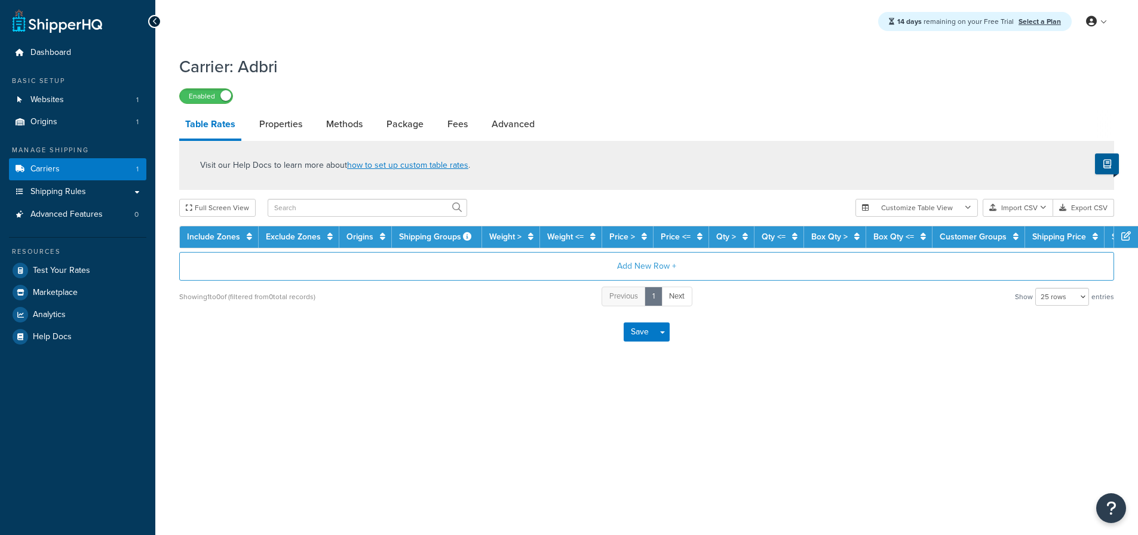
select select "25"
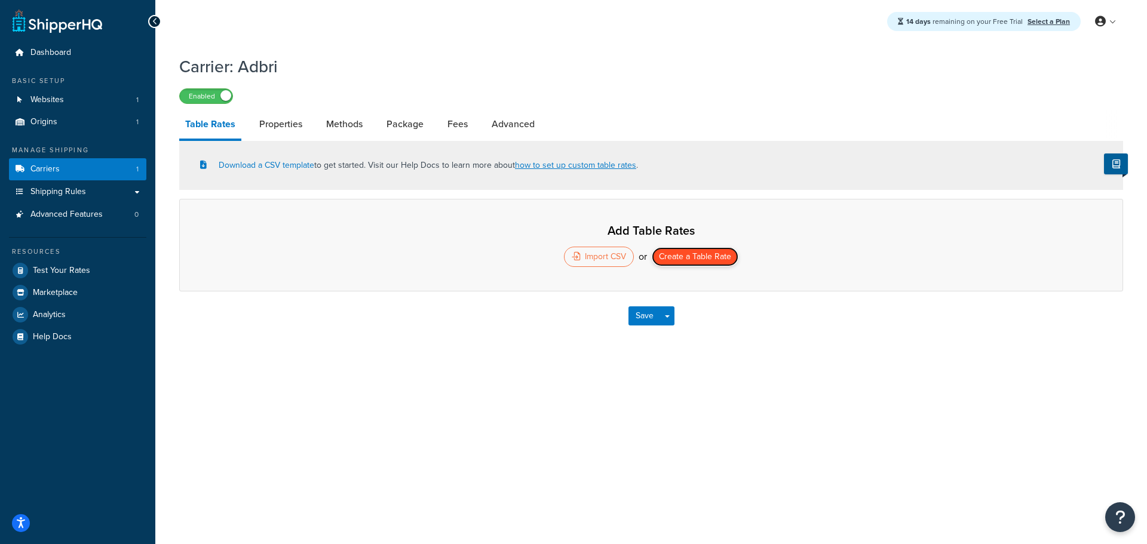
click at [678, 259] on button "Create a Table Rate" at bounding box center [695, 256] width 87 height 19
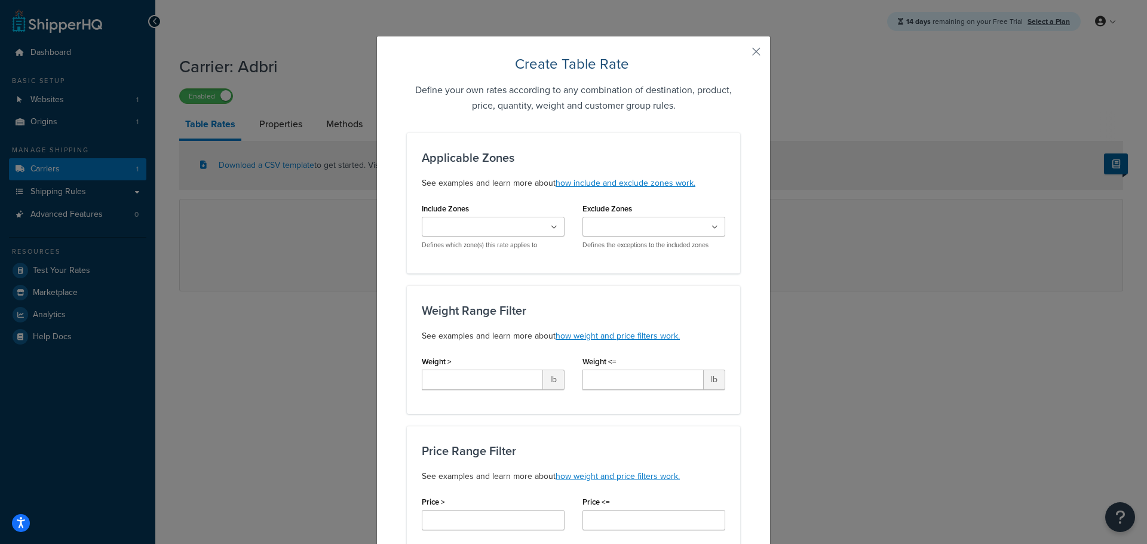
click at [476, 222] on input "Include Zones" at bounding box center [478, 227] width 106 height 13
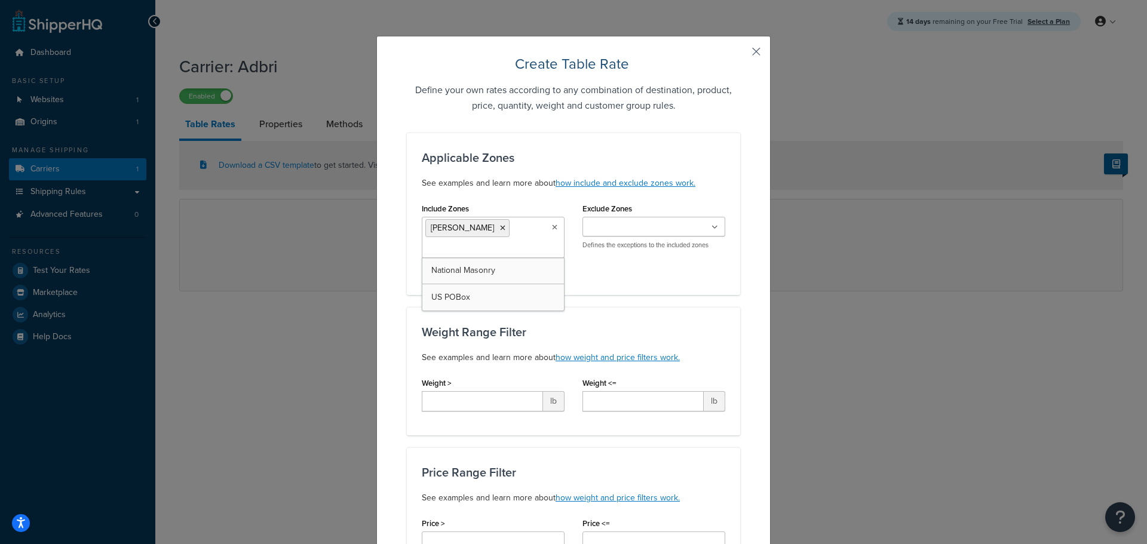
click at [740, 54] on button "button" at bounding box center [738, 55] width 3 height 3
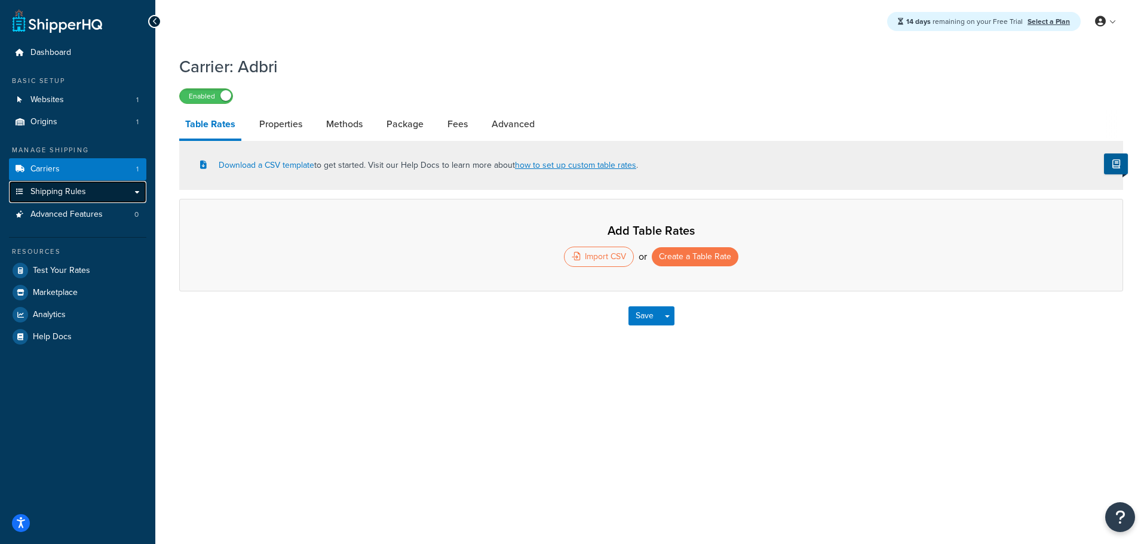
click at [53, 191] on span "Shipping Rules" at bounding box center [58, 192] width 56 height 10
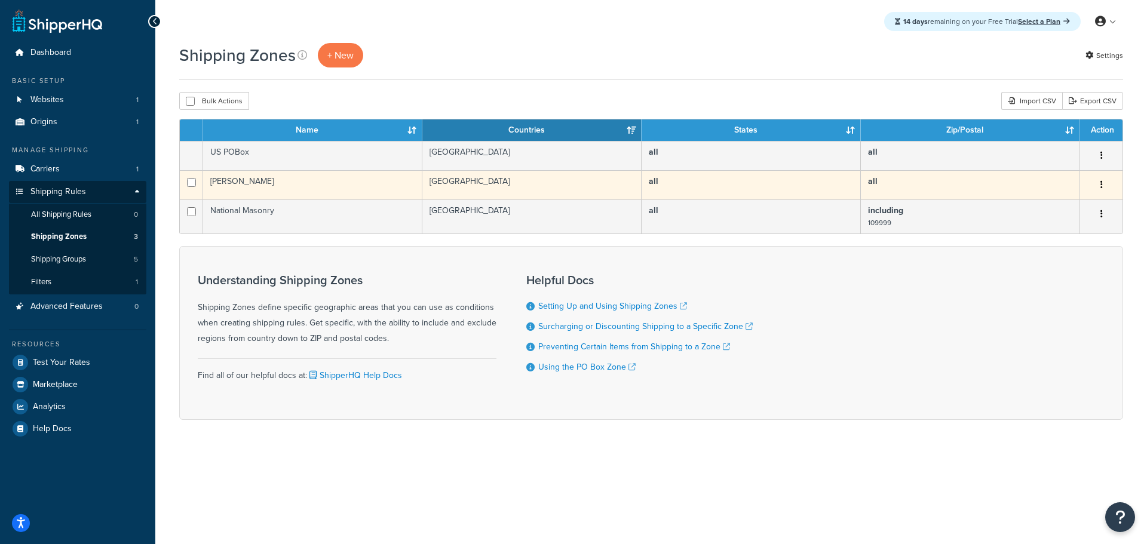
click at [255, 180] on td "[PERSON_NAME]" at bounding box center [312, 184] width 219 height 29
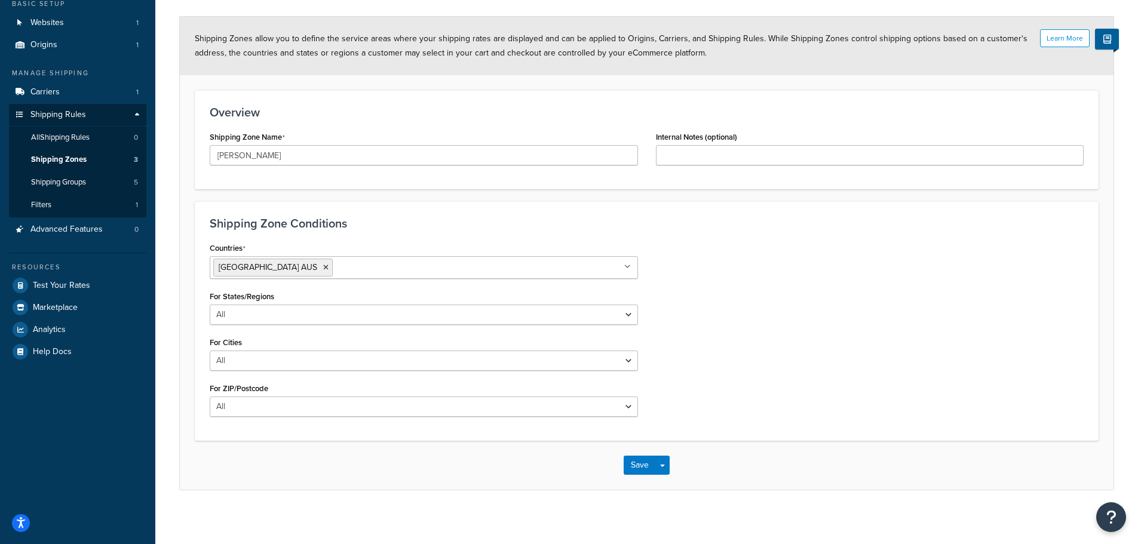
scroll to position [83, 0]
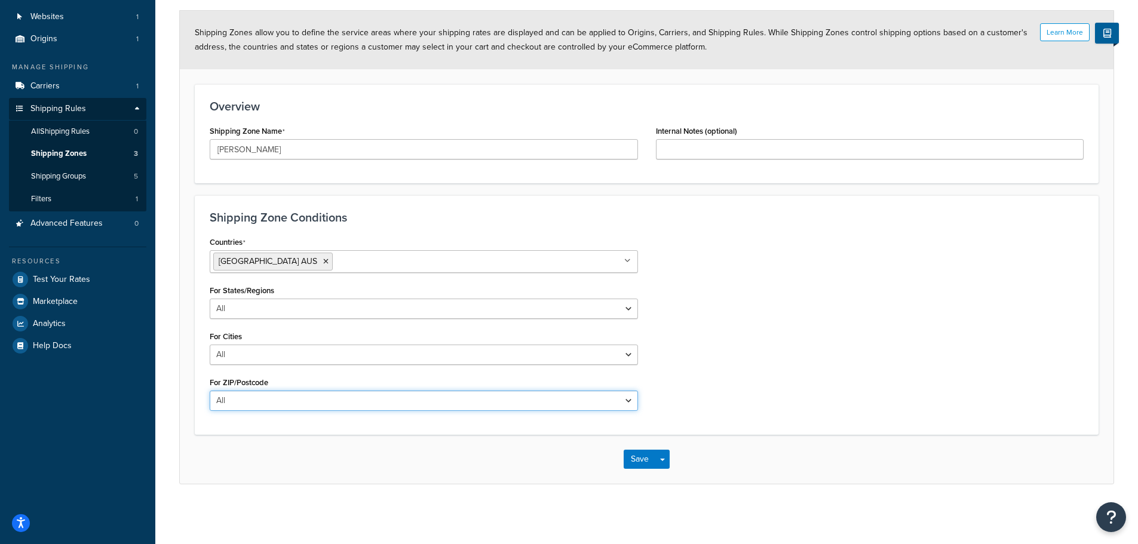
click at [262, 403] on select "All Including Excluding" at bounding box center [424, 401] width 428 height 20
click at [267, 402] on select "All Including Excluding" at bounding box center [424, 401] width 428 height 20
select select "including"
click at [210, 391] on select "All Including Excluding" at bounding box center [424, 401] width 428 height 20
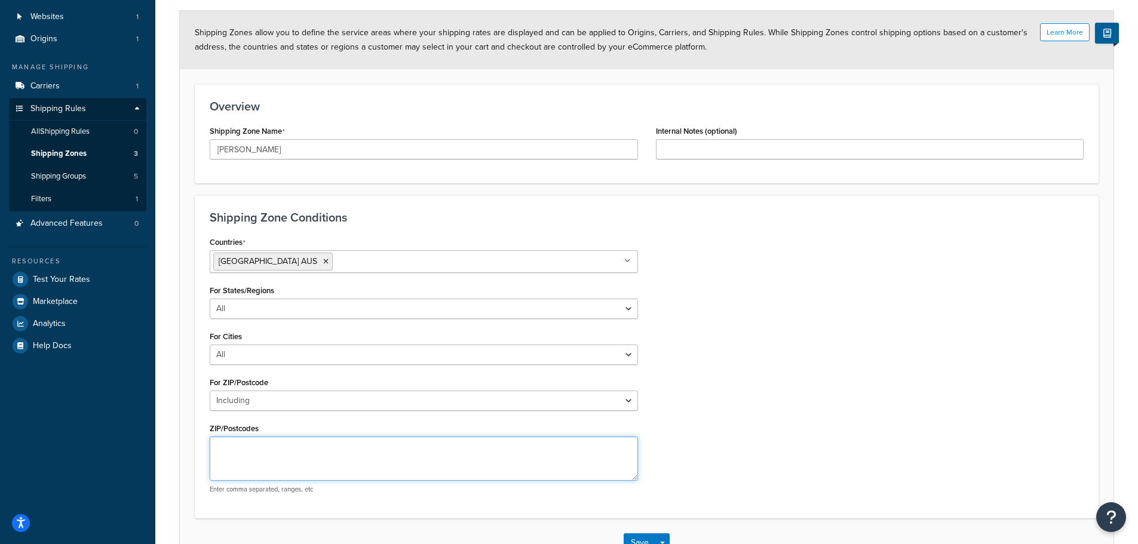
click at [247, 448] on textarea "ZIP/Postcodes" at bounding box center [424, 459] width 428 height 44
drag, startPoint x: 247, startPoint y: 447, endPoint x: 194, endPoint y: 450, distance: 53.3
click at [194, 450] on form "Learn More Shipping Zones allow you to define the service areas where your ship…" at bounding box center [647, 289] width 934 height 556
type textarea "11111"
click at [644, 543] on button "Save" at bounding box center [640, 542] width 32 height 19
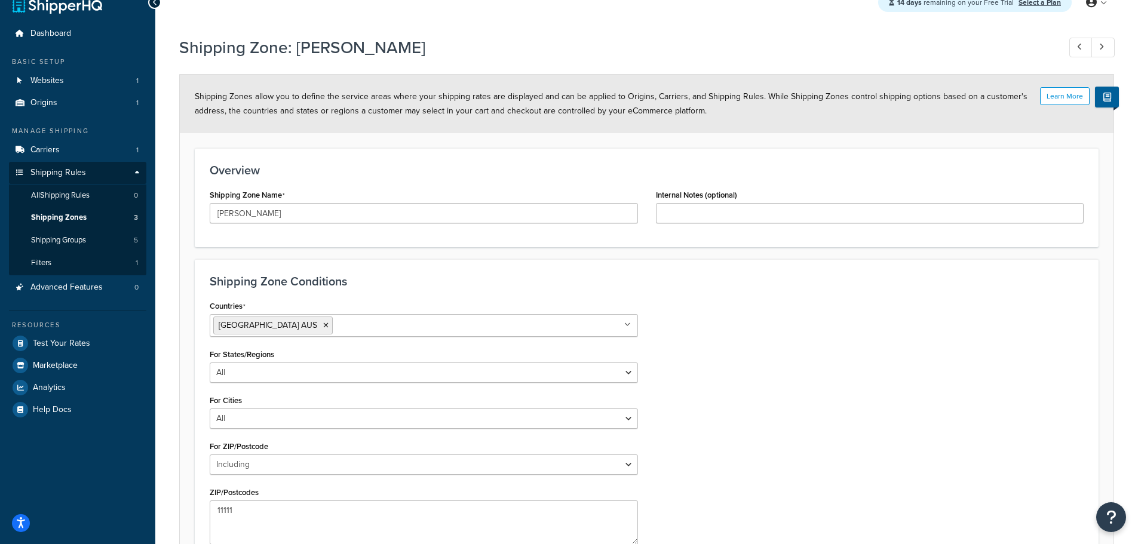
scroll to position [0, 0]
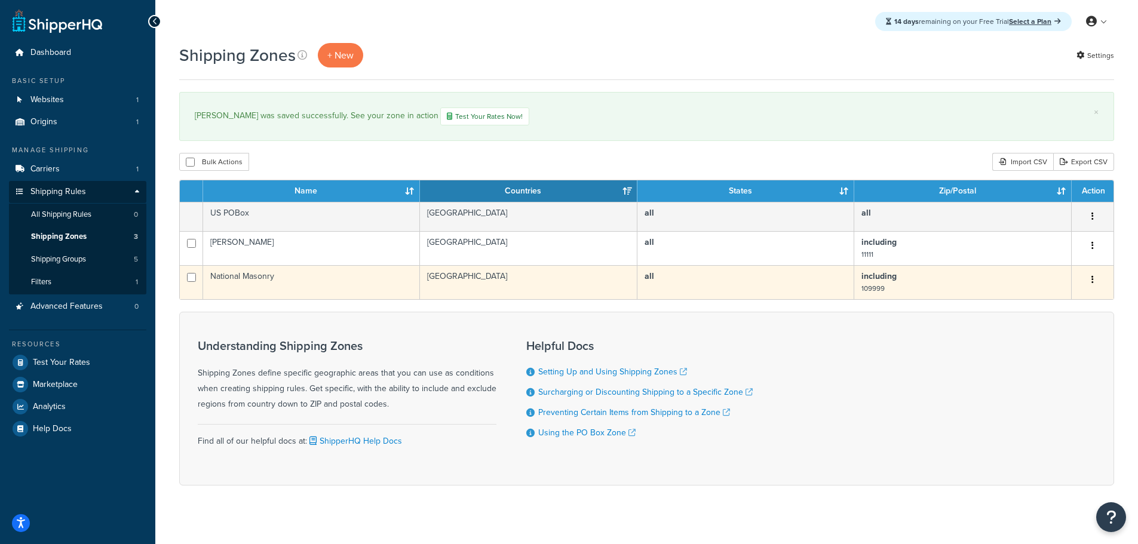
click at [1095, 278] on button "button" at bounding box center [1092, 280] width 17 height 19
click at [1033, 301] on link "Edit" at bounding box center [1044, 303] width 94 height 24
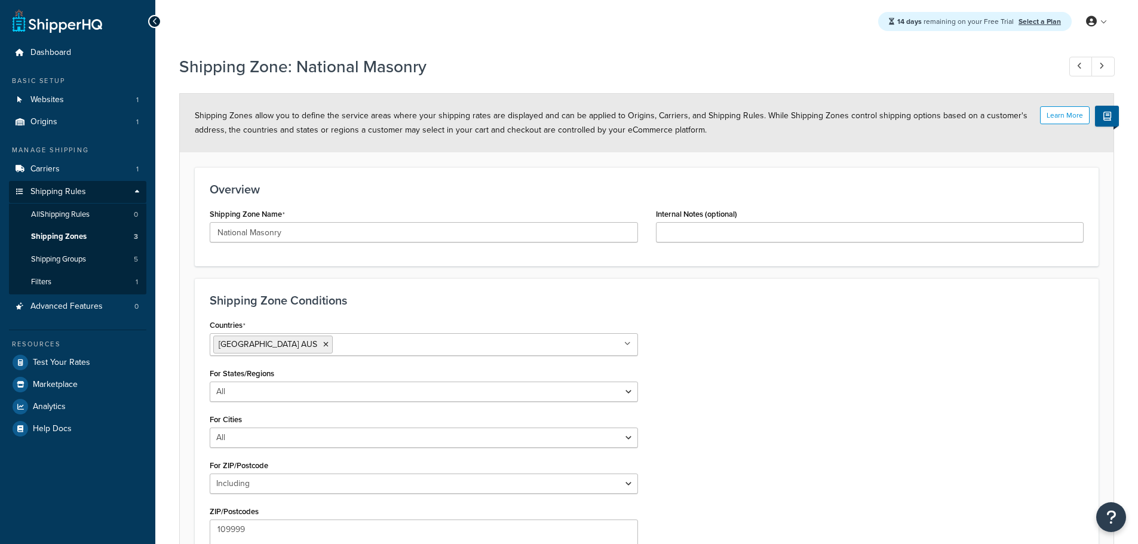
select select "including"
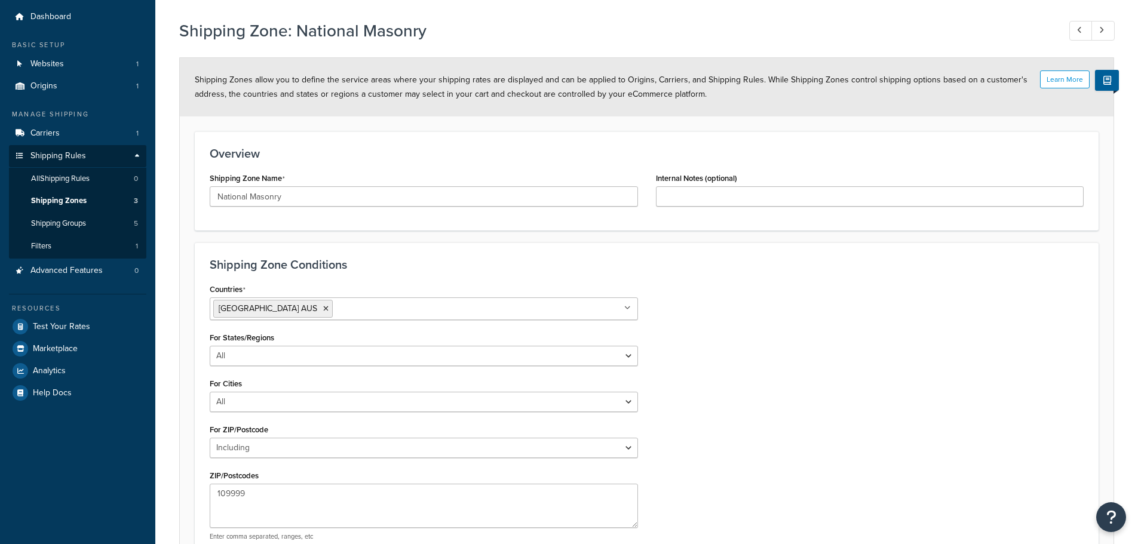
scroll to position [167, 0]
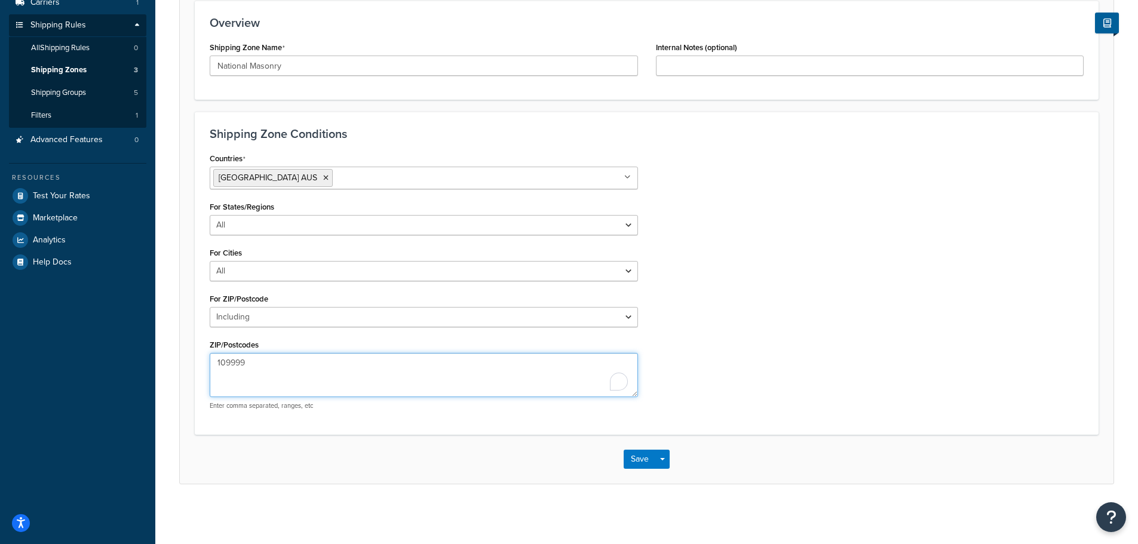
drag, startPoint x: 269, startPoint y: 377, endPoint x: 158, endPoint y: 372, distance: 111.2
click at [163, 374] on div "Shipping Zone: National Masonry Learn More Shipping Zones allow you to define t…" at bounding box center [646, 198] width 983 height 632
type textarea "22222"
click at [654, 454] on button "Save" at bounding box center [640, 459] width 32 height 19
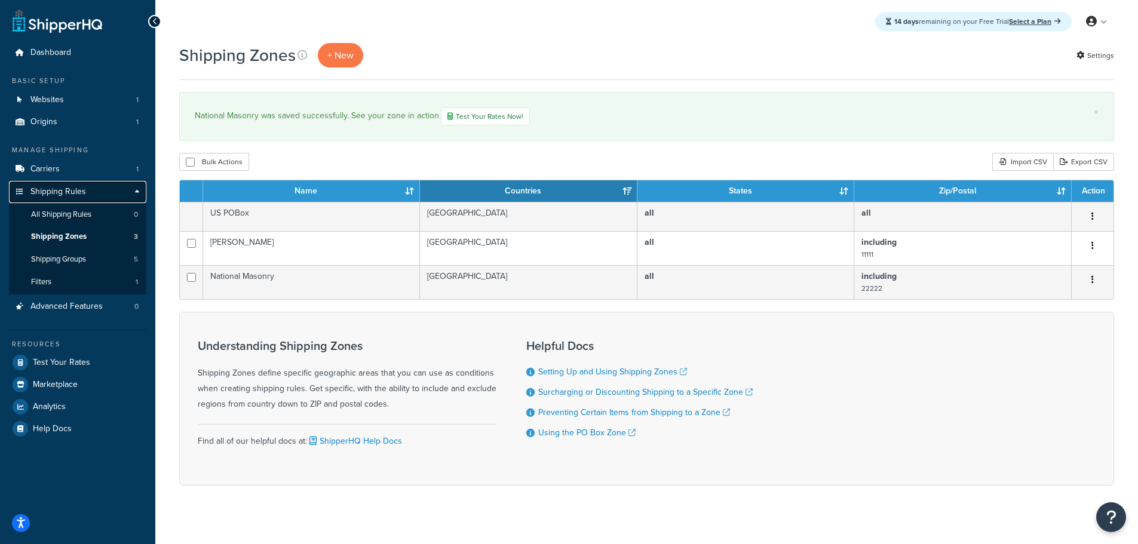
click at [53, 191] on span "Shipping Rules" at bounding box center [58, 192] width 56 height 10
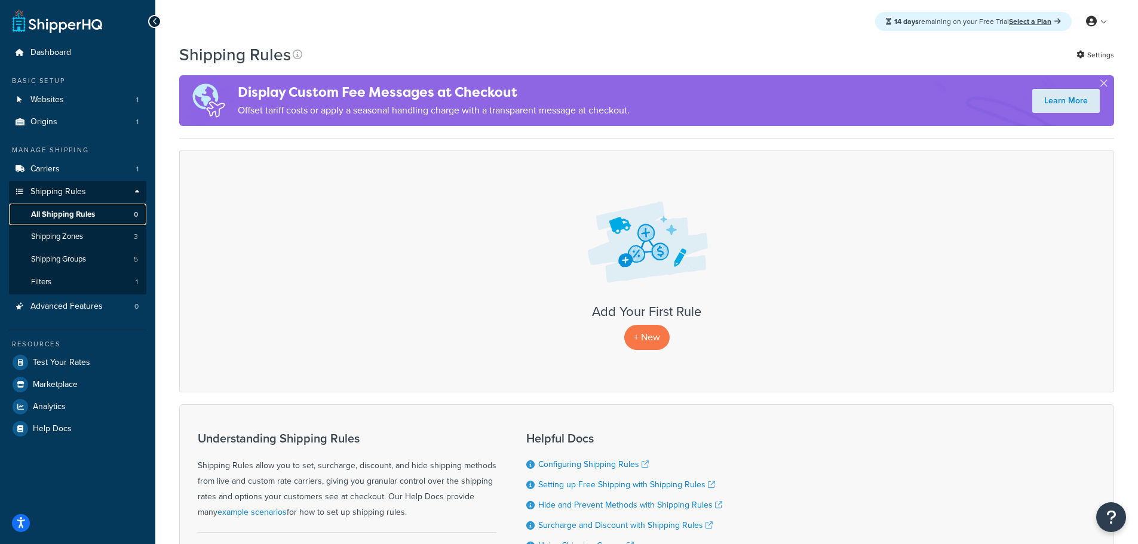
click at [60, 213] on span "All Shipping Rules" at bounding box center [63, 215] width 64 height 10
click at [70, 214] on span "All Shipping Rules" at bounding box center [63, 215] width 64 height 10
click at [649, 336] on p "+ New" at bounding box center [646, 337] width 45 height 24
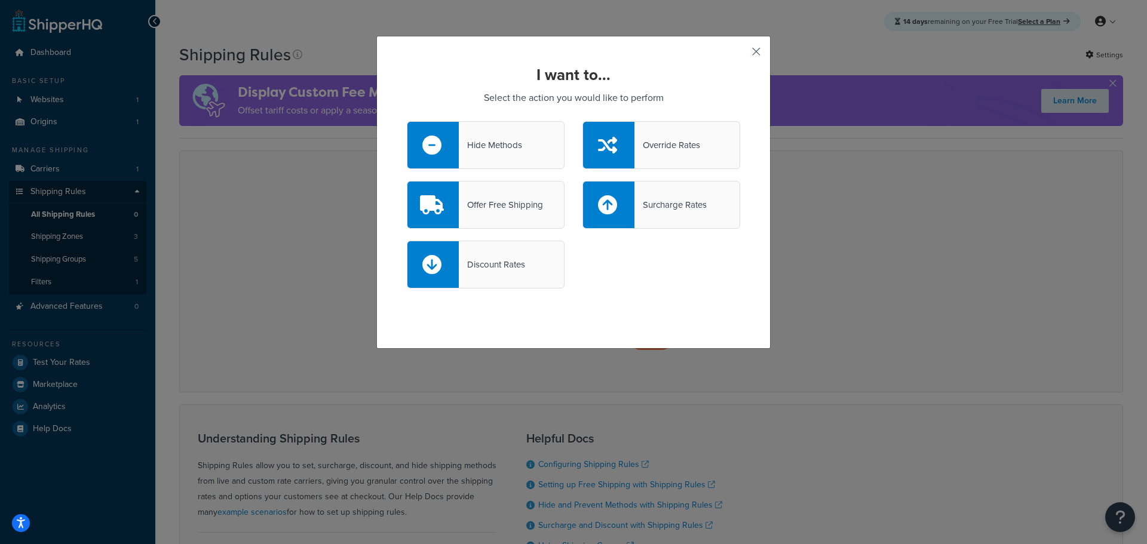
click at [740, 54] on button "button" at bounding box center [738, 55] width 3 height 3
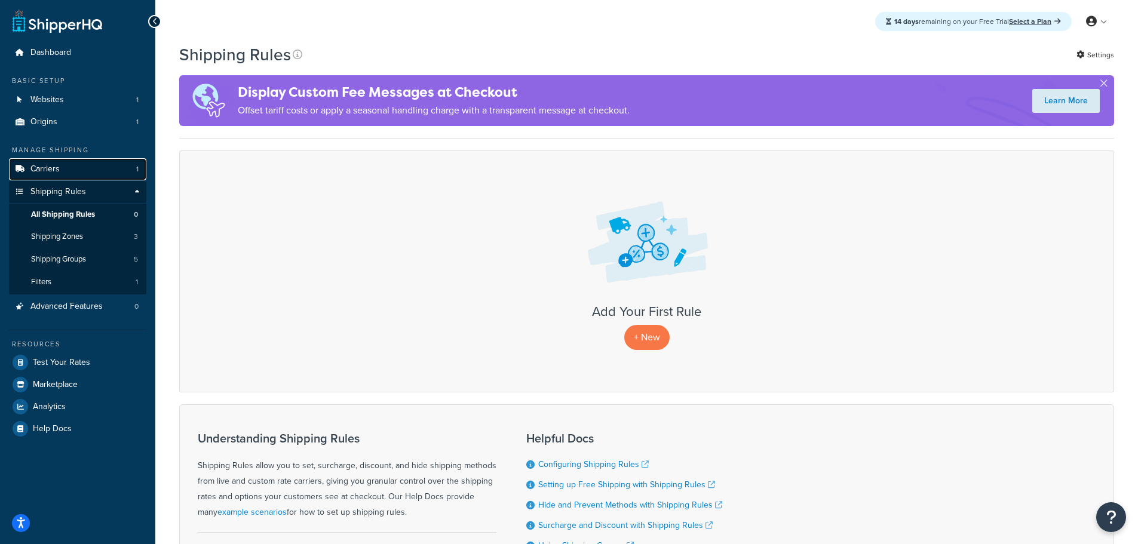
click at [54, 166] on span "Carriers" at bounding box center [44, 169] width 29 height 10
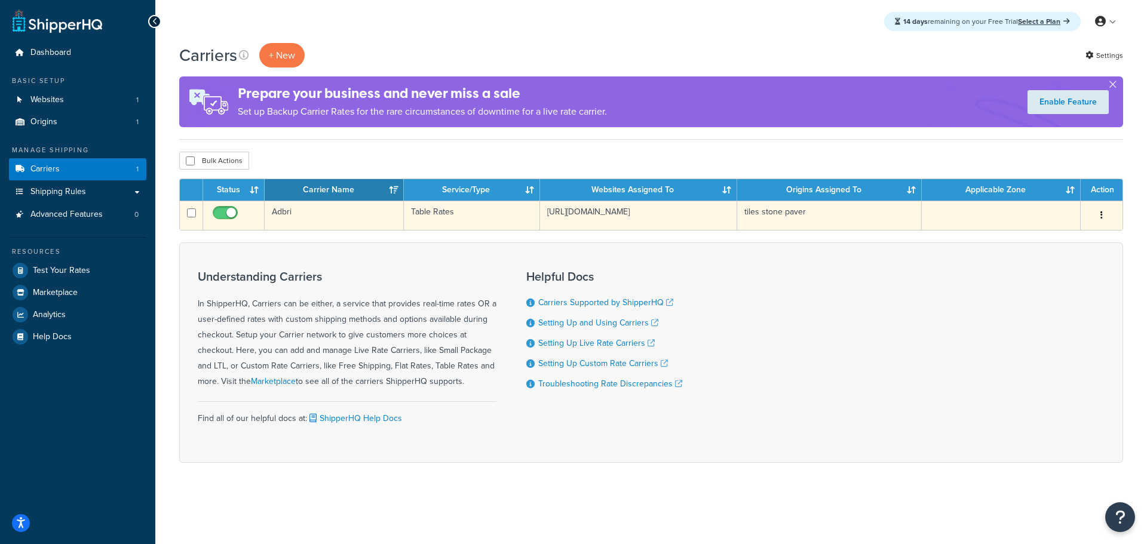
click at [281, 208] on td "Adbri" at bounding box center [334, 215] width 139 height 29
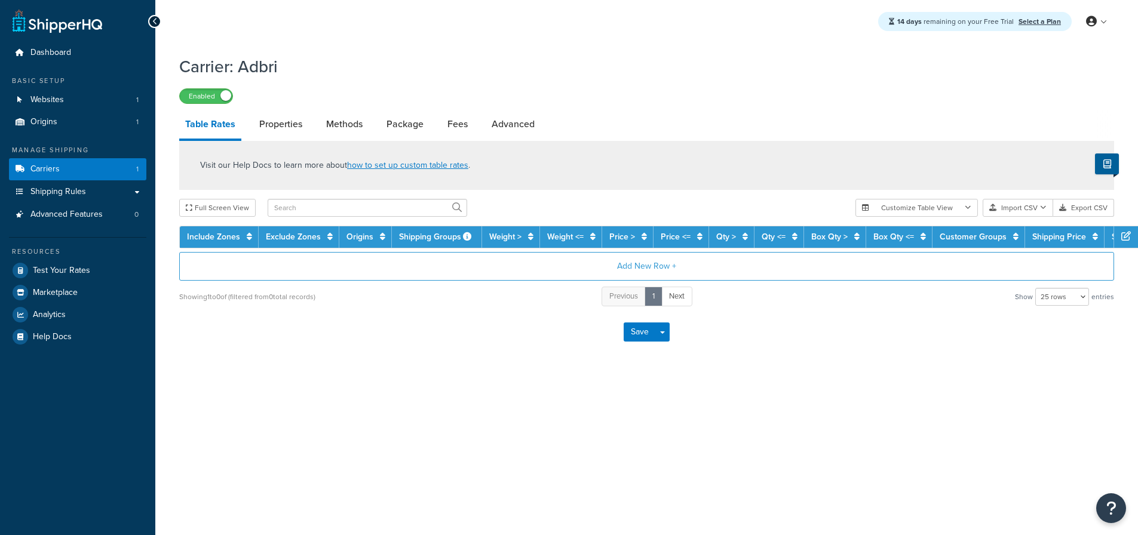
select select "25"
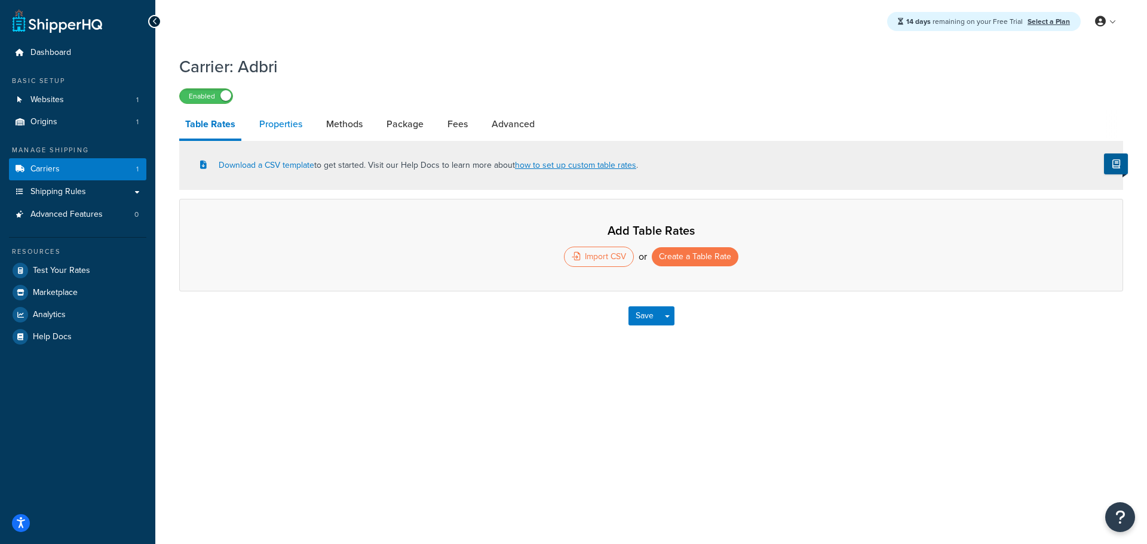
click at [296, 122] on link "Properties" at bounding box center [280, 124] width 55 height 29
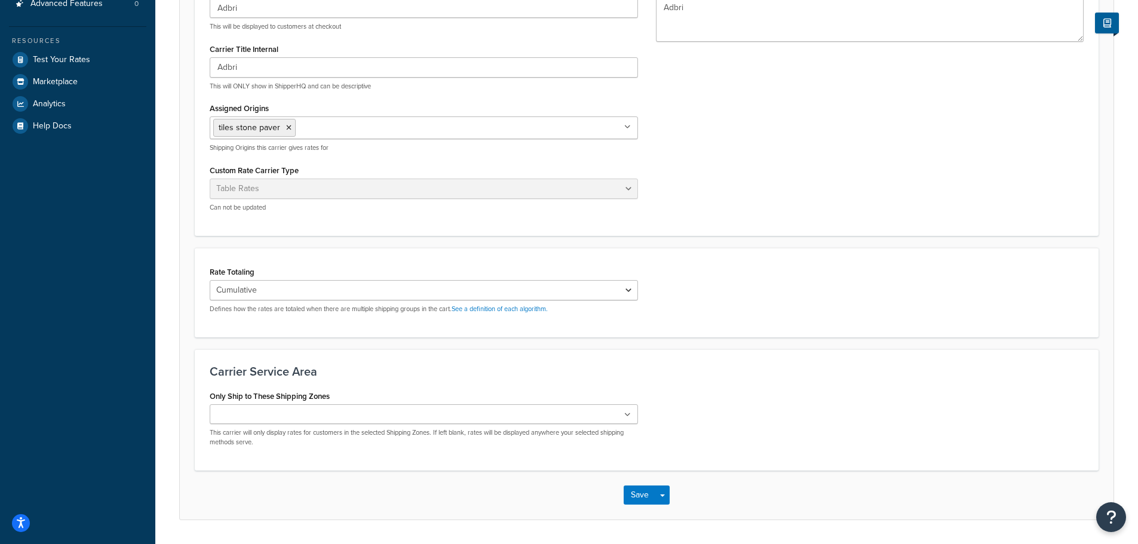
scroll to position [239, 0]
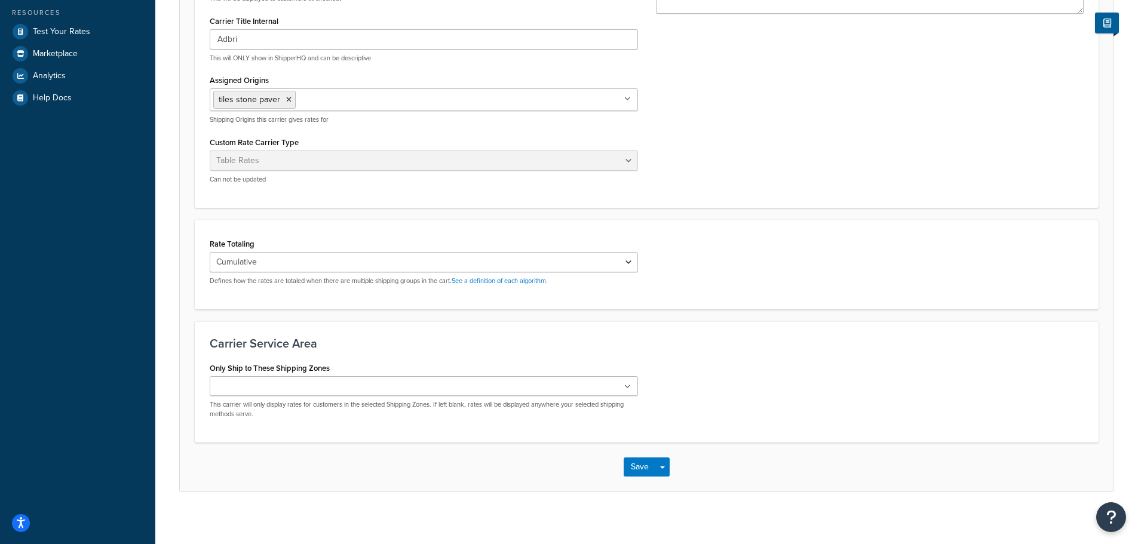
click at [523, 400] on div "Adbri Masonry National Masonry US POBox Add New This carrier will only display …" at bounding box center [424, 397] width 428 height 42
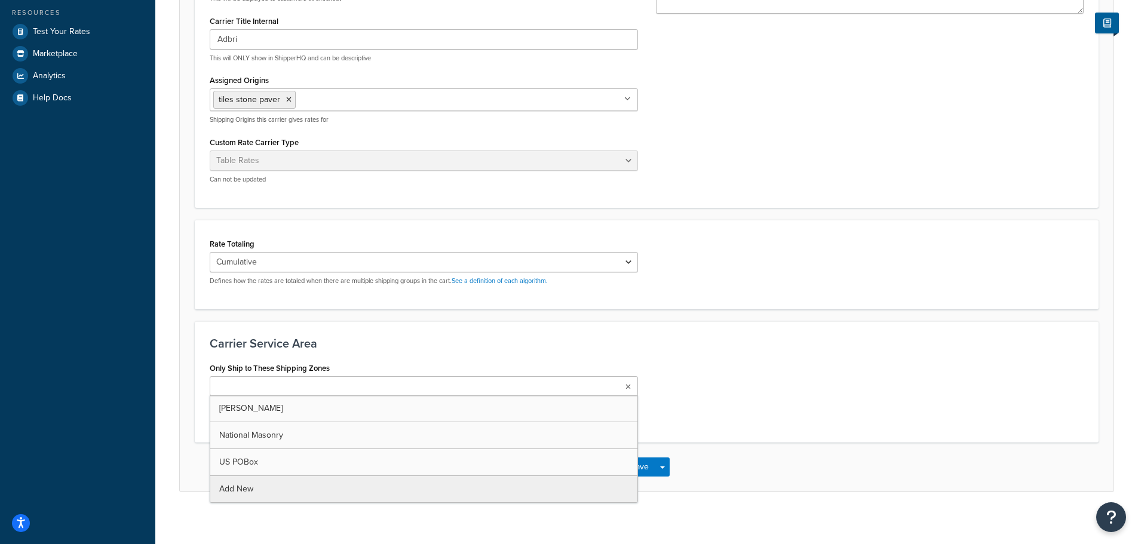
click at [490, 391] on ul at bounding box center [424, 386] width 428 height 20
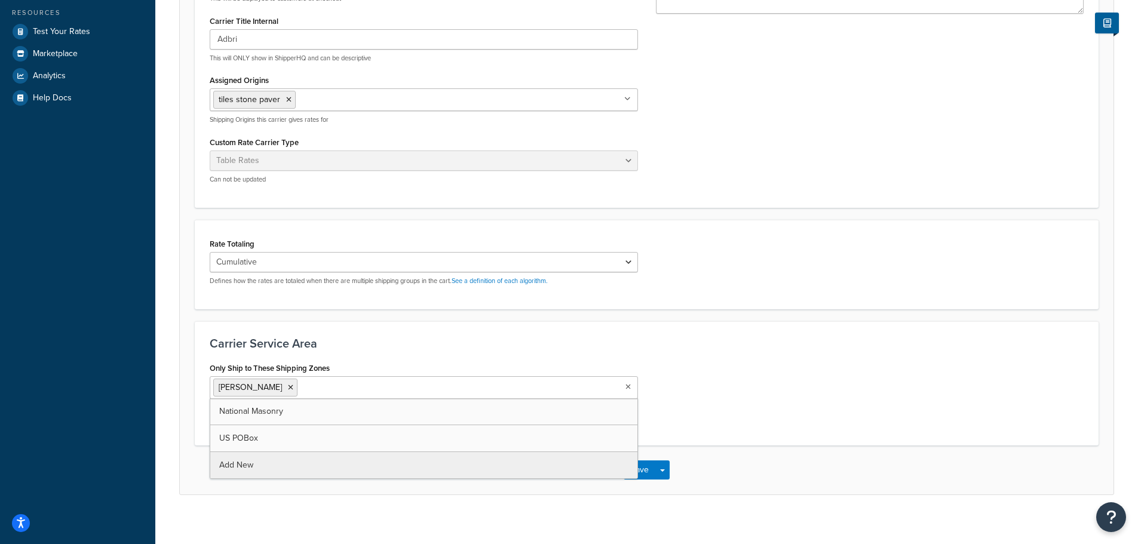
click at [532, 342] on h3 "Carrier Service Area" at bounding box center [647, 343] width 874 height 13
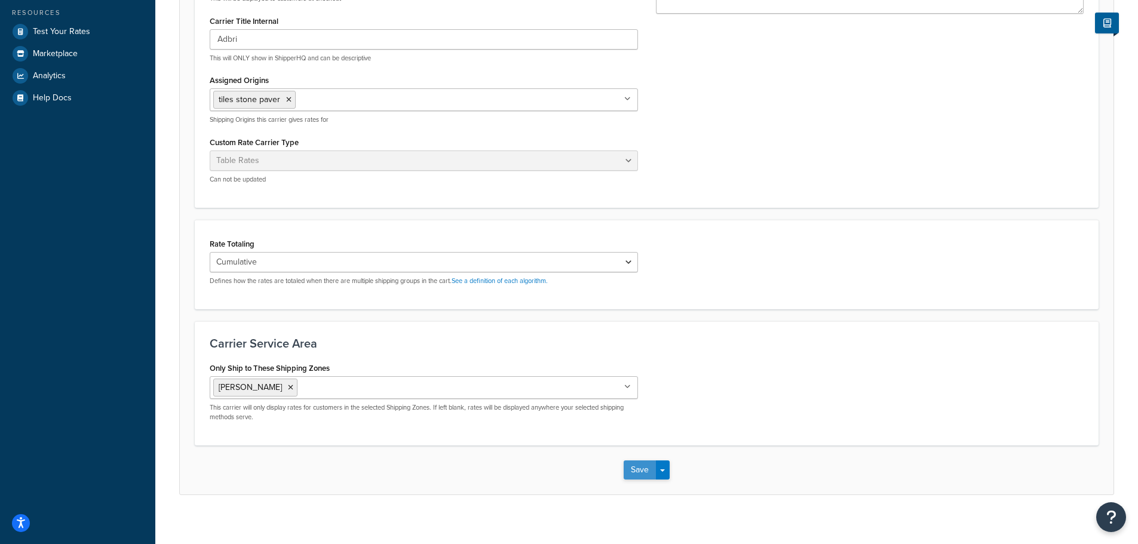
click at [634, 468] on button "Save" at bounding box center [640, 470] width 32 height 19
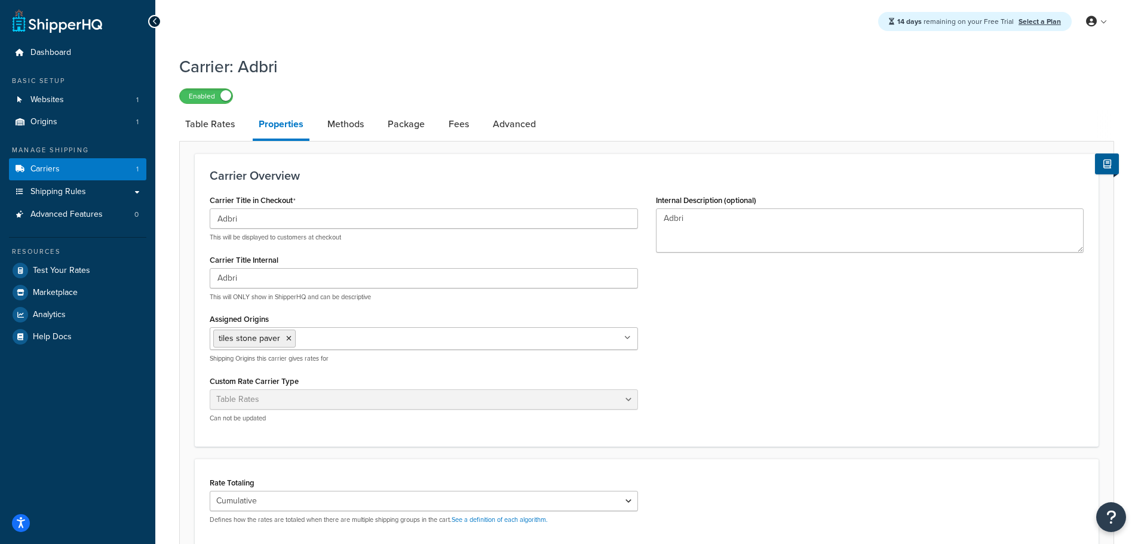
scroll to position [69, 0]
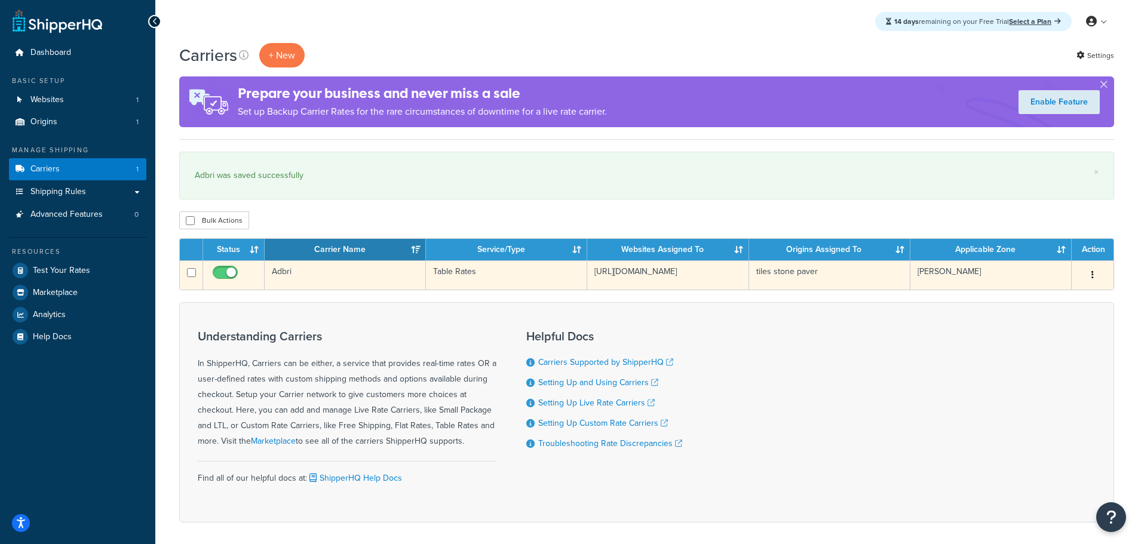
click at [1091, 277] on icon "button" at bounding box center [1092, 275] width 2 height 8
click at [1024, 301] on link "Edit" at bounding box center [1044, 299] width 94 height 24
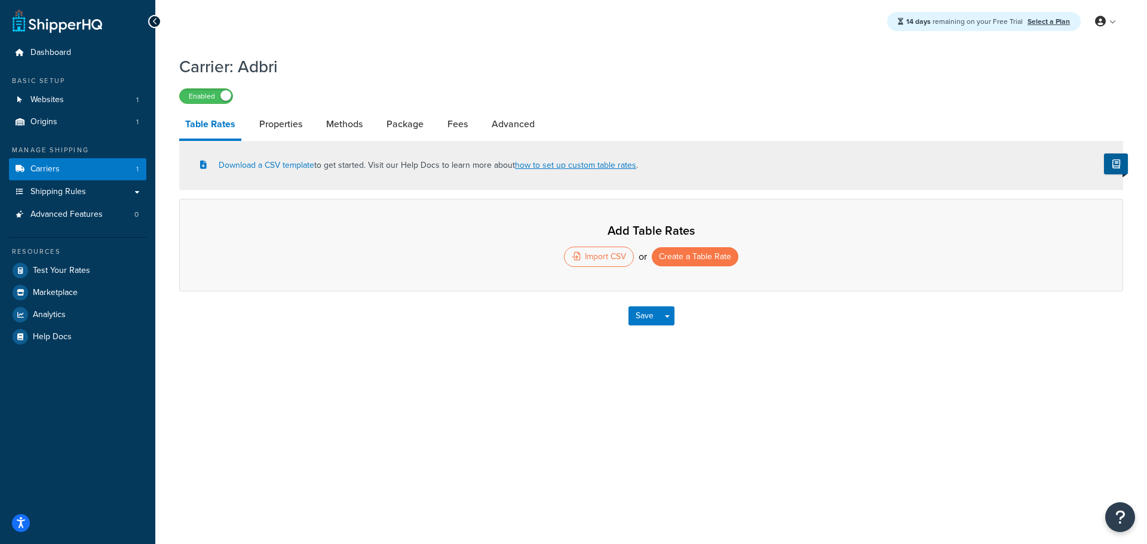
click at [705, 268] on div "Add Table Rates Import CSV or Create a Table Rate" at bounding box center [651, 245] width 944 height 93
click at [688, 254] on button "Create a Table Rate" at bounding box center [695, 256] width 87 height 19
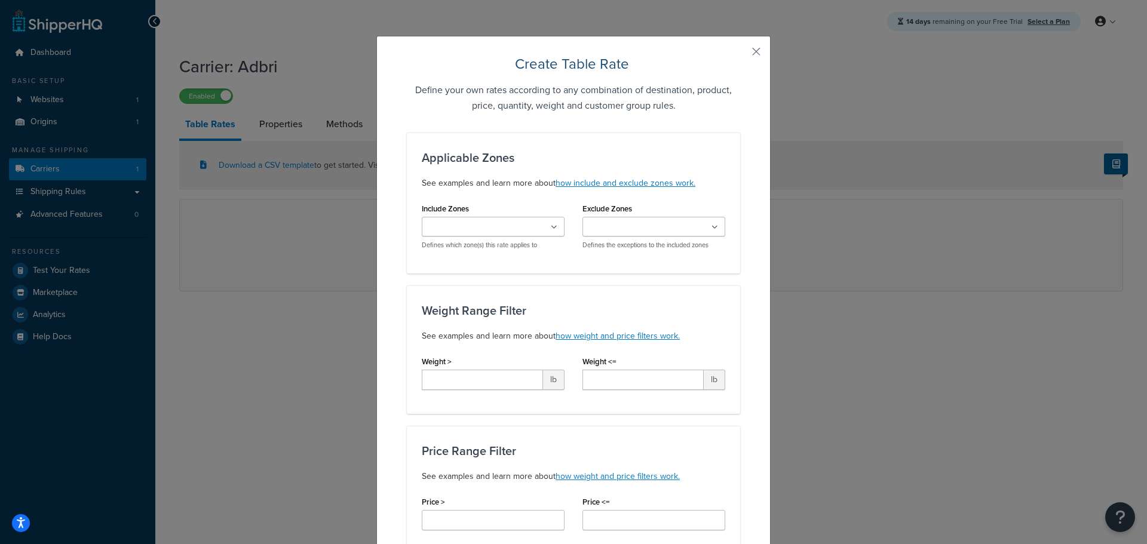
click at [534, 235] on ul at bounding box center [493, 227] width 143 height 20
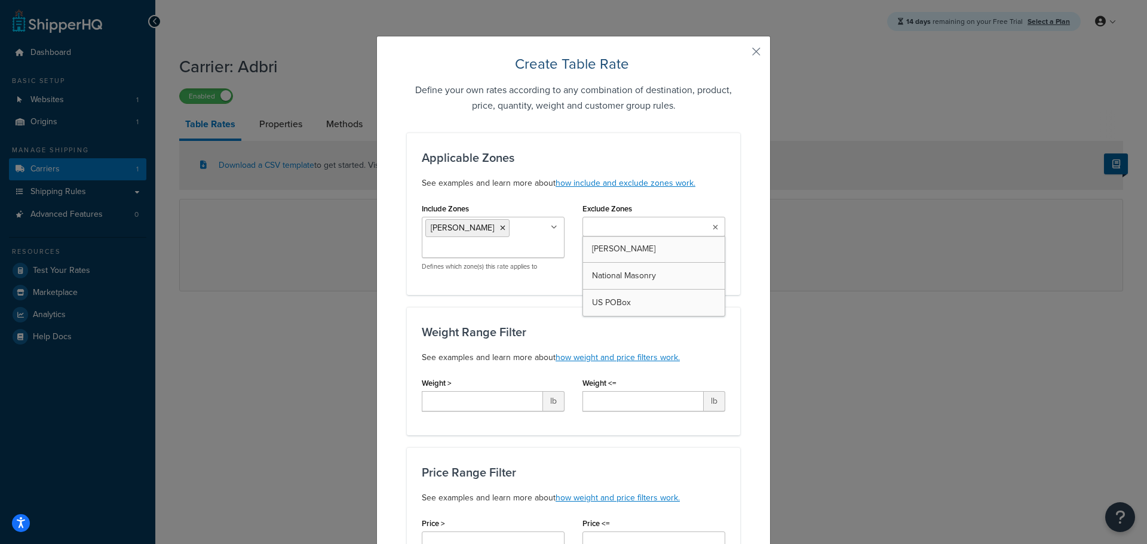
click at [646, 226] on input "Exclude Zones" at bounding box center [639, 227] width 106 height 13
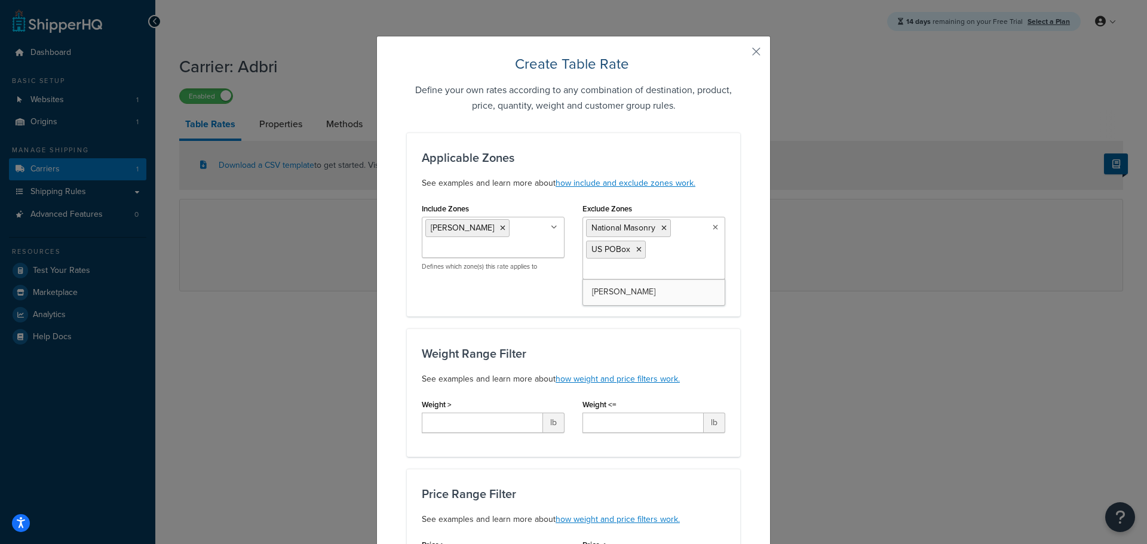
click at [863, 280] on div "Create Table Rate Define your own rates according to any combination of destina…" at bounding box center [573, 272] width 1147 height 544
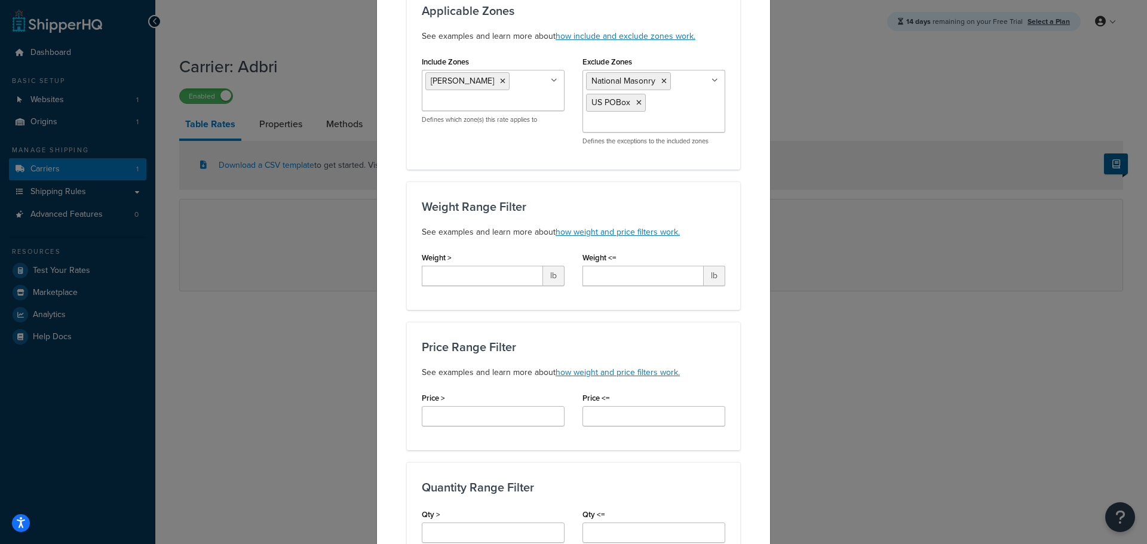
scroll to position [179, 0]
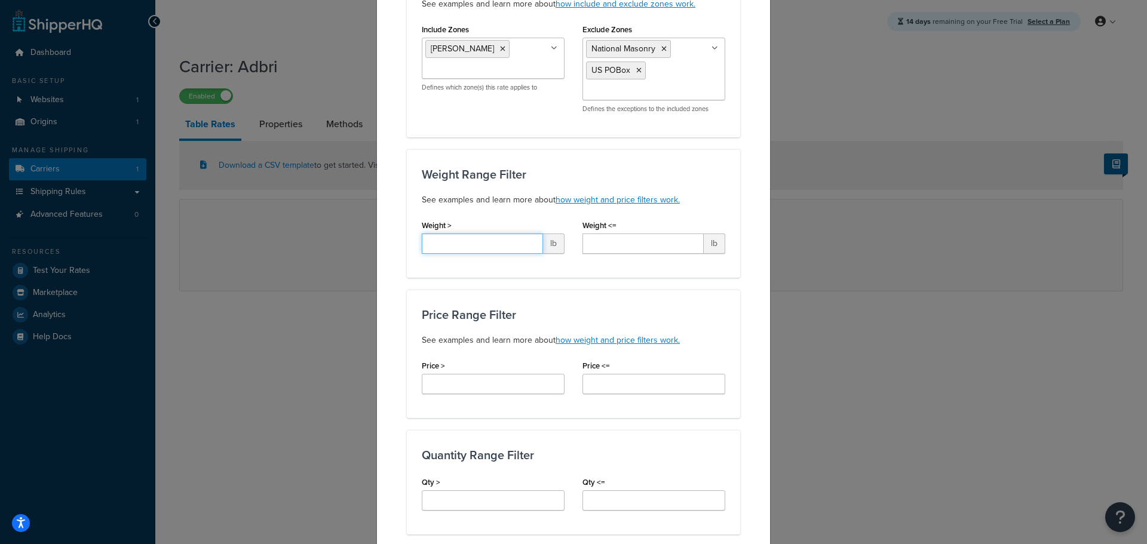
click at [485, 247] on input "Weight >" at bounding box center [482, 244] width 121 height 20
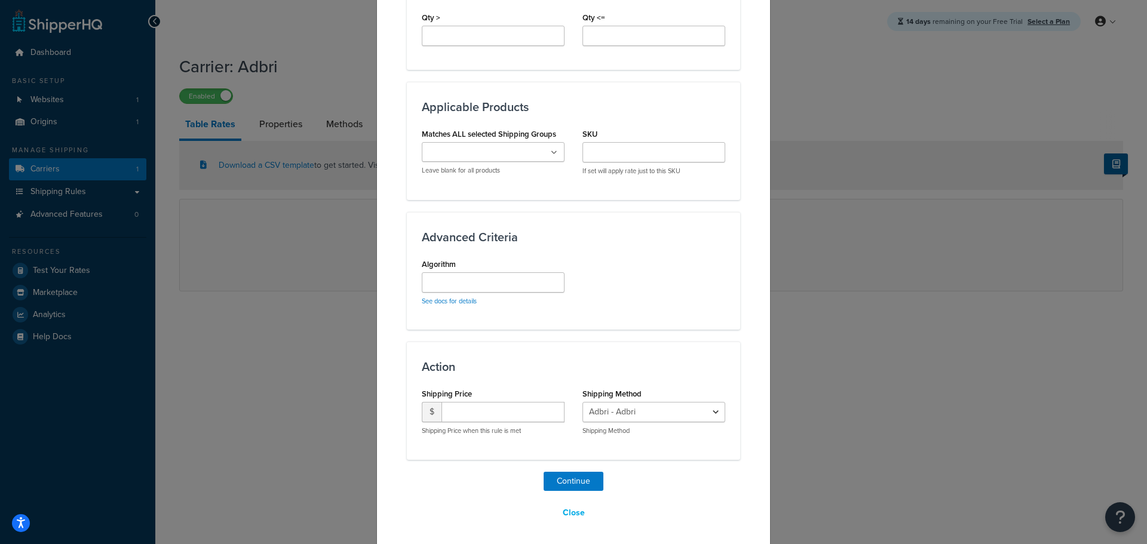
scroll to position [647, 0]
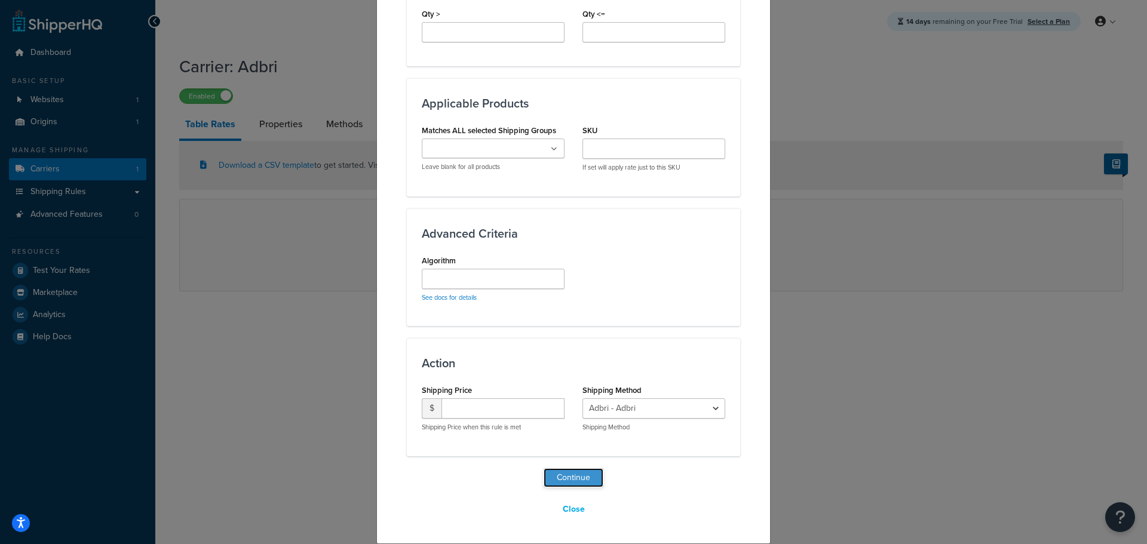
drag, startPoint x: 579, startPoint y: 475, endPoint x: 592, endPoint y: 475, distance: 13.1
click at [582, 475] on button "Continue" at bounding box center [574, 477] width 60 height 19
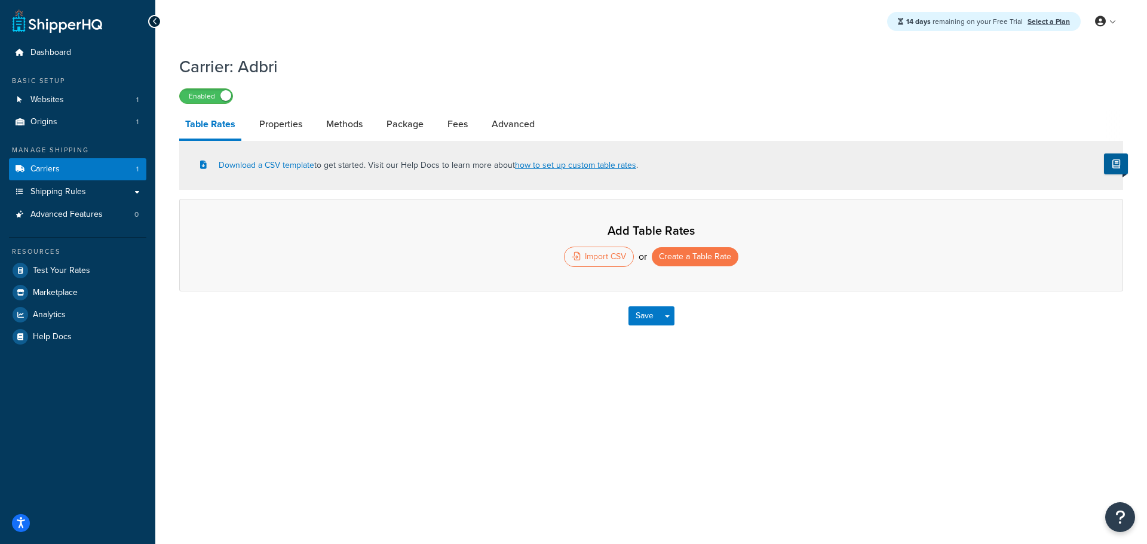
select select "25"
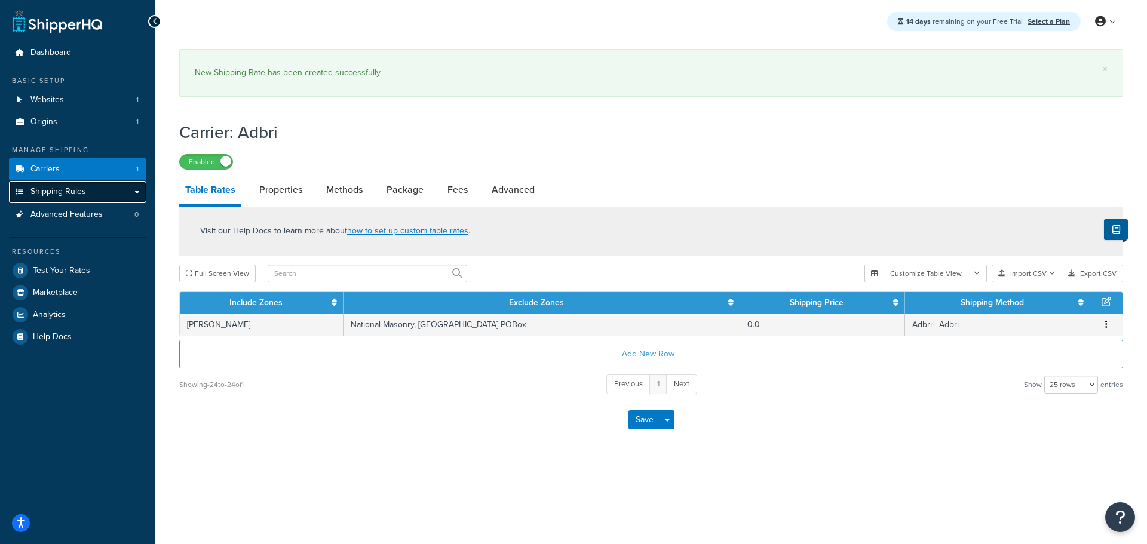
click at [69, 189] on span "Shipping Rules" at bounding box center [58, 192] width 56 height 10
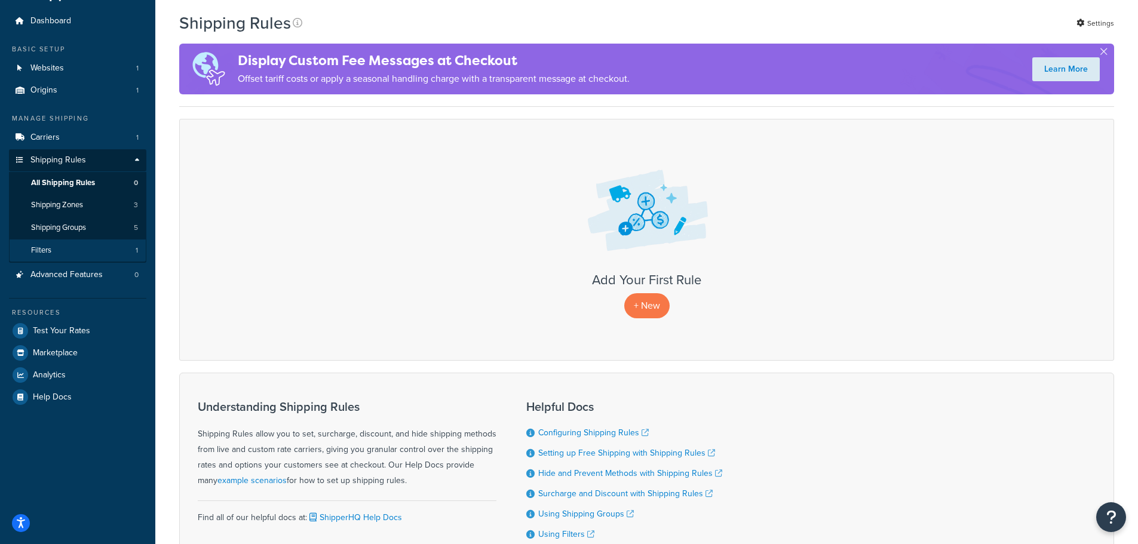
scroll to position [27, 0]
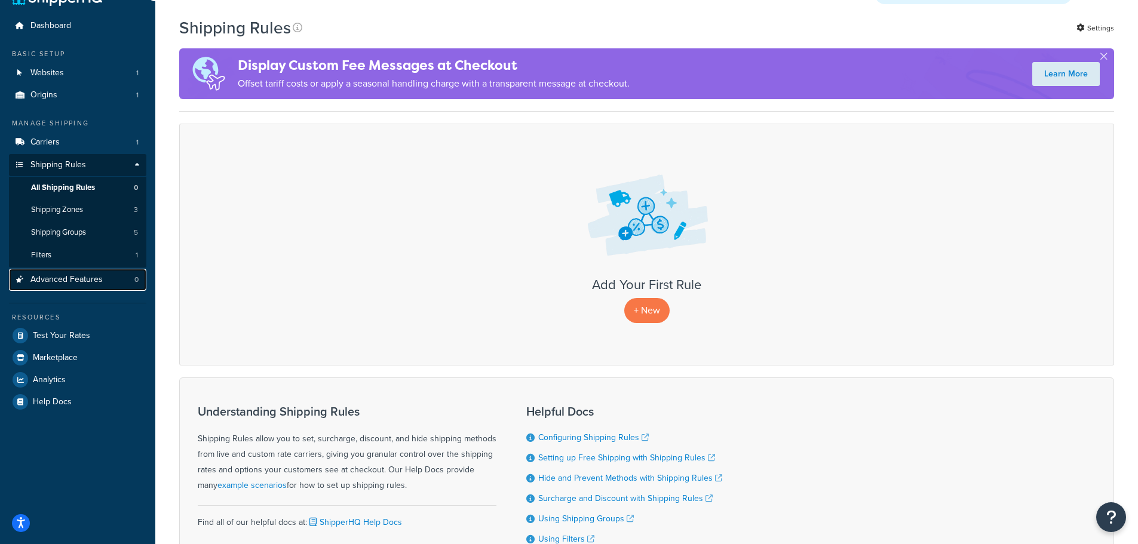
click at [82, 279] on span "Advanced Features" at bounding box center [66, 280] width 72 height 10
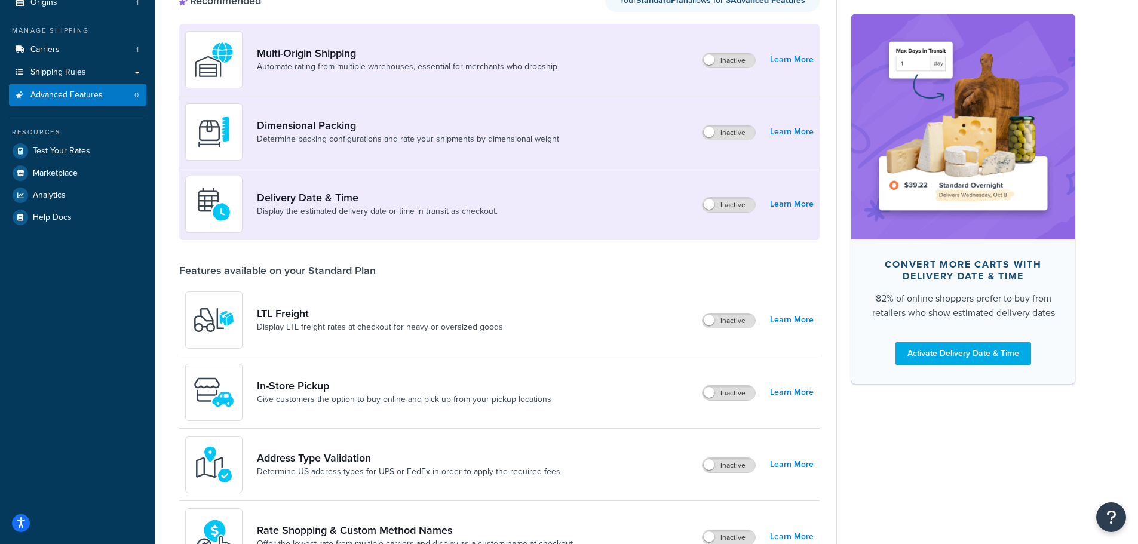
scroll to position [60, 0]
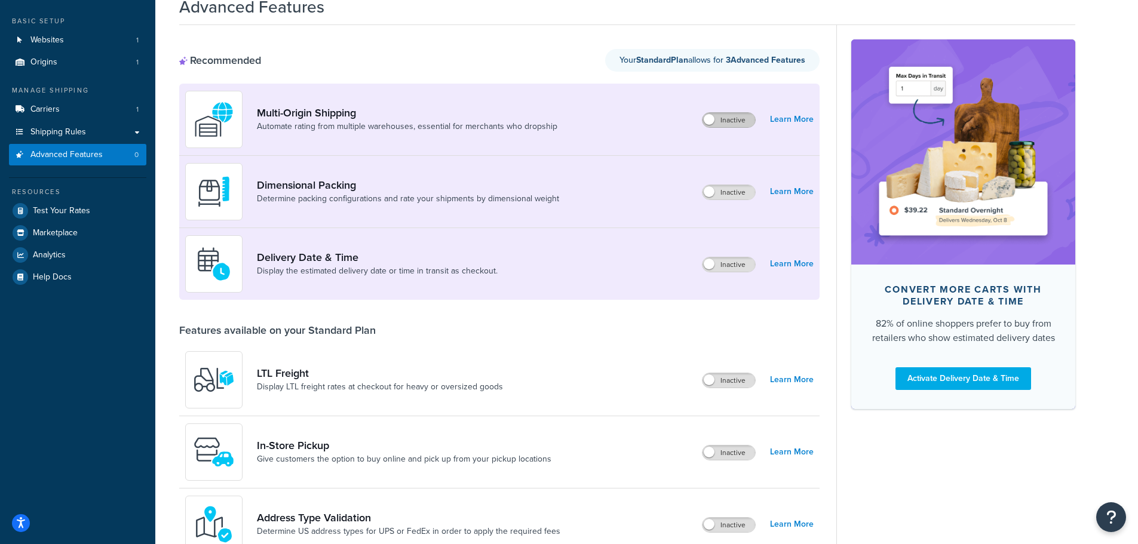
click at [732, 122] on label "Inactive" at bounding box center [728, 120] width 53 height 14
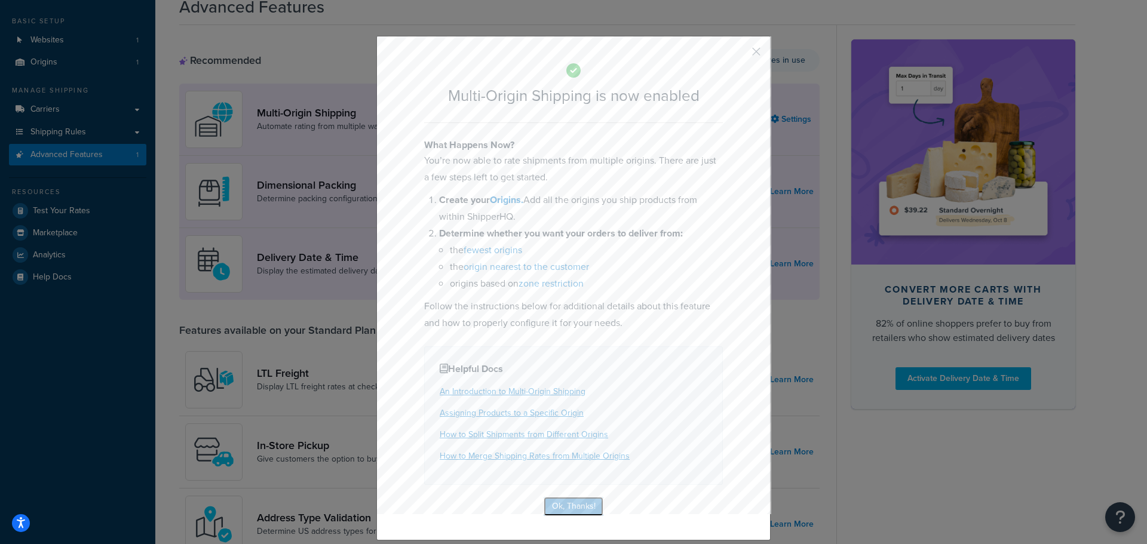
click at [561, 505] on button "Ok, Thanks!" at bounding box center [574, 506] width 60 height 19
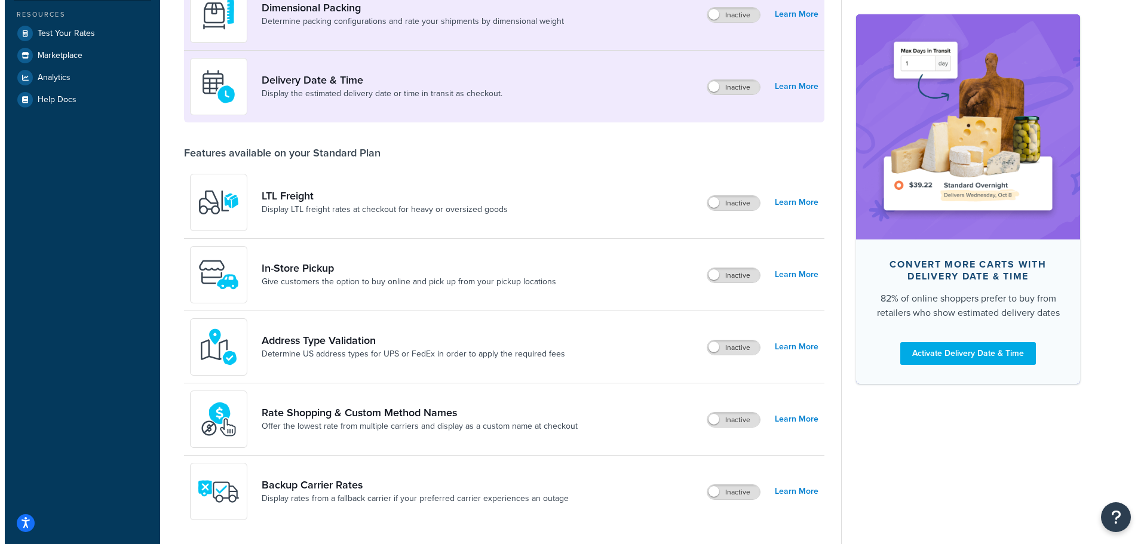
scroll to position [239, 0]
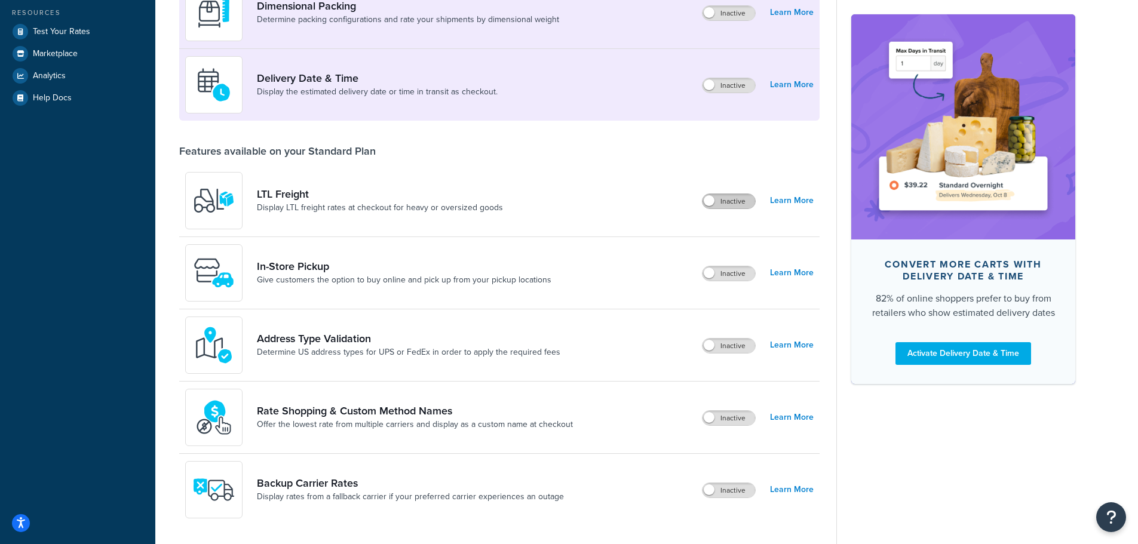
click at [736, 203] on label "Inactive" at bounding box center [728, 201] width 53 height 14
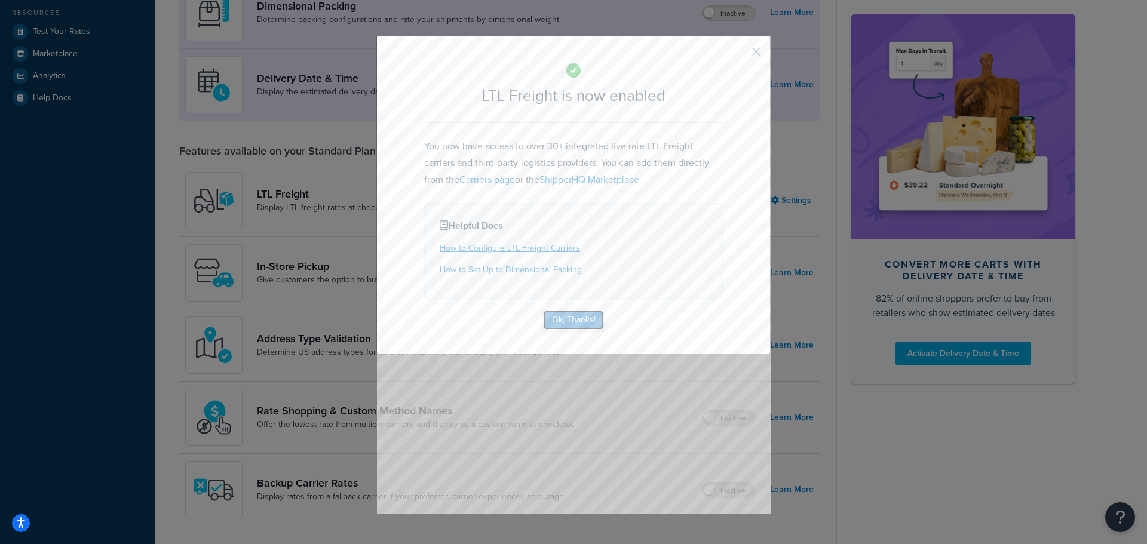
click at [574, 311] on button "Ok, Thanks!" at bounding box center [574, 320] width 60 height 19
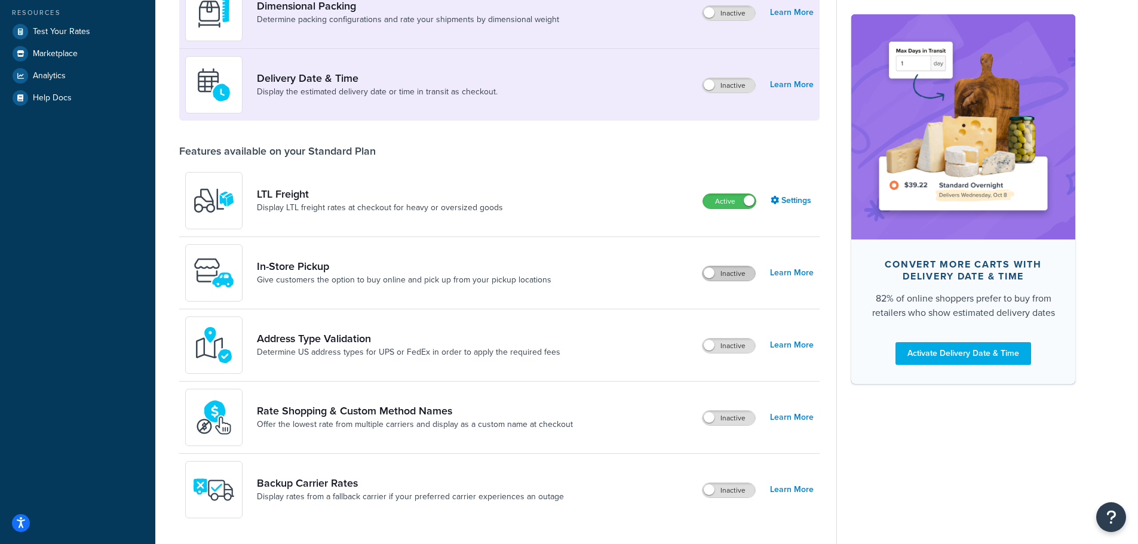
click at [731, 271] on label "Inactive" at bounding box center [728, 273] width 53 height 14
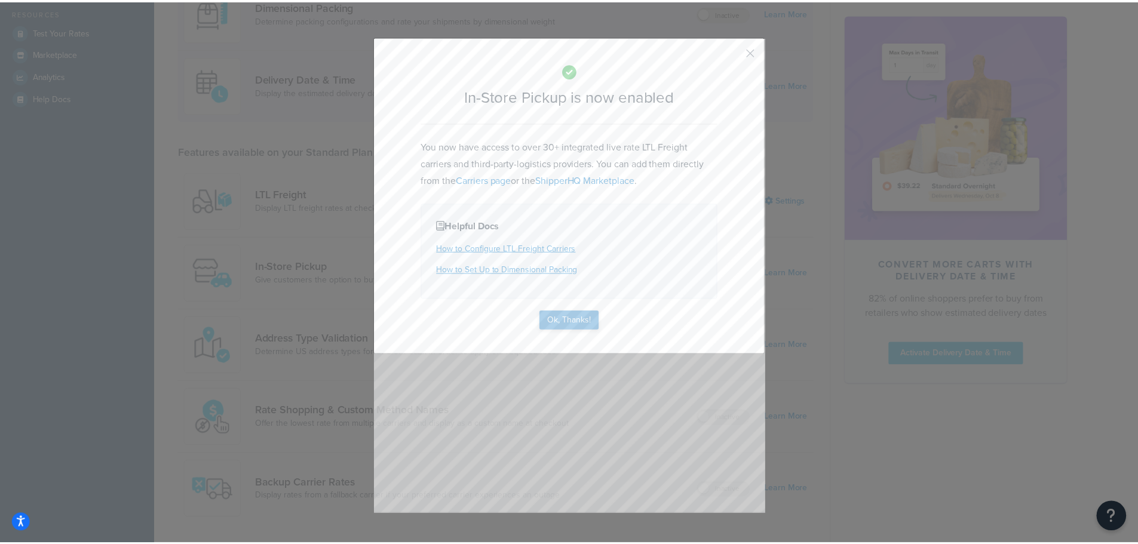
scroll to position [262, 0]
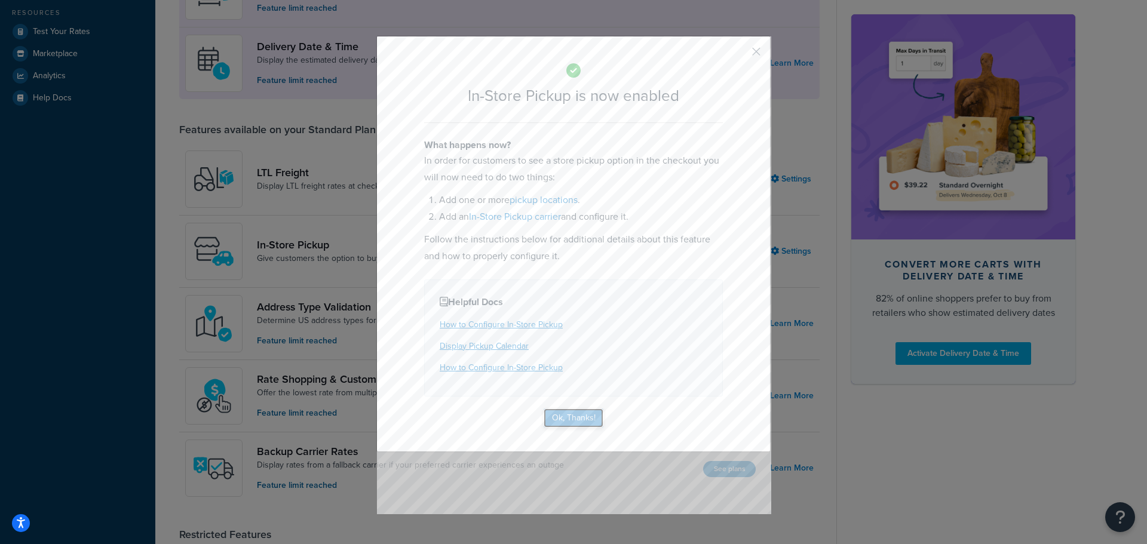
click at [576, 422] on button "Ok, Thanks!" at bounding box center [574, 418] width 60 height 19
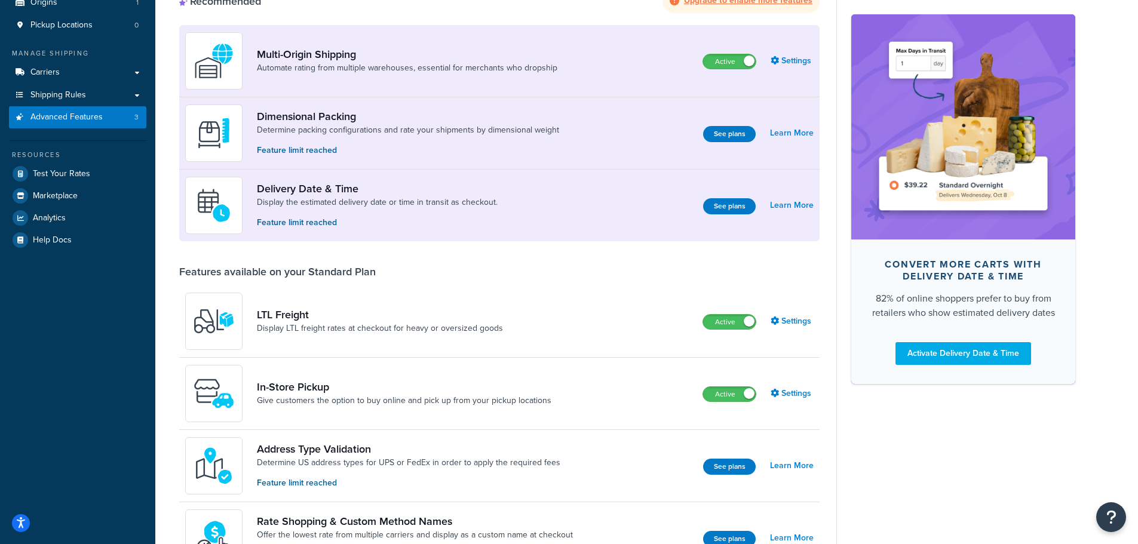
scroll to position [0, 0]
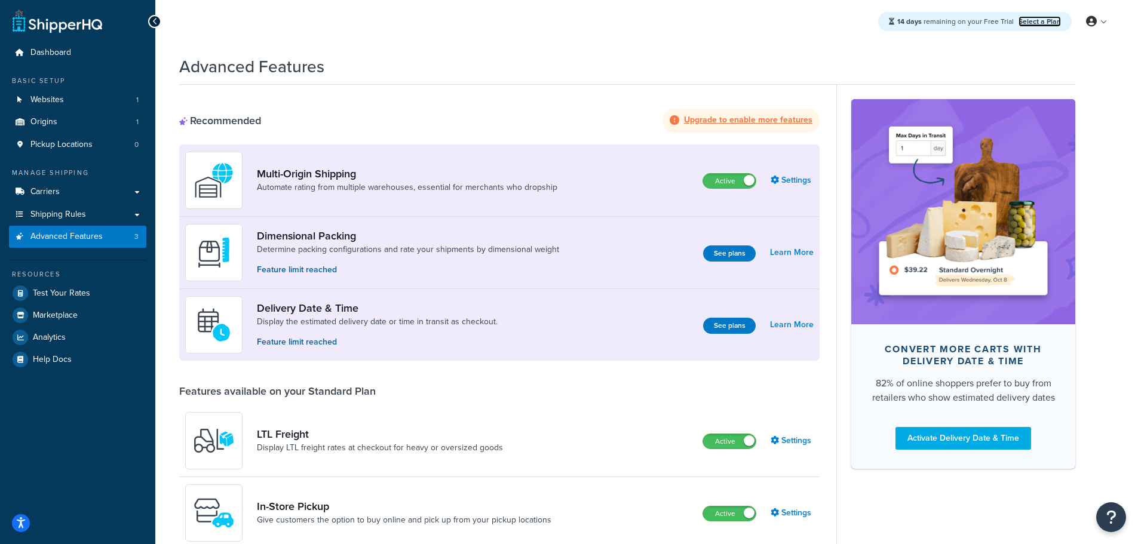
click at [1053, 19] on link "Select a Plan" at bounding box center [1039, 21] width 42 height 11
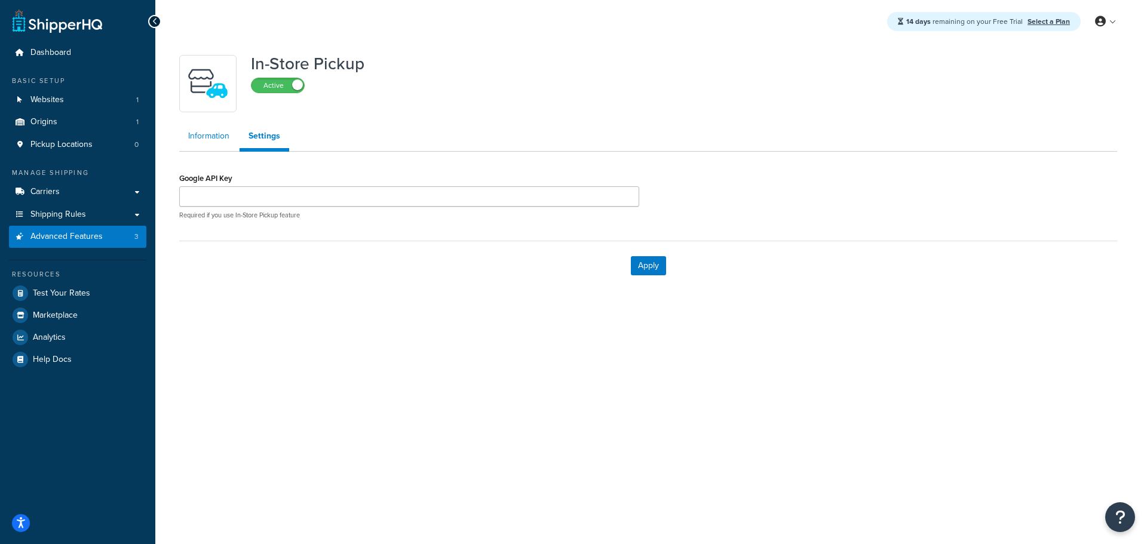
click at [216, 143] on link "Information" at bounding box center [208, 136] width 59 height 24
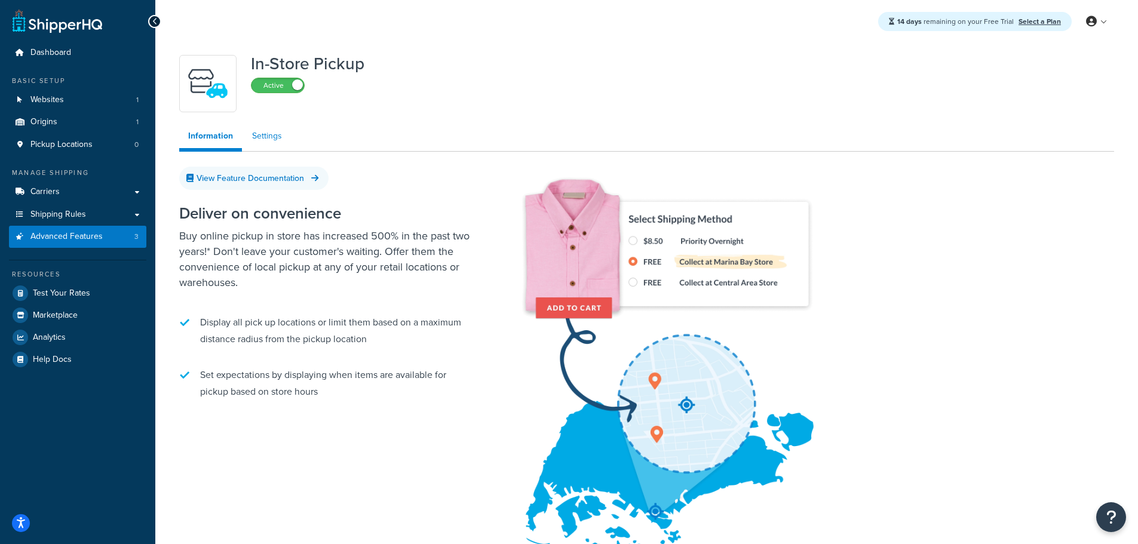
click at [261, 137] on link "Settings" at bounding box center [267, 136] width 48 height 24
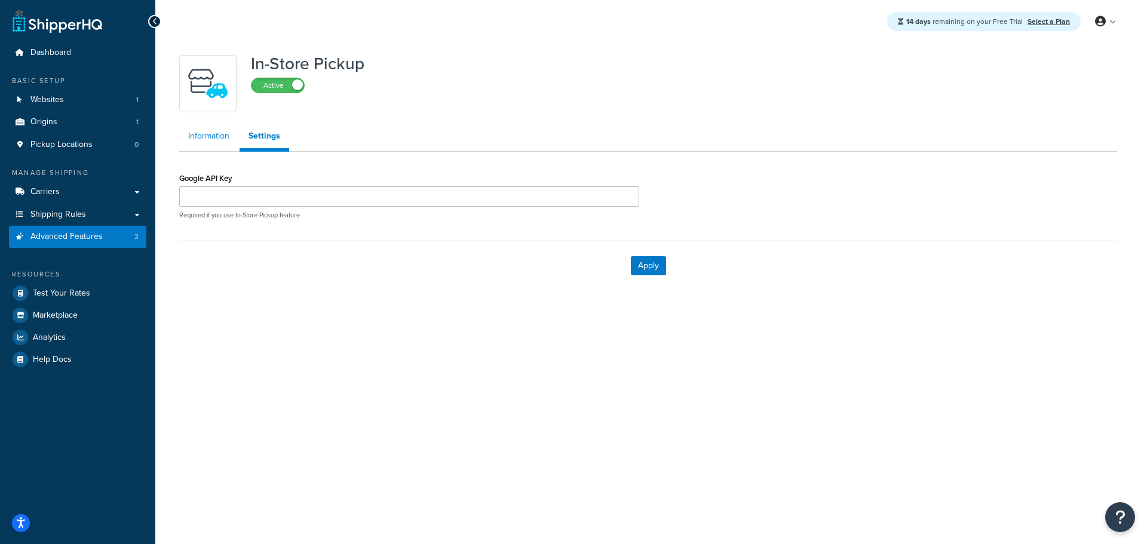
click at [216, 143] on link "Information" at bounding box center [208, 136] width 59 height 24
click at [47, 235] on span "Advanced Features" at bounding box center [66, 237] width 72 height 10
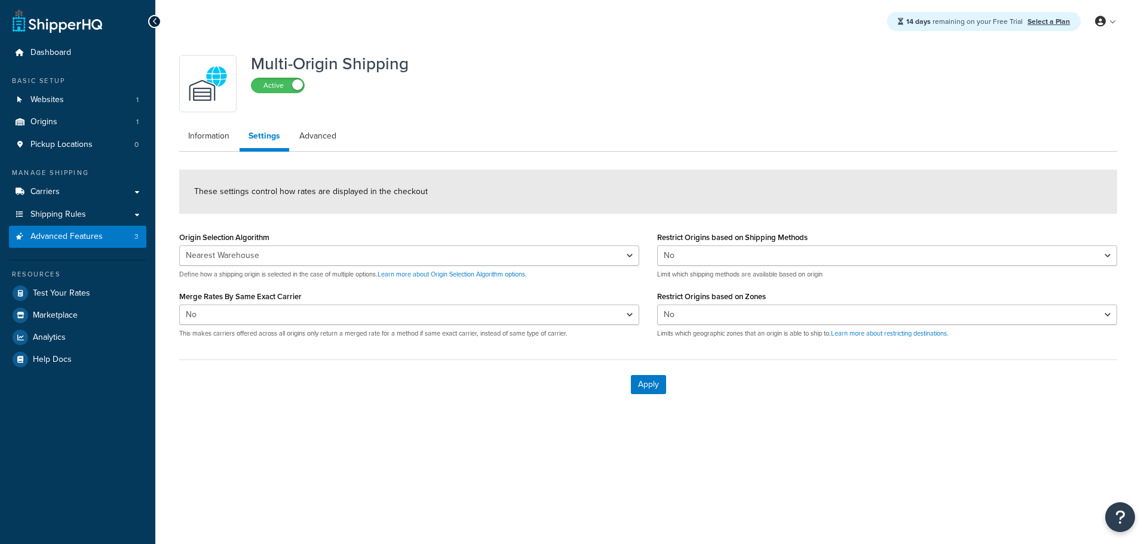
select select "false"
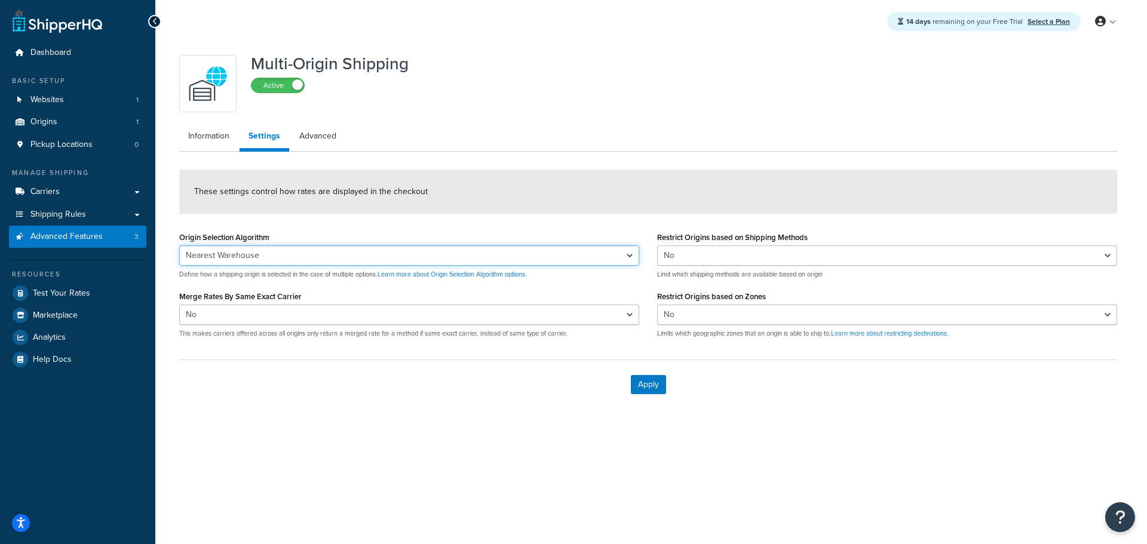
click at [308, 257] on select "Nearest Warehouse Fewest Warehouses" at bounding box center [409, 255] width 460 height 20
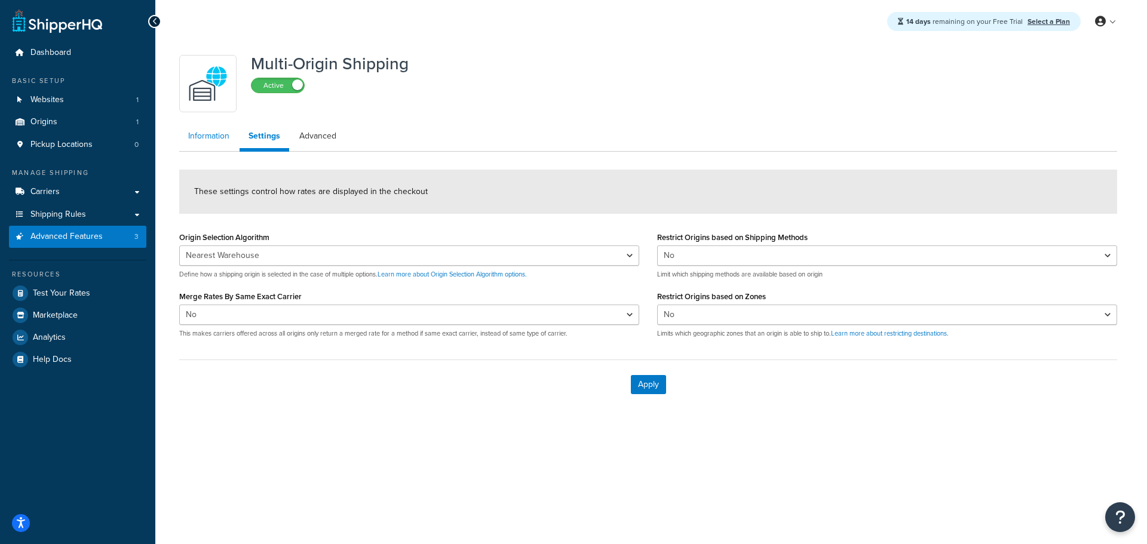
click at [199, 132] on link "Information" at bounding box center [208, 136] width 59 height 24
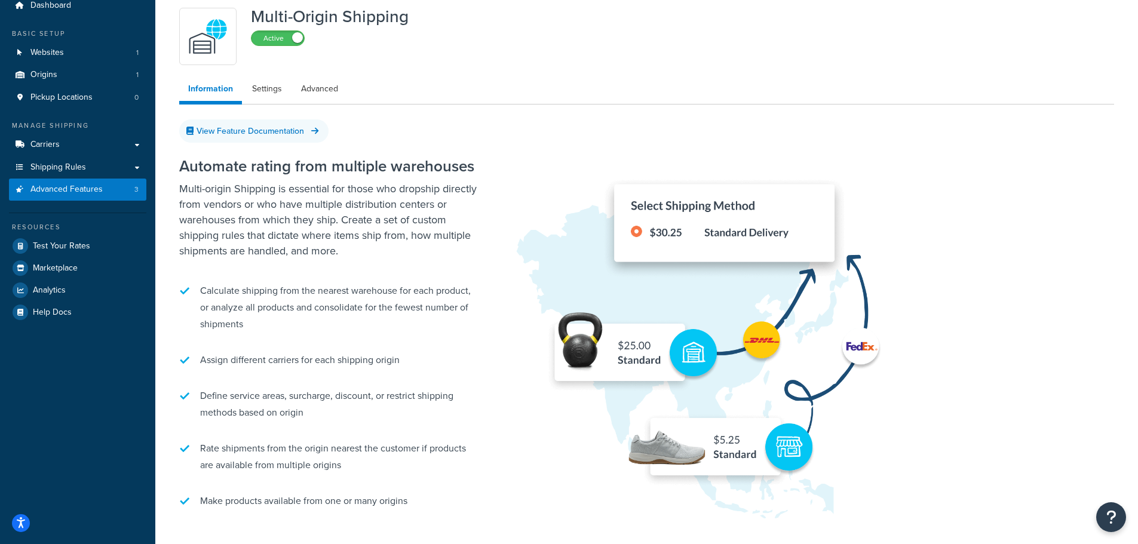
scroll to position [68, 0]
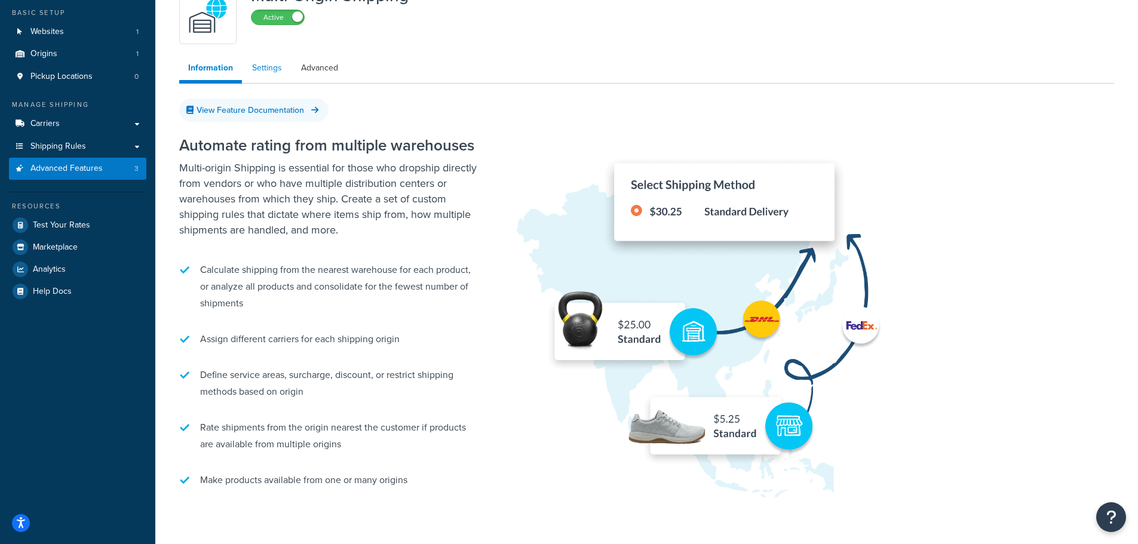
click at [271, 67] on link "Settings" at bounding box center [267, 68] width 48 height 24
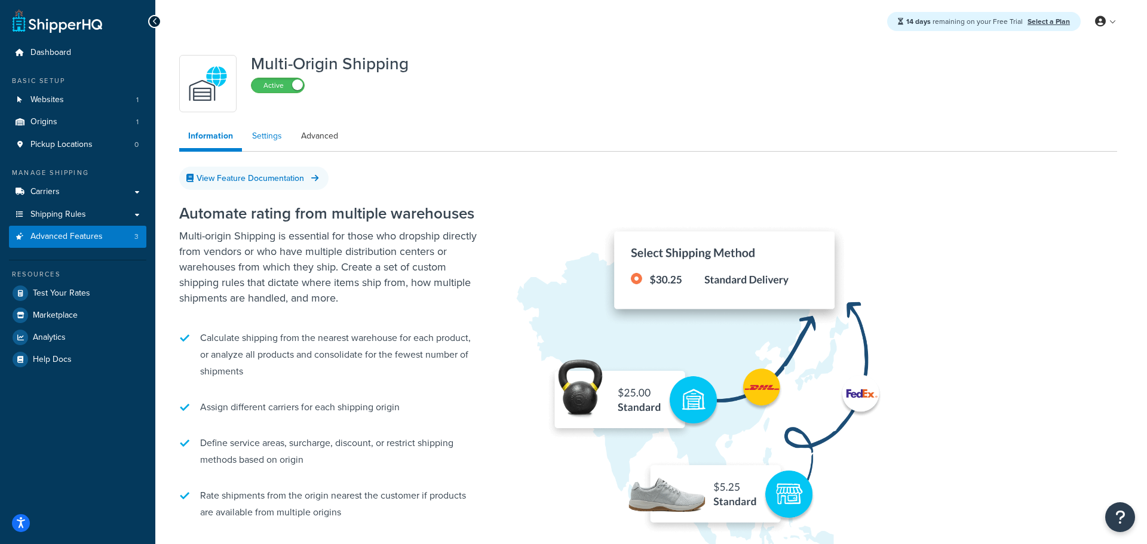
select select "false"
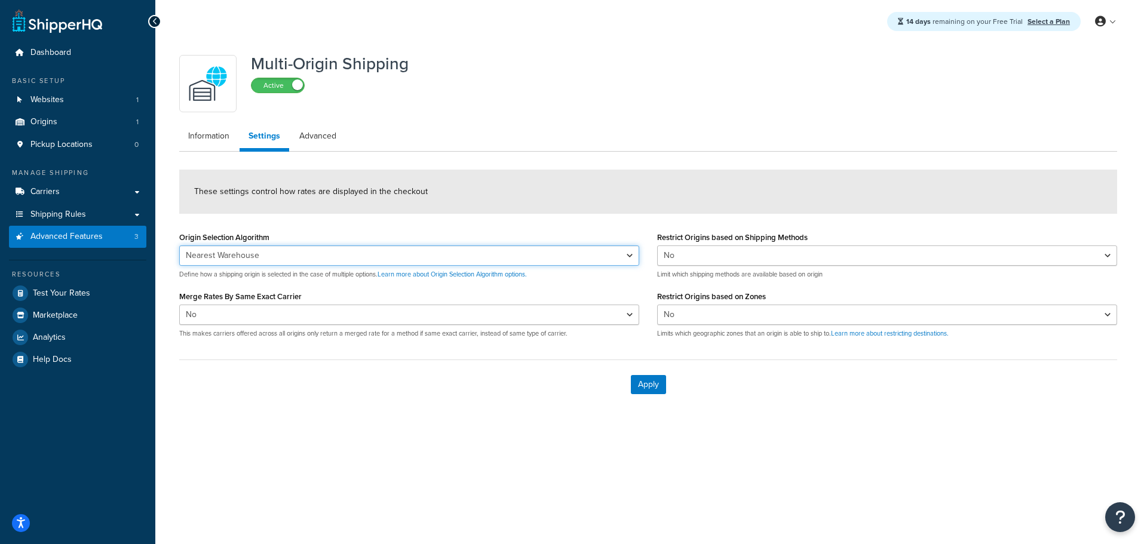
click at [622, 256] on select "Nearest Warehouse Fewest Warehouses" at bounding box center [409, 255] width 460 height 20
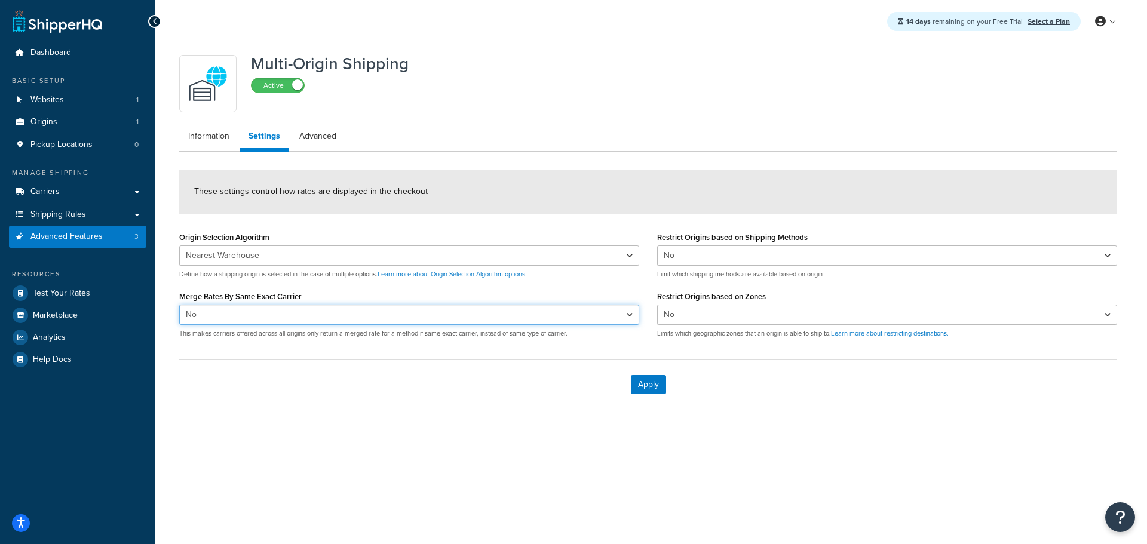
click at [588, 311] on select "Yes No" at bounding box center [409, 315] width 460 height 20
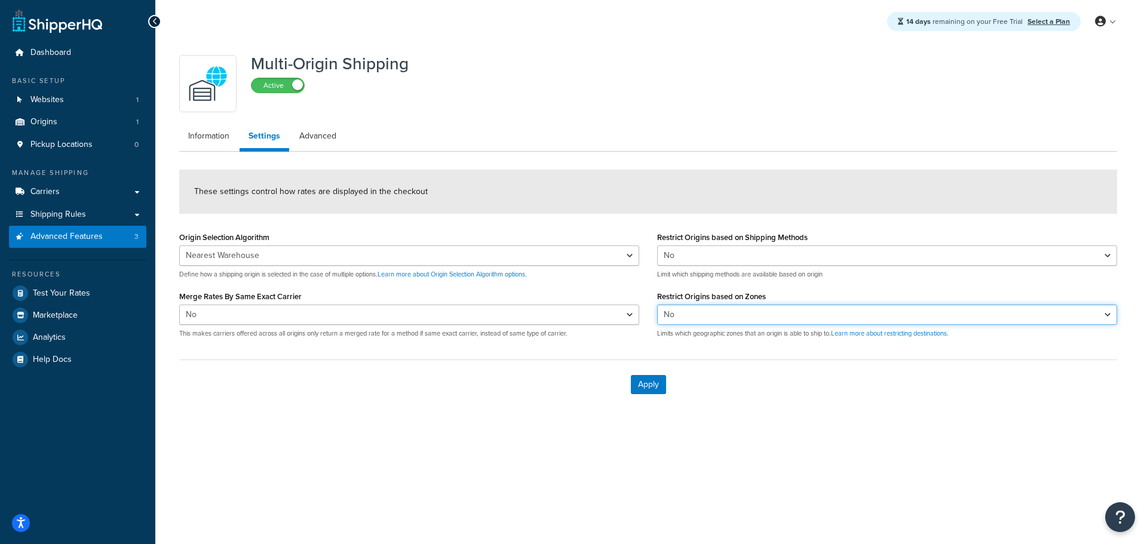
click at [689, 309] on select "Yes No" at bounding box center [887, 315] width 460 height 20
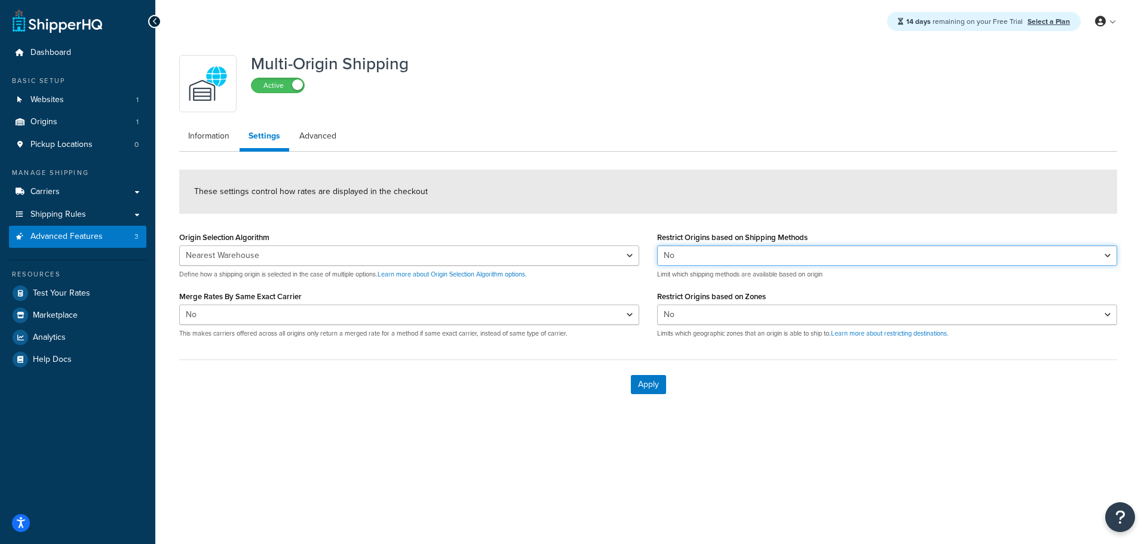
click at [691, 255] on select "Yes No" at bounding box center [887, 255] width 460 height 20
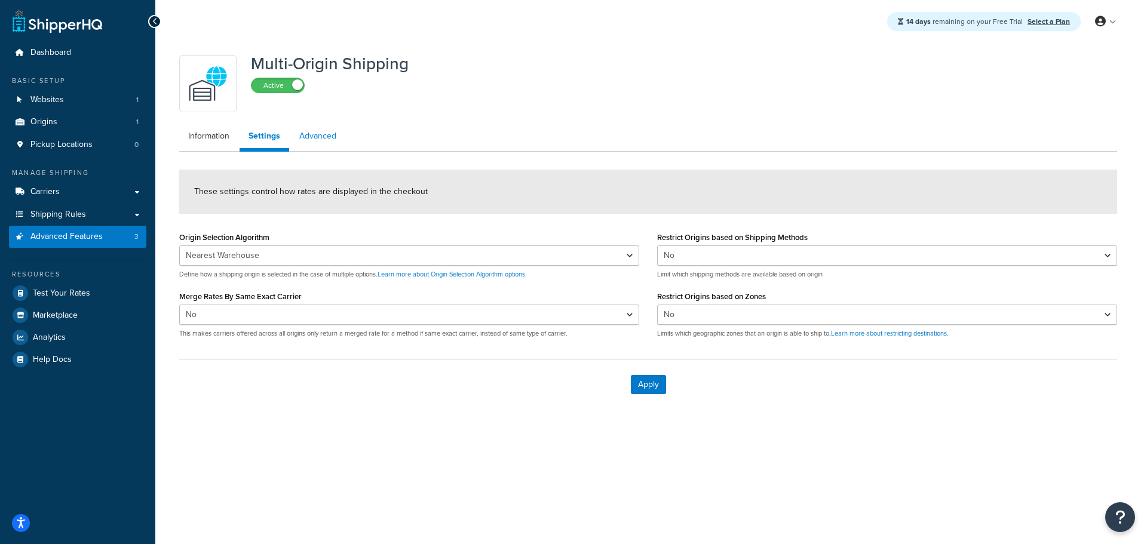
click at [311, 138] on link "Advanced" at bounding box center [317, 136] width 55 height 24
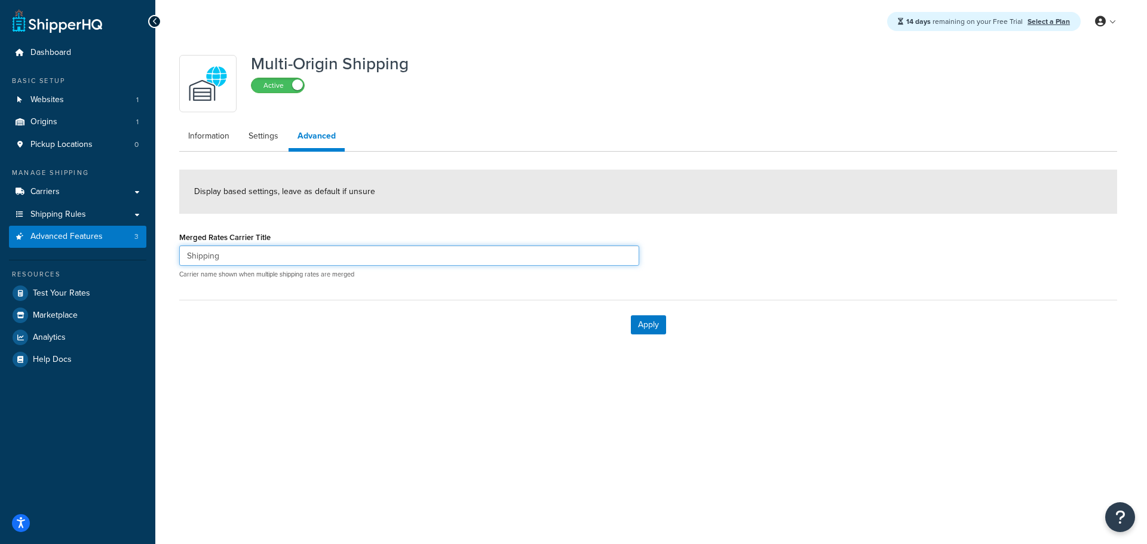
click at [266, 258] on input "Shipping" at bounding box center [409, 255] width 460 height 20
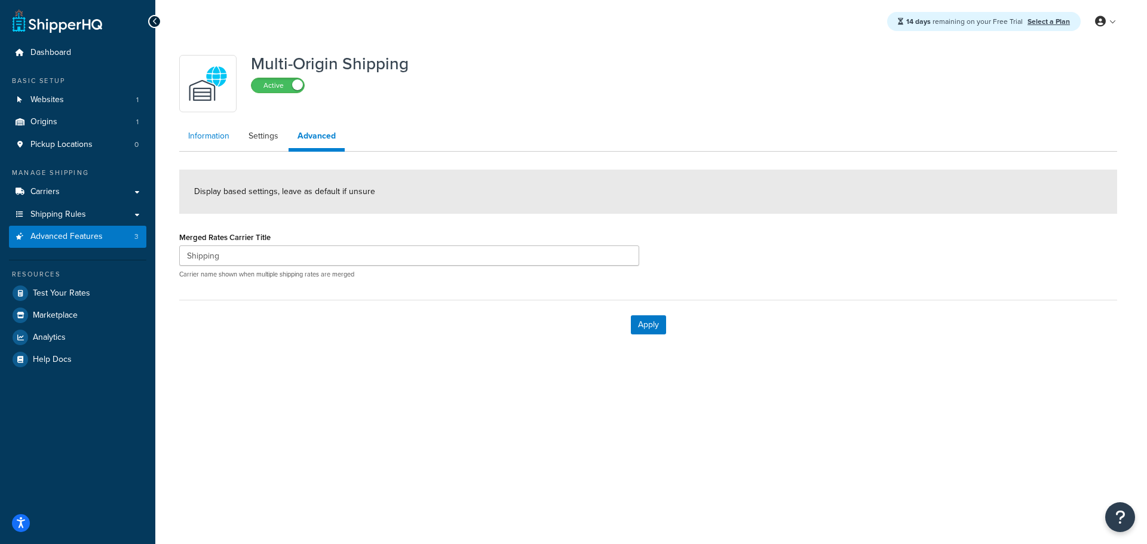
click at [217, 137] on link "Information" at bounding box center [208, 136] width 59 height 24
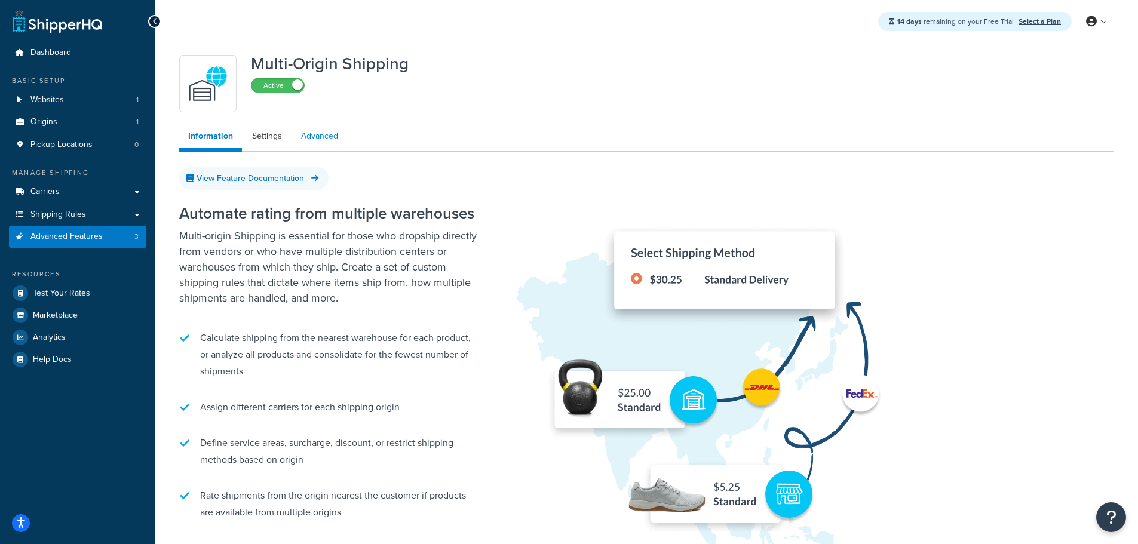
click at [327, 135] on link "Advanced" at bounding box center [319, 136] width 55 height 24
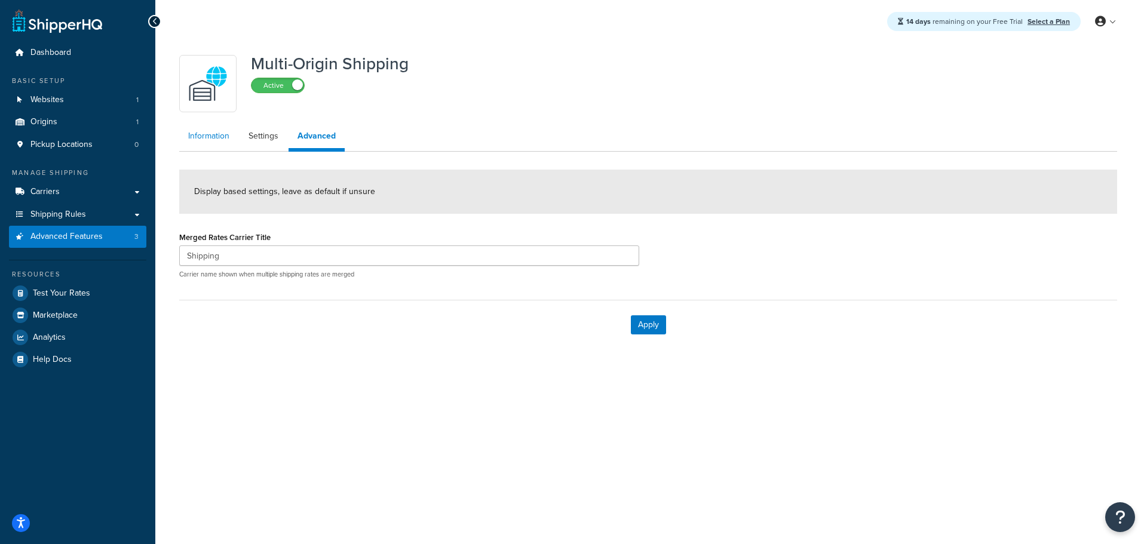
click at [191, 136] on link "Information" at bounding box center [208, 136] width 59 height 24
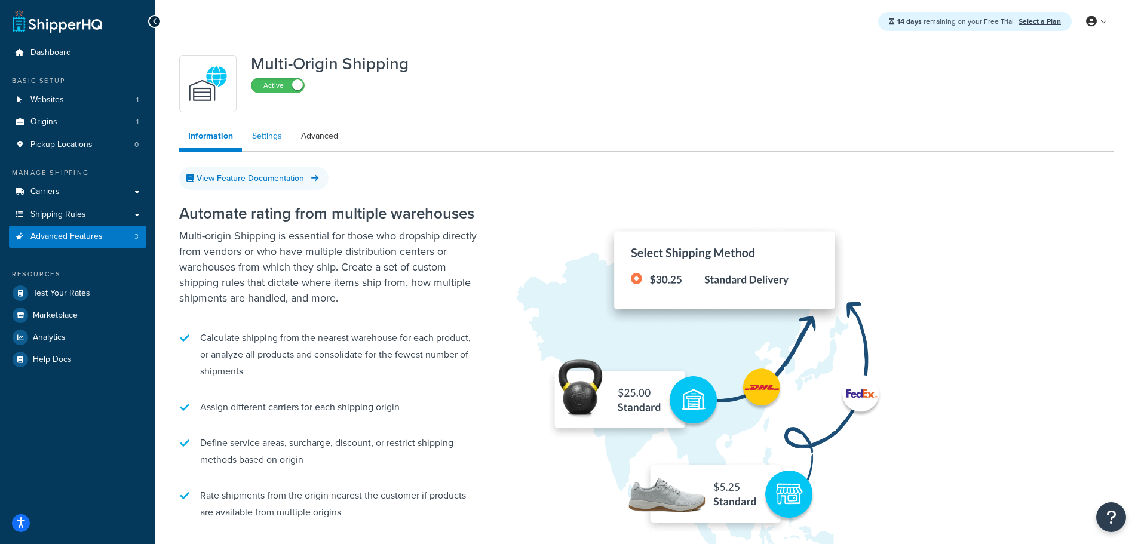
click at [290, 134] on link "Settings" at bounding box center [267, 136] width 48 height 24
select select "false"
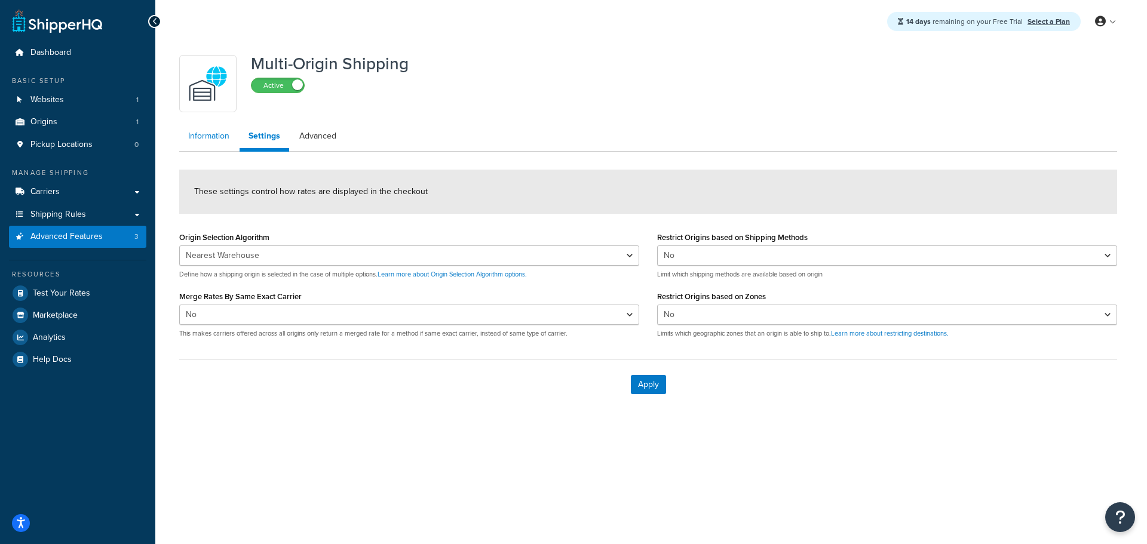
drag, startPoint x: 216, startPoint y: 130, endPoint x: 224, endPoint y: 136, distance: 10.3
click at [216, 131] on link "Information" at bounding box center [208, 136] width 59 height 24
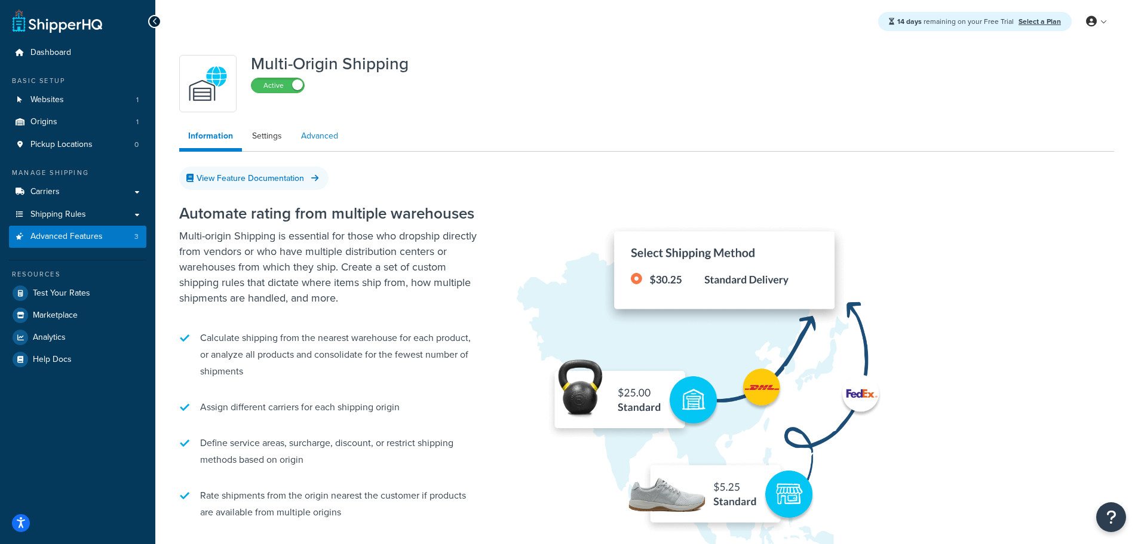
click at [315, 135] on link "Advanced" at bounding box center [319, 136] width 55 height 24
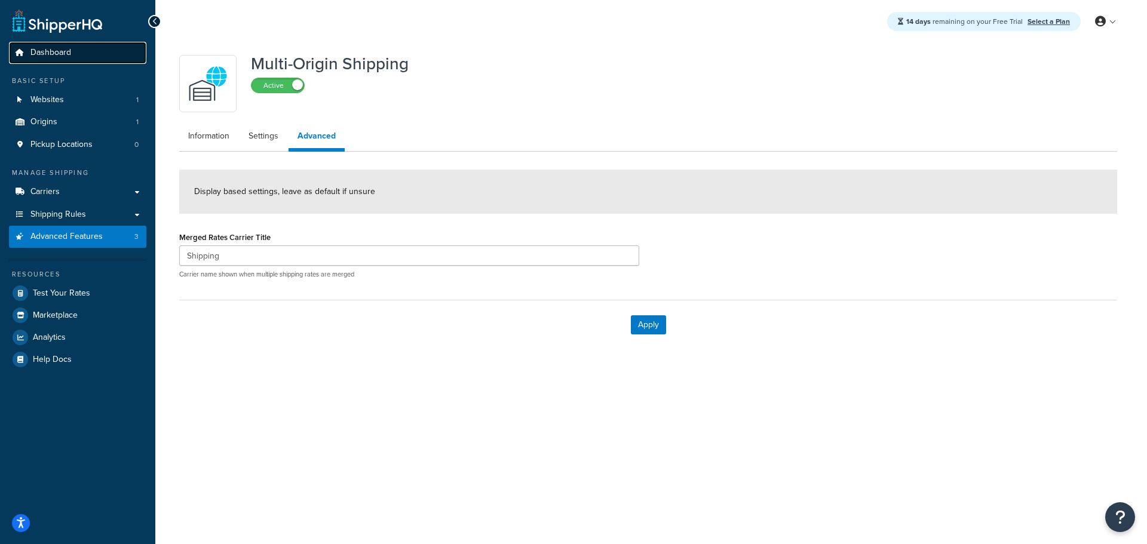
click at [42, 51] on span "Dashboard" at bounding box center [50, 53] width 41 height 10
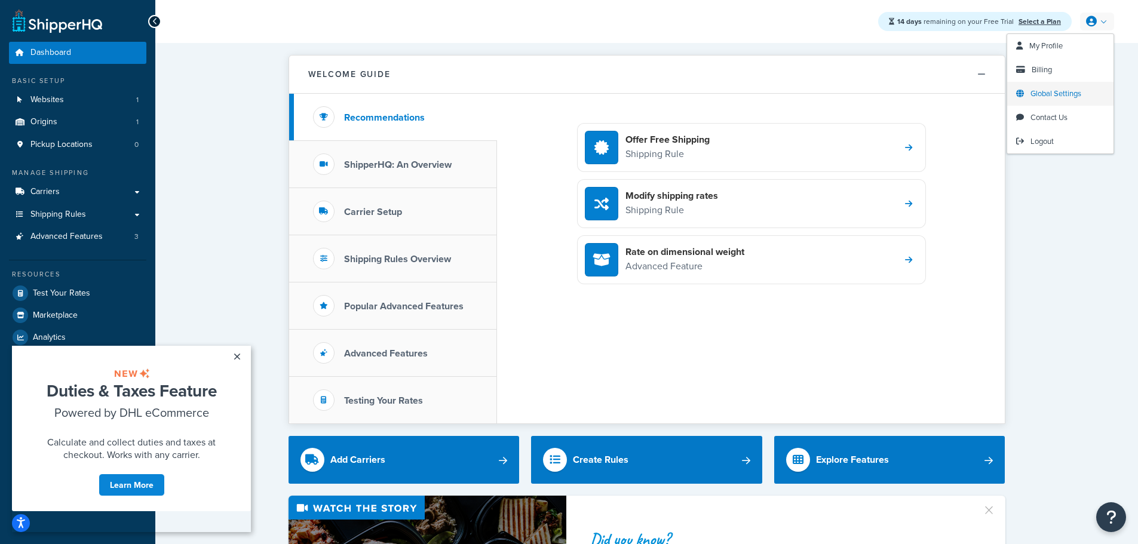
click at [1052, 92] on span "Global Settings" at bounding box center [1055, 93] width 51 height 11
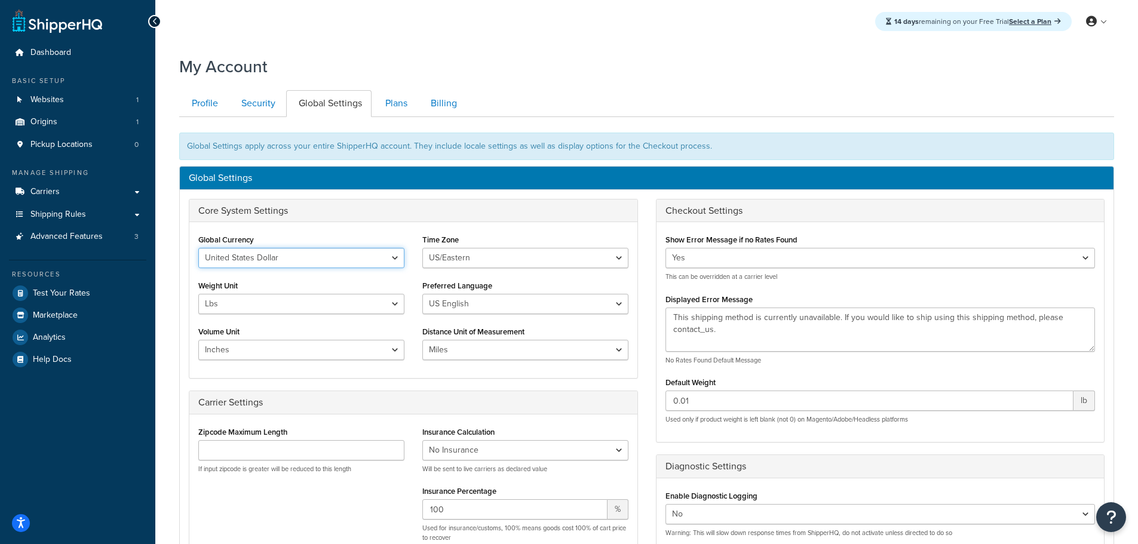
click at [346, 254] on select "United States Dollar Euro British Pound Australian Dollar Canadian Dollar Japan…" at bounding box center [301, 258] width 206 height 20
select select "AUD"
click at [198, 248] on select "United States Dollar Euro British Pound Australian Dollar Canadian Dollar Japan…" at bounding box center [301, 258] width 206 height 20
click at [464, 253] on select "US/Hawaii US/Alaska US/Pacific US/Central US/Mountain US/Eastern US/Arizona Afr…" at bounding box center [525, 258] width 206 height 20
select select "[GEOGRAPHIC_DATA]/[GEOGRAPHIC_DATA]"
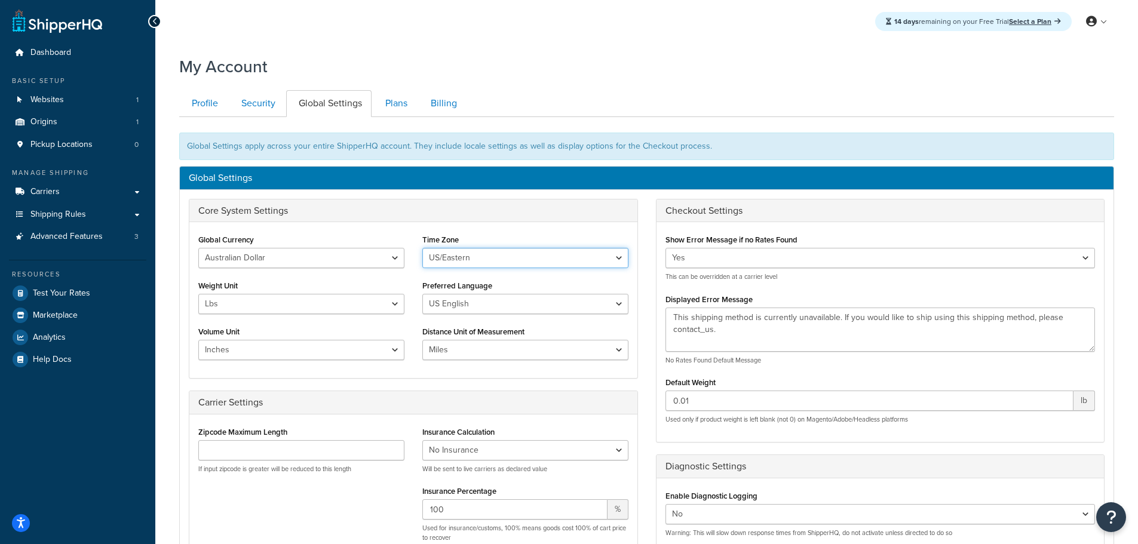
click at [422, 248] on select "US/Hawaii US/Alaska US/Pacific US/Central US/Mountain US/Eastern US/Arizona Afr…" at bounding box center [525, 258] width 206 height 20
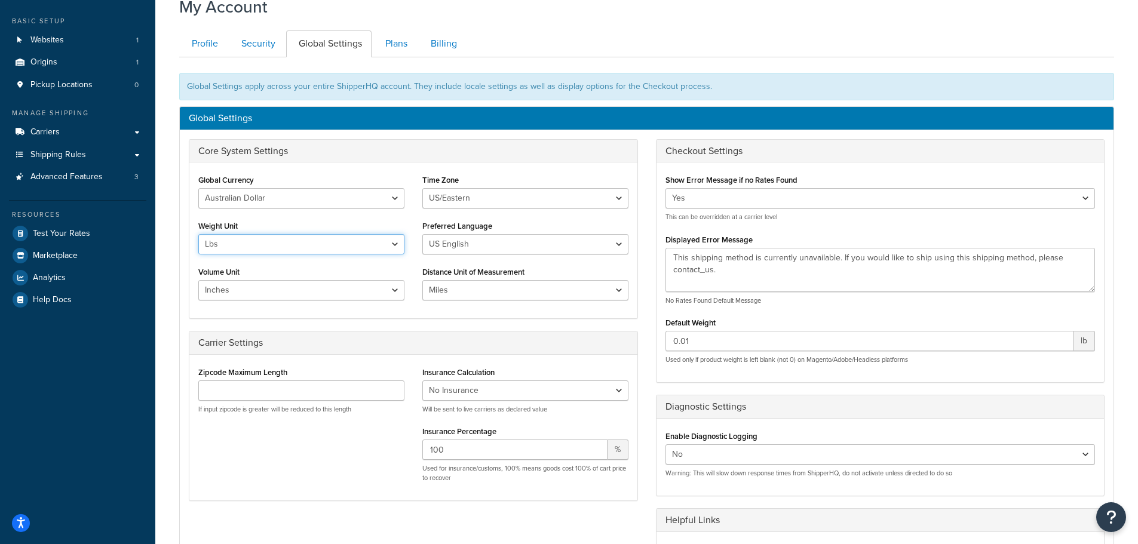
click at [349, 241] on select "Lbs Kgs" at bounding box center [301, 244] width 206 height 20
select select "kg"
click at [198, 234] on select "Lbs Kgs" at bounding box center [301, 244] width 206 height 20
click at [329, 290] on select "Inches Centimetres Feet Yards Metres" at bounding box center [301, 290] width 206 height 20
select select "cm"
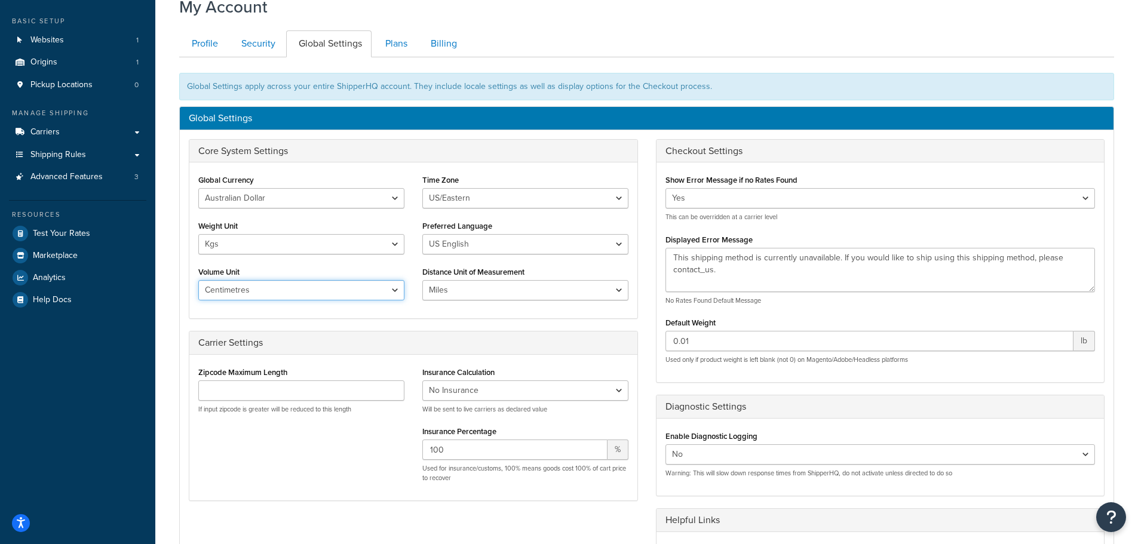
click at [198, 280] on select "Inches Centimetres Feet Yards Metres" at bounding box center [301, 290] width 206 height 20
click at [498, 289] on select "Miles Kilometers" at bounding box center [525, 290] width 206 height 20
select select "KM"
click at [422, 280] on select "Miles Kilometers" at bounding box center [525, 290] width 206 height 20
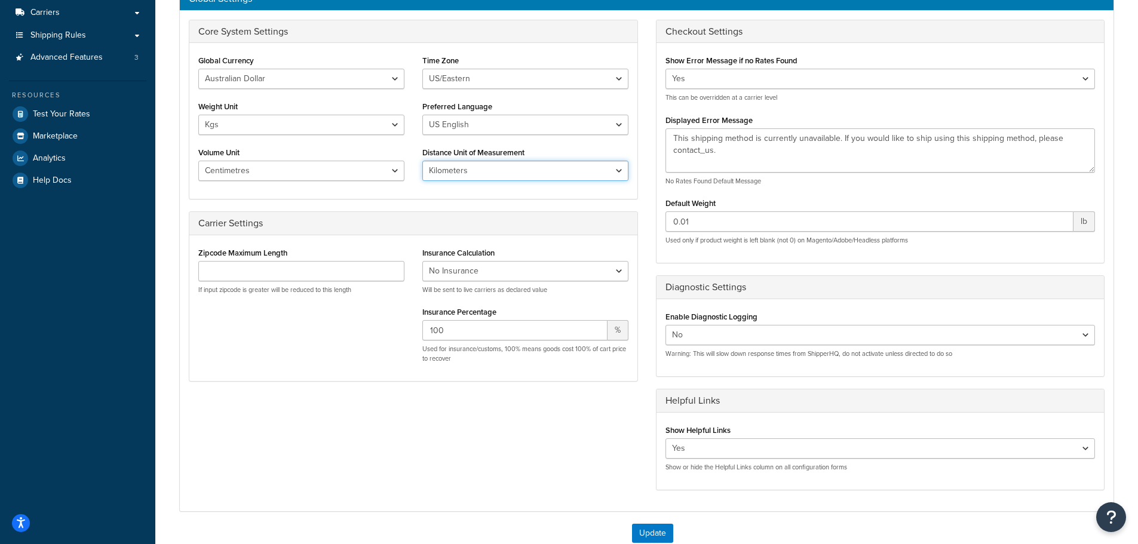
scroll to position [239, 0]
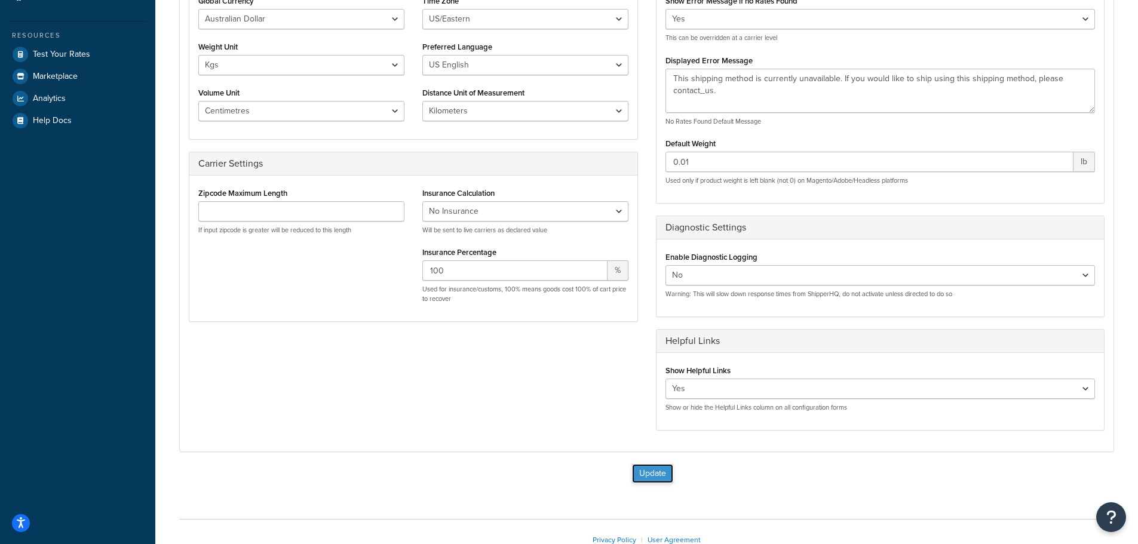
click at [656, 470] on button "Update" at bounding box center [652, 473] width 41 height 19
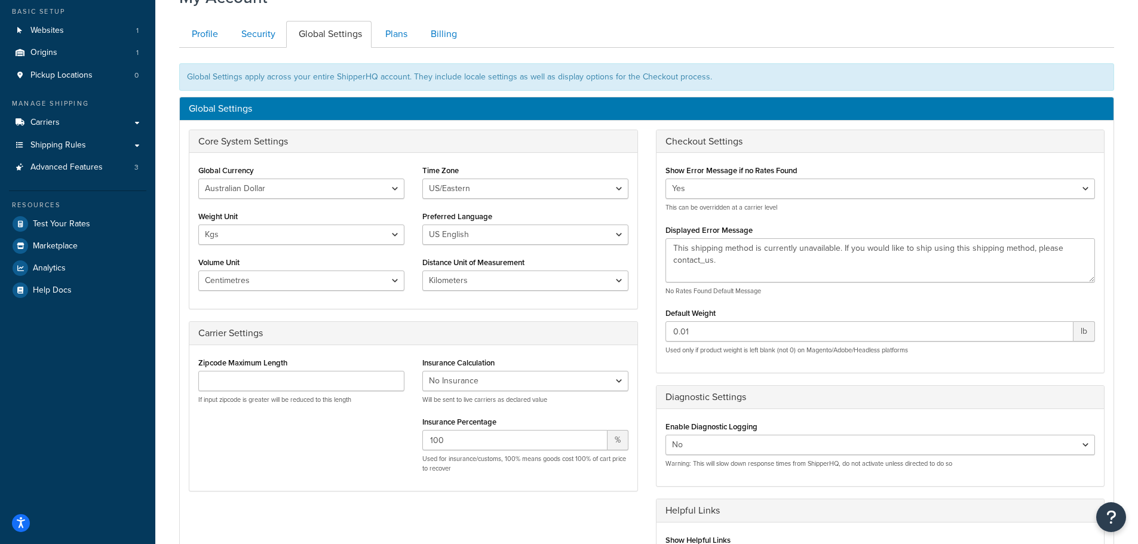
scroll to position [0, 0]
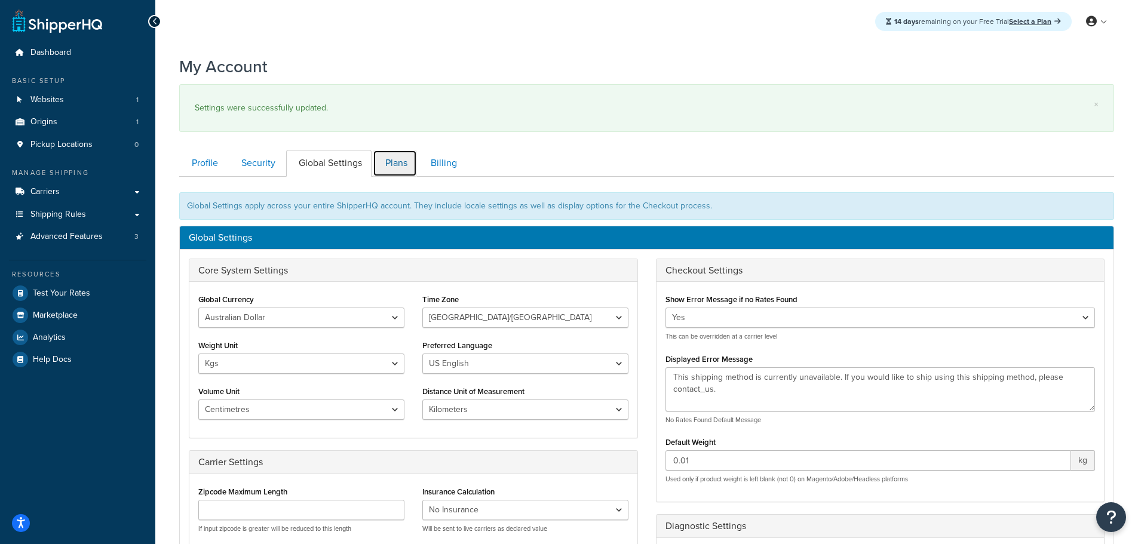
click at [395, 161] on link "Plans" at bounding box center [395, 163] width 44 height 27
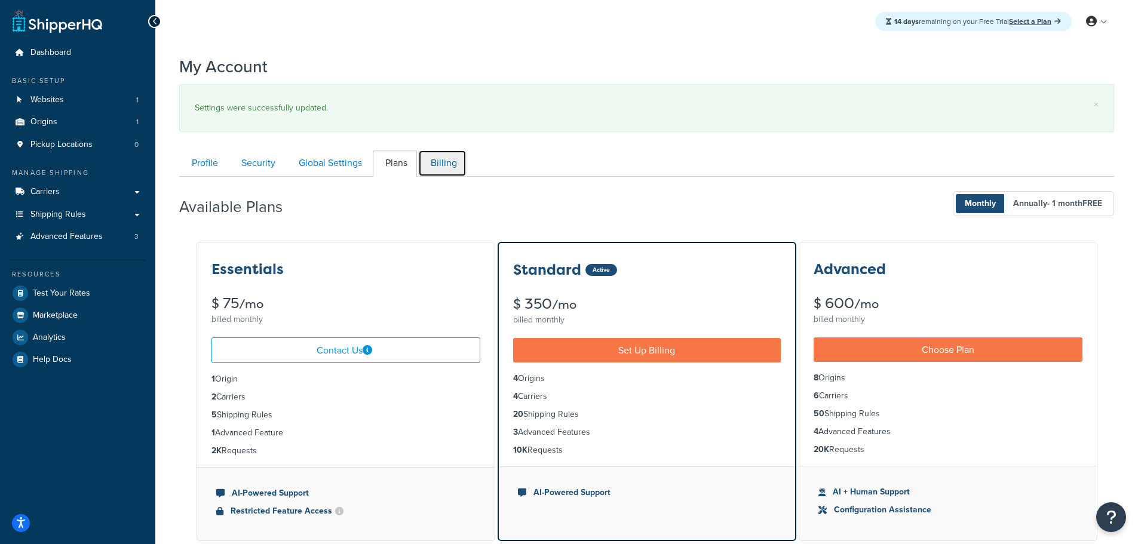
click at [451, 170] on link "Billing" at bounding box center [442, 163] width 48 height 27
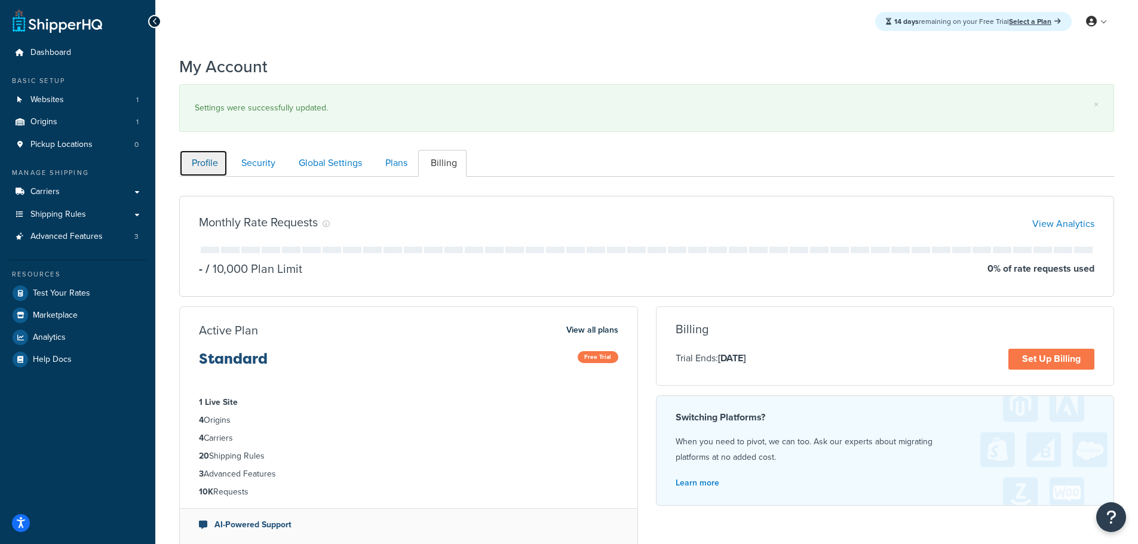
click at [210, 161] on link "Profile" at bounding box center [203, 163] width 48 height 27
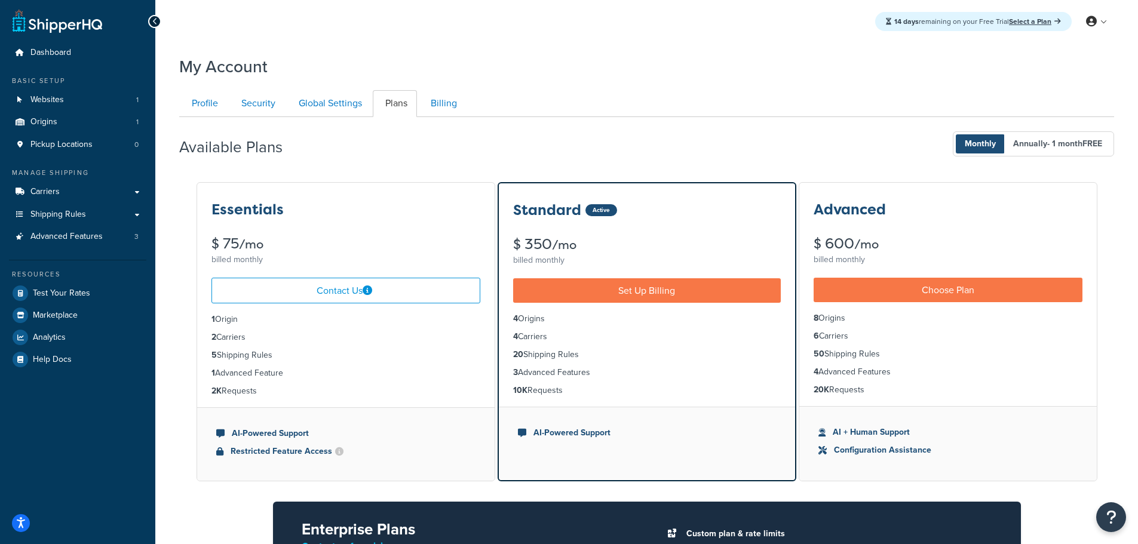
click at [367, 214] on div "Essentials" at bounding box center [345, 210] width 269 height 16
